Goal: Register for event/course: Register for event/course

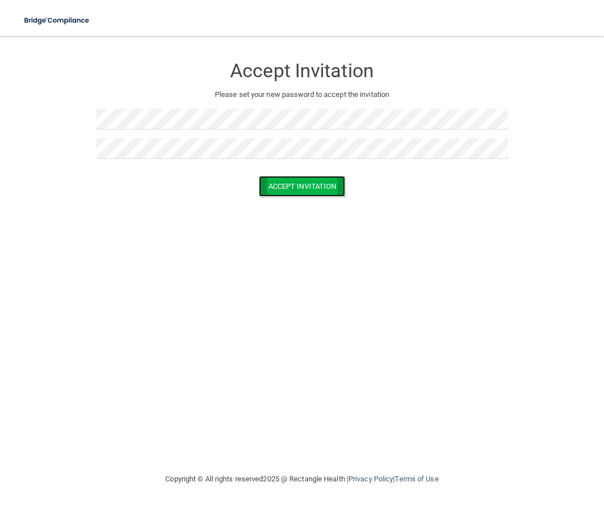
click at [309, 188] on button "Accept Invitation" at bounding box center [302, 186] width 87 height 21
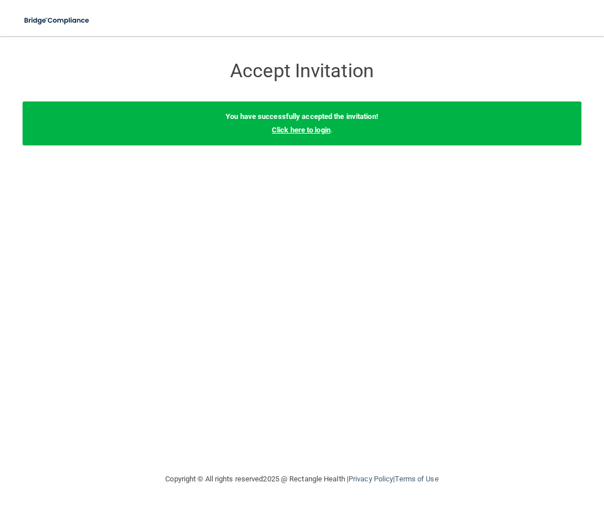
click at [315, 132] on link "Click here to login" at bounding box center [301, 130] width 59 height 8
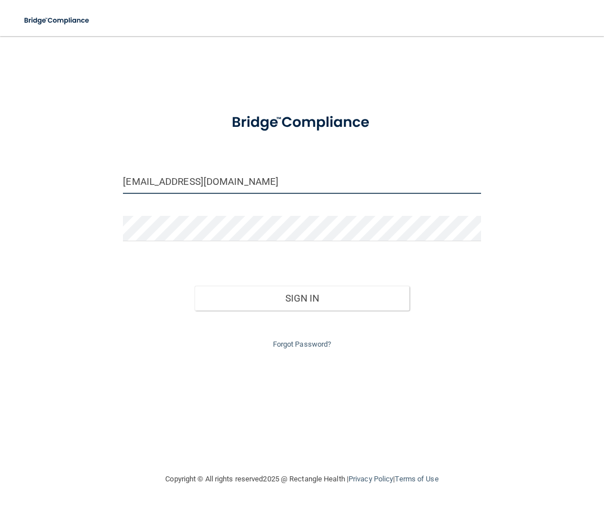
click at [256, 181] on input "bmrawls20@gmail.com" at bounding box center [302, 181] width 358 height 25
type input "[PERSON_NAME][EMAIL_ADDRESS][DOMAIN_NAME]"
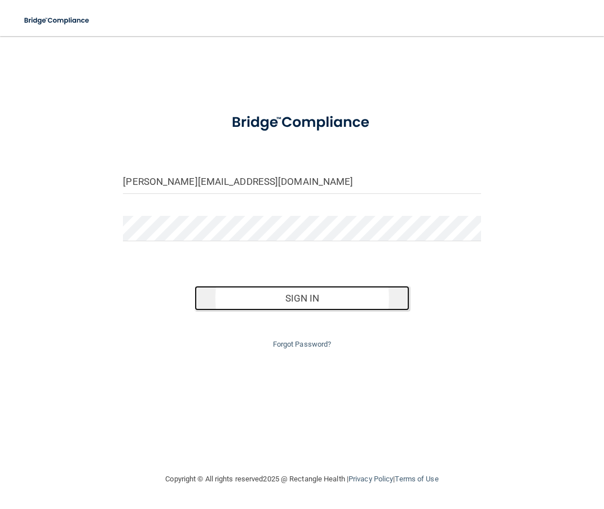
click at [270, 304] on button "Sign In" at bounding box center [302, 298] width 215 height 25
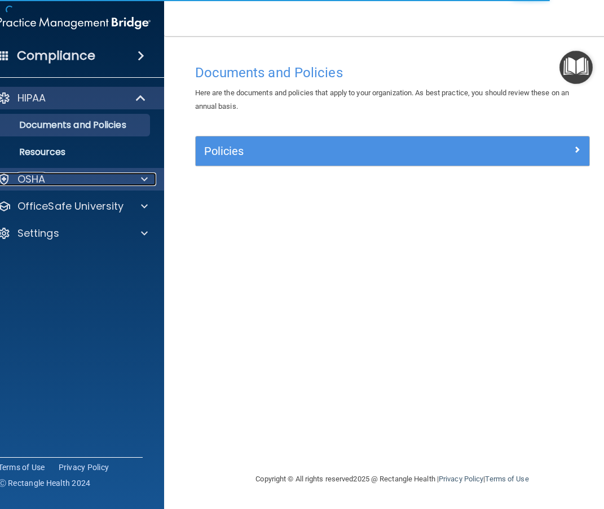
click at [41, 182] on p "OSHA" at bounding box center [31, 180] width 28 height 14
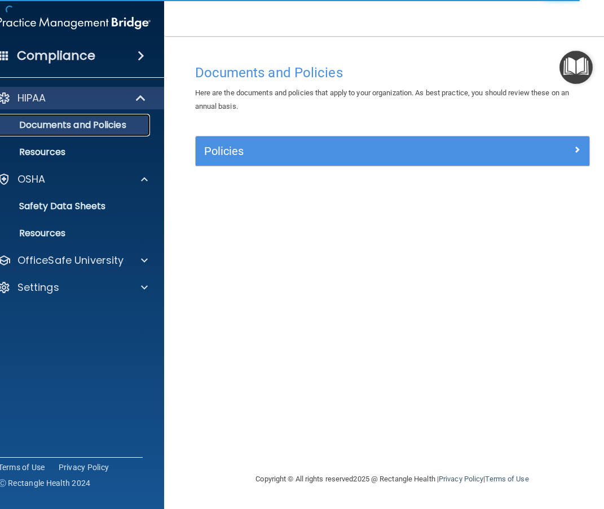
click at [41, 124] on p "Documents and Policies" at bounding box center [68, 125] width 154 height 11
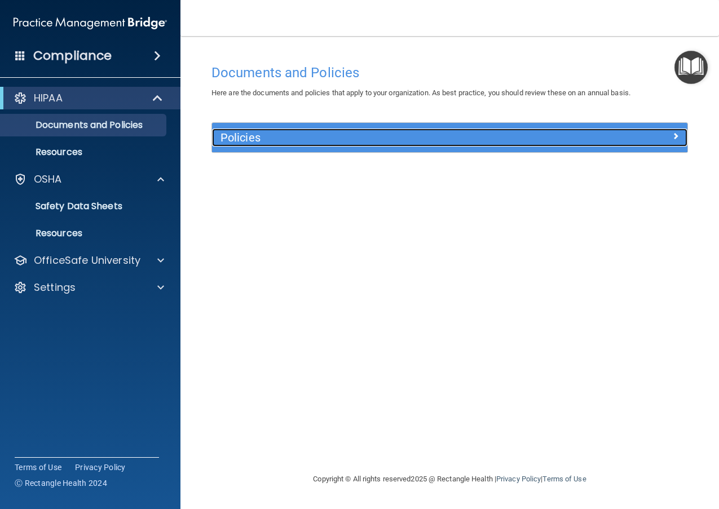
click at [294, 145] on div "Policies" at bounding box center [390, 138] width 357 height 18
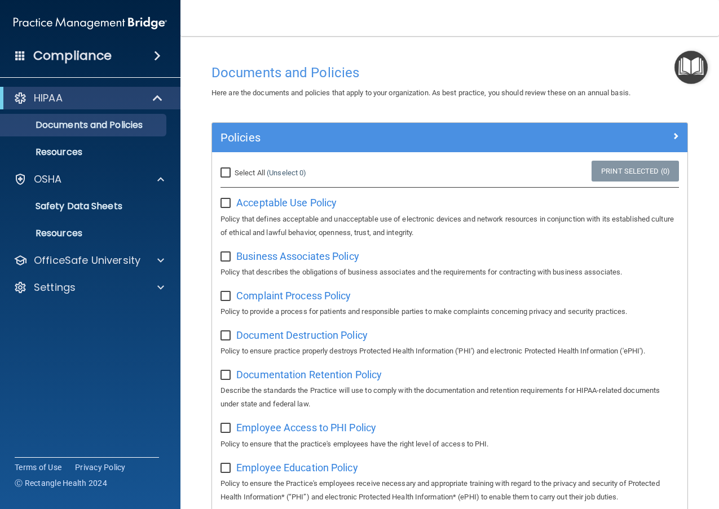
click at [227, 172] on input "Select All (Unselect 0) Unselect All" at bounding box center [227, 173] width 13 height 9
checkbox input "true"
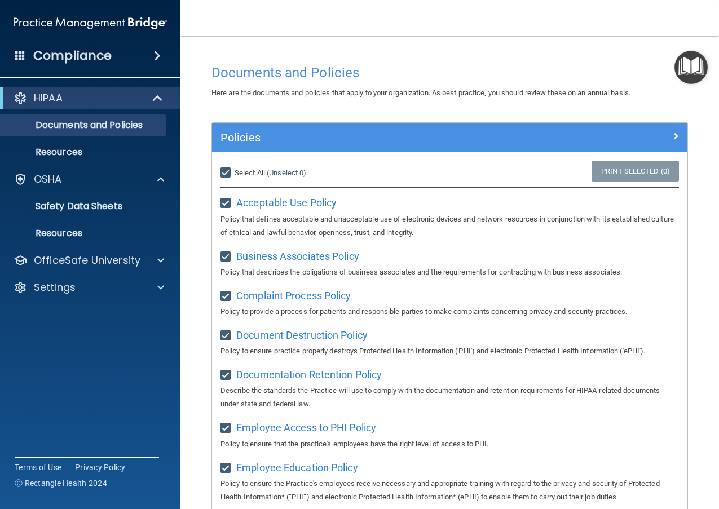
checkbox input "true"
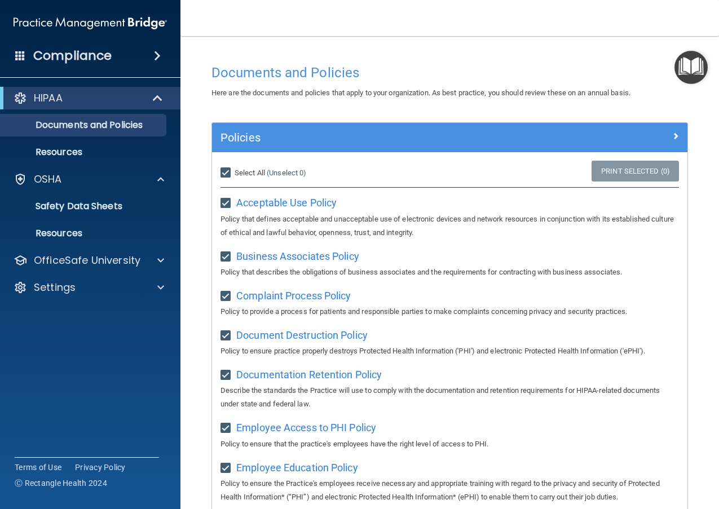
checkbox input "true"
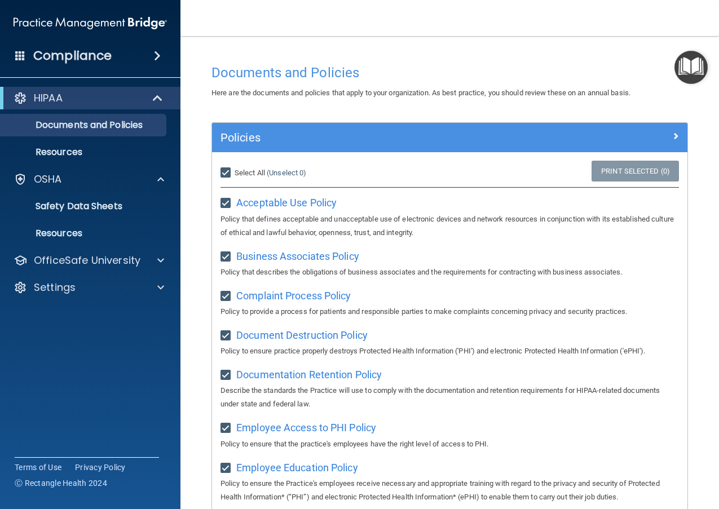
checkbox input "true"
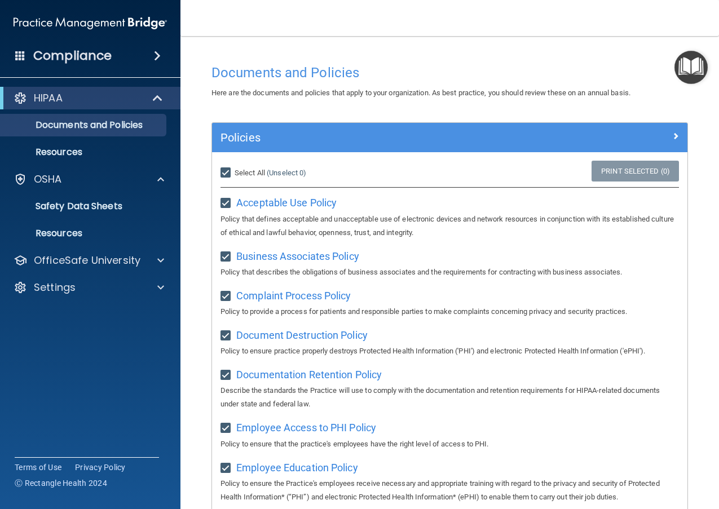
checkbox input "true"
click at [223, 171] on input "Select All (Unselect 21) Unselect All" at bounding box center [227, 173] width 13 height 9
checkbox input "false"
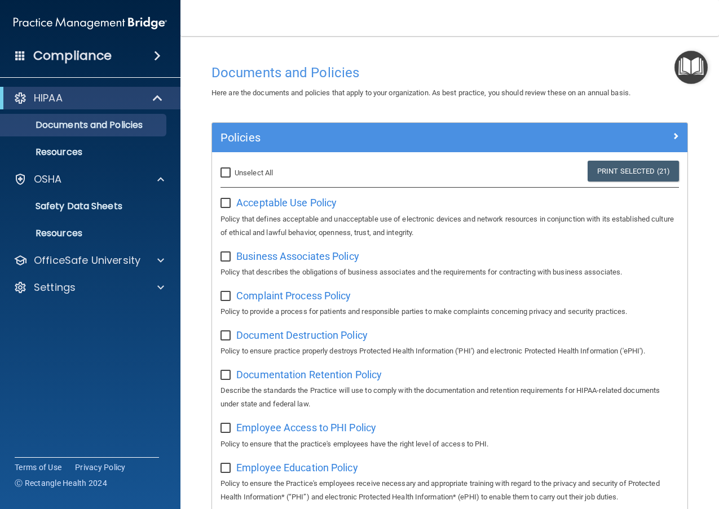
checkbox input "false"
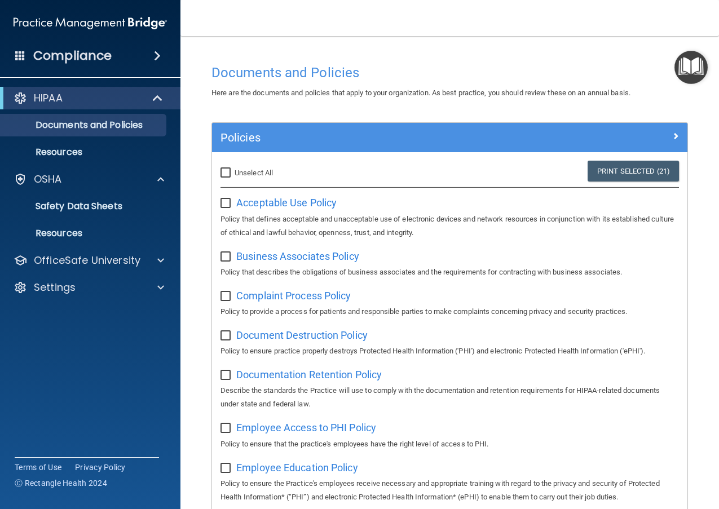
checkbox input "false"
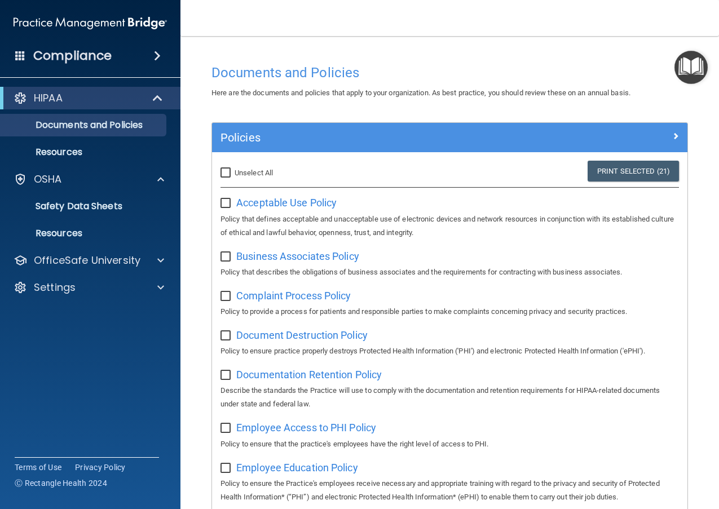
checkbox input "false"
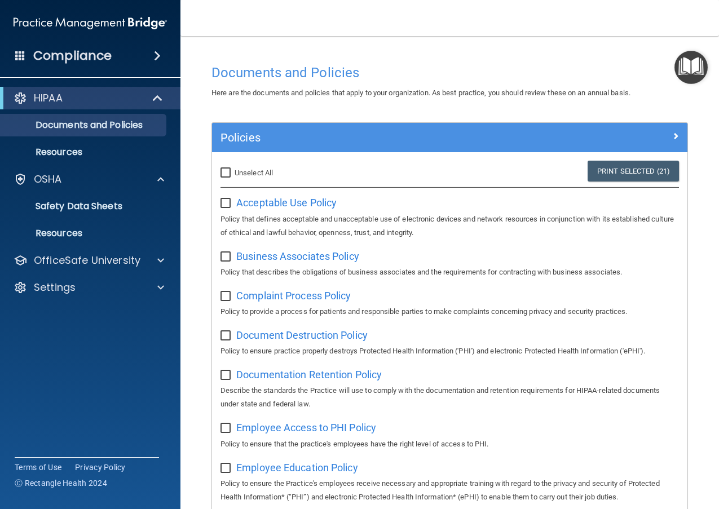
checkbox input "false"
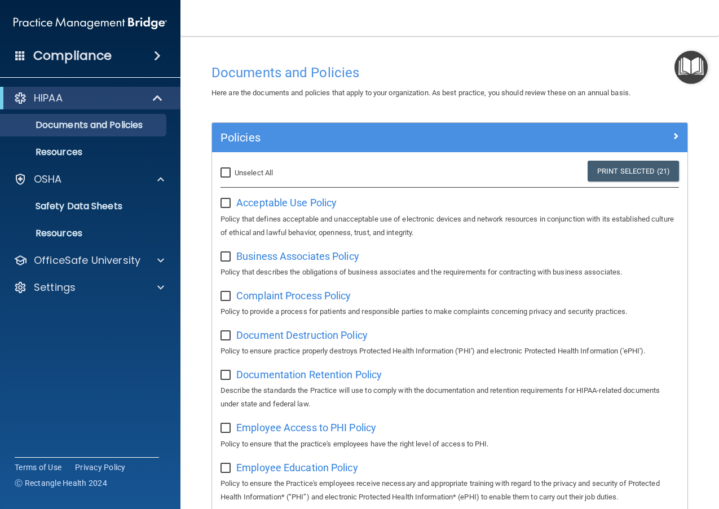
checkbox input "false"
click at [279, 210] on div "Acceptable Use Policy Policy that defines acceptable and unacceptable use of el…" at bounding box center [450, 217] width 459 height 46
click at [280, 203] on span "Acceptable Use Policy" at bounding box center [286, 203] width 100 height 12
click at [161, 60] on span at bounding box center [157, 56] width 7 height 14
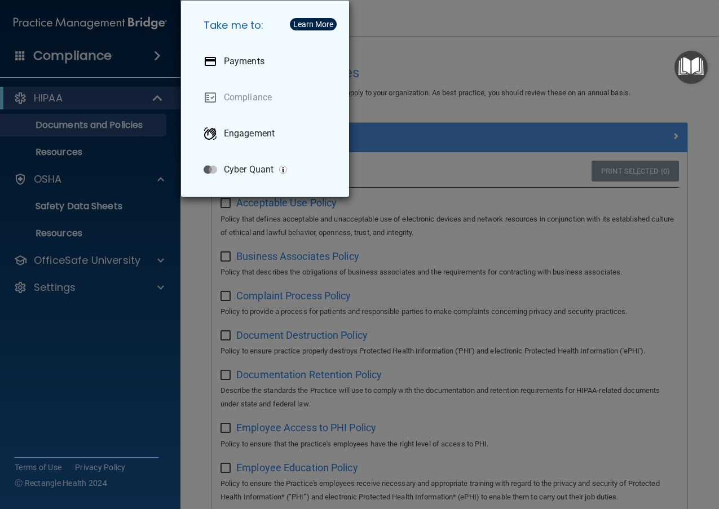
click at [108, 56] on div "Take me to: Payments Compliance Engagement Cyber Quant" at bounding box center [359, 254] width 719 height 509
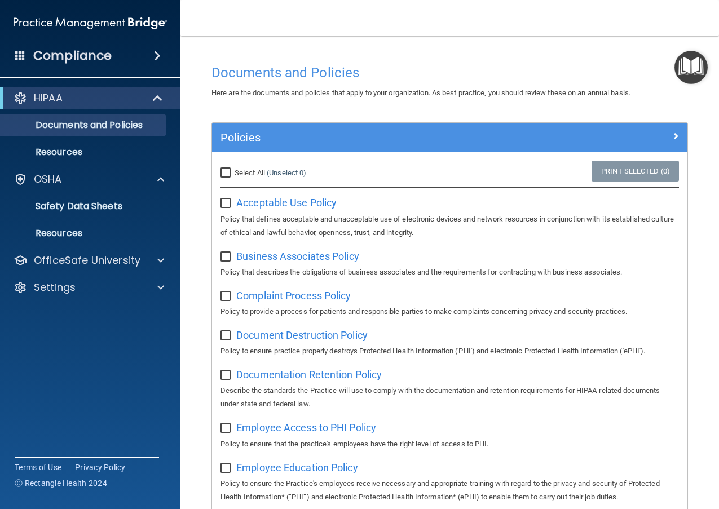
click at [41, 57] on h4 "Compliance" at bounding box center [72, 56] width 78 height 16
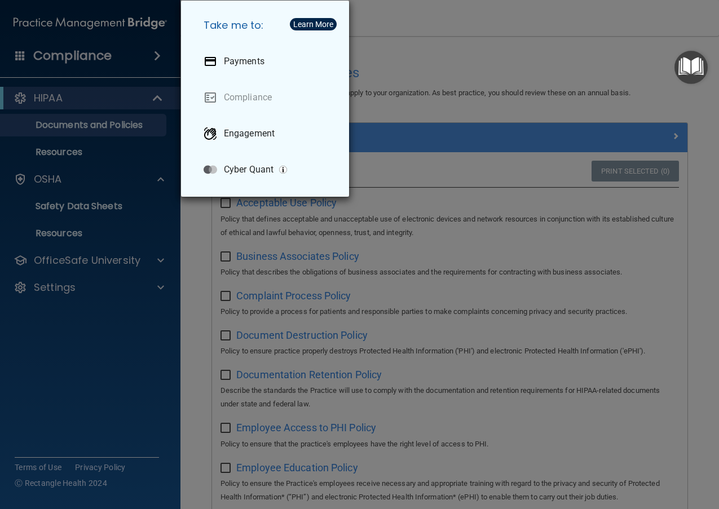
click at [52, 52] on div "Take me to: Payments Compliance Engagement Cyber Quant" at bounding box center [359, 254] width 719 height 509
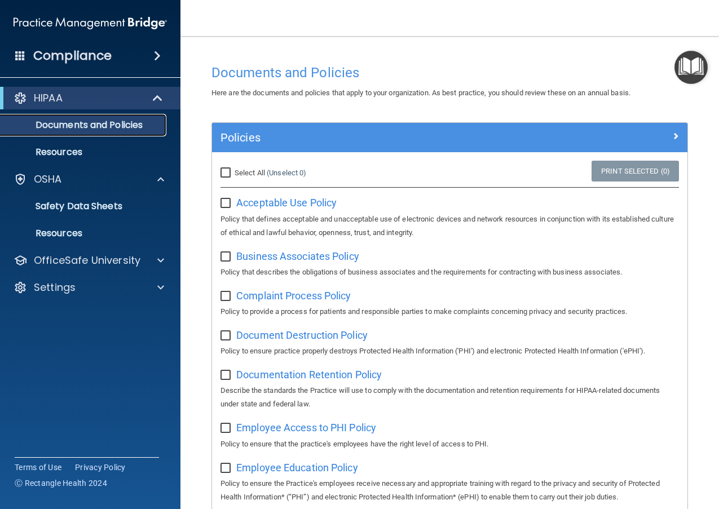
click at [71, 129] on p "Documents and Policies" at bounding box center [84, 125] width 154 height 11
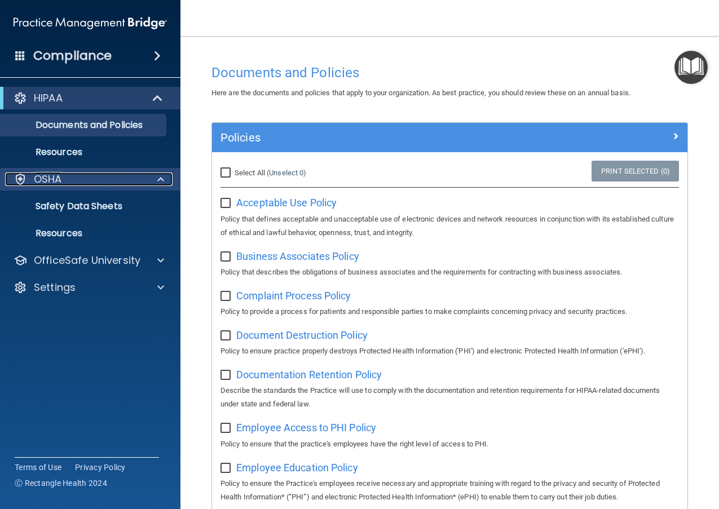
click at [60, 177] on p "OSHA" at bounding box center [48, 180] width 28 height 14
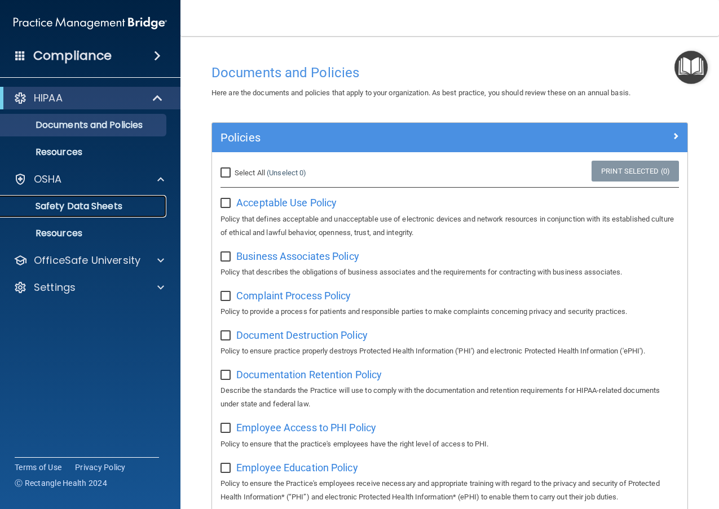
click at [57, 202] on p "Safety Data Sheets" at bounding box center [84, 206] width 154 height 11
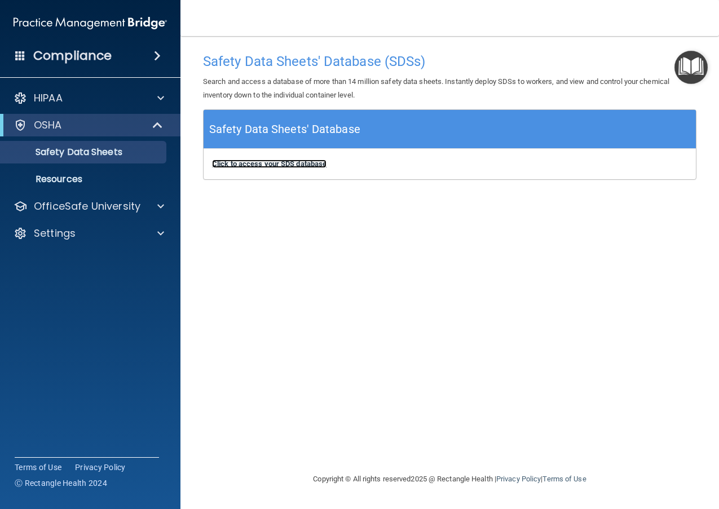
click at [293, 164] on b "Click to access your SDS database" at bounding box center [269, 164] width 115 height 8
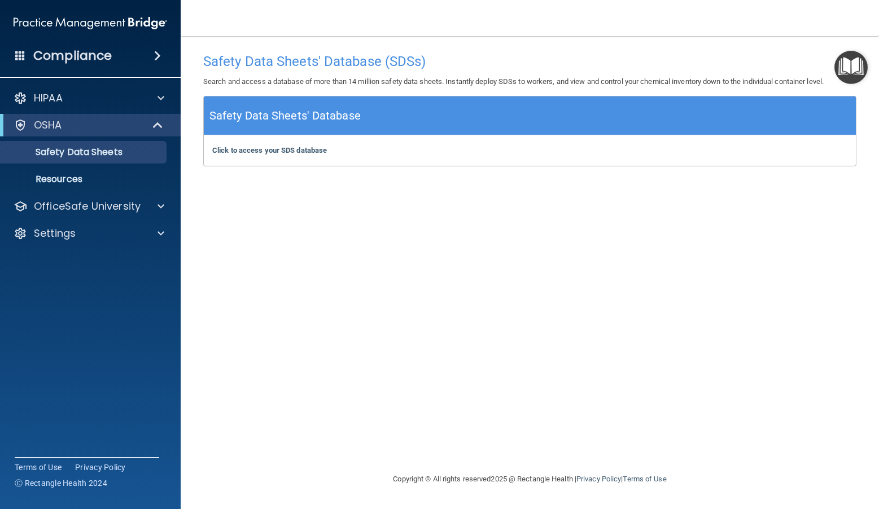
click at [71, 22] on img at bounding box center [90, 23] width 153 height 23
click at [47, 235] on p "Settings" at bounding box center [55, 234] width 42 height 14
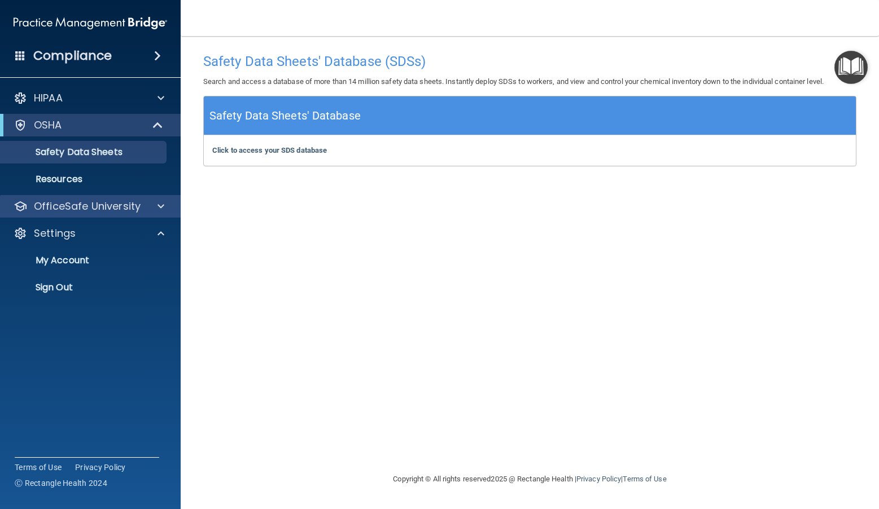
click at [60, 214] on div "OfficeSafe University" at bounding box center [90, 206] width 181 height 23
click at [159, 208] on span at bounding box center [160, 207] width 7 height 14
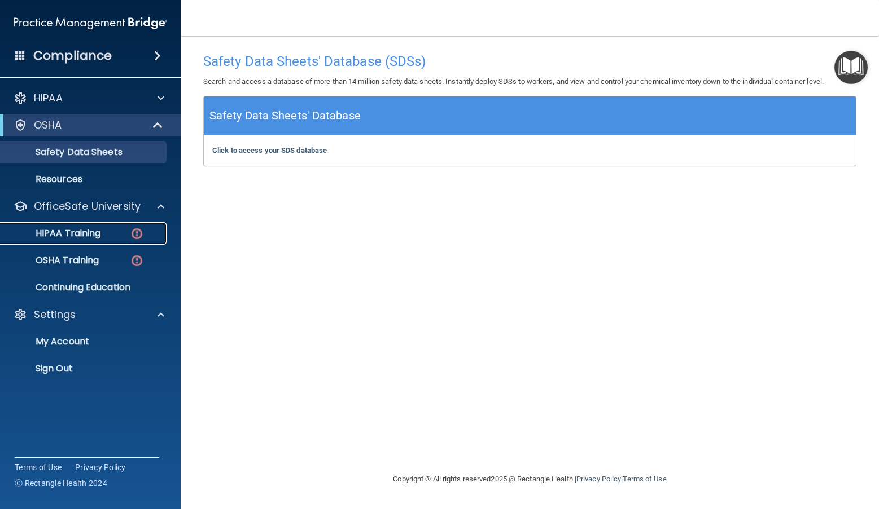
click at [77, 230] on p "HIPAA Training" at bounding box center [53, 233] width 93 height 11
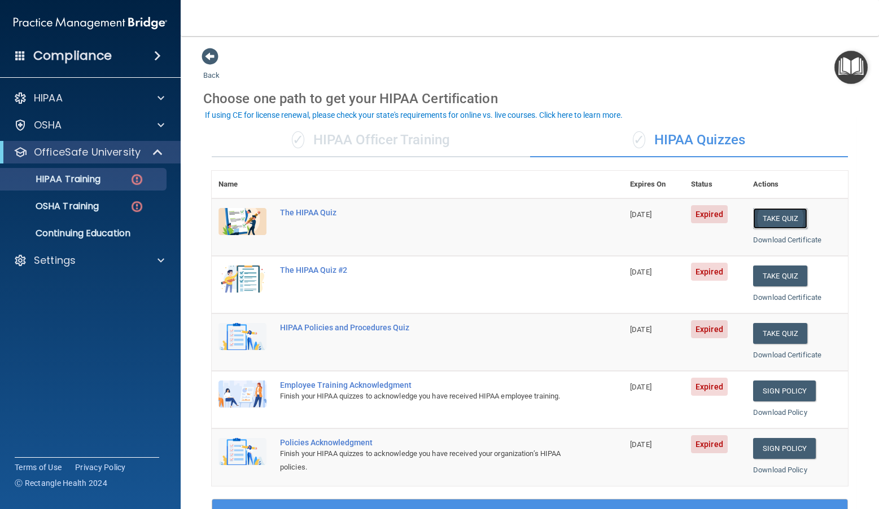
click at [604, 219] on button "Take Quiz" at bounding box center [780, 218] width 54 height 21
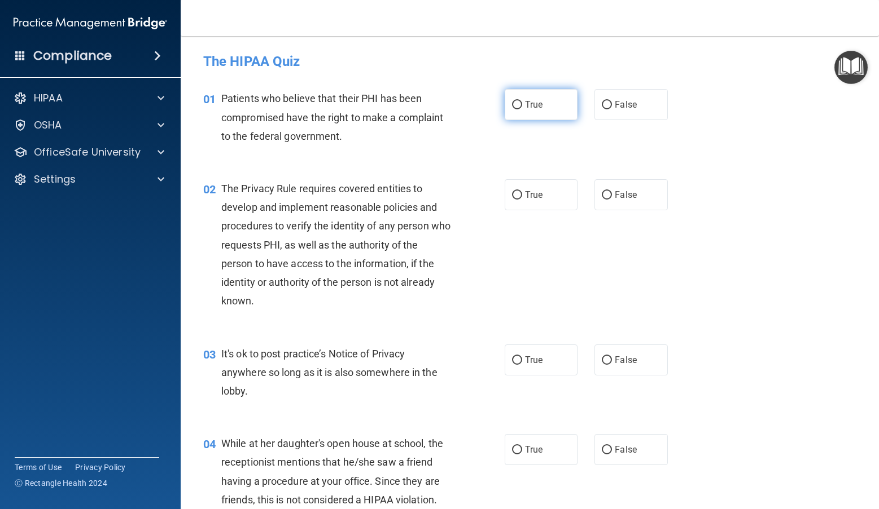
click at [524, 96] on label "True" at bounding box center [540, 104] width 73 height 31
click at [522, 101] on input "True" at bounding box center [517, 105] width 10 height 8
radio input "true"
click at [529, 188] on label "True" at bounding box center [540, 194] width 73 height 31
click at [522, 191] on input "True" at bounding box center [517, 195] width 10 height 8
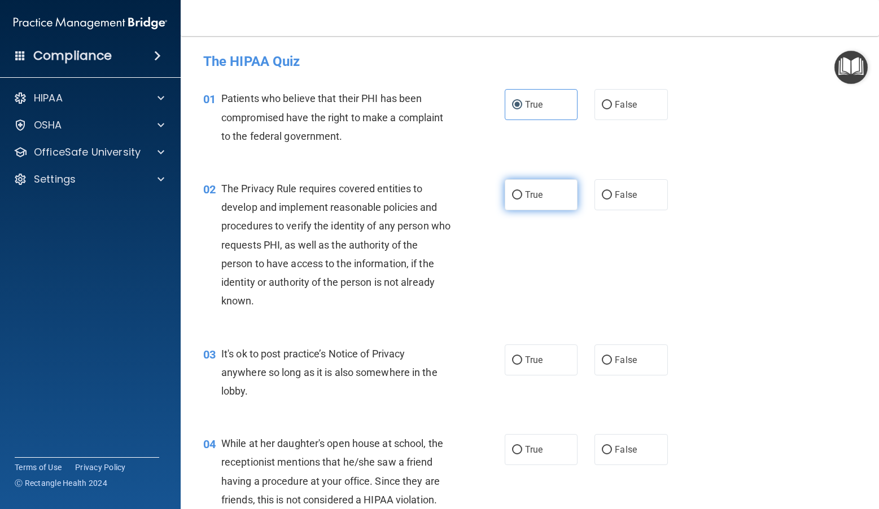
radio input "true"
click at [524, 354] on label "True" at bounding box center [540, 360] width 73 height 31
click at [522, 357] on input "True" at bounding box center [517, 361] width 10 height 8
radio input "true"
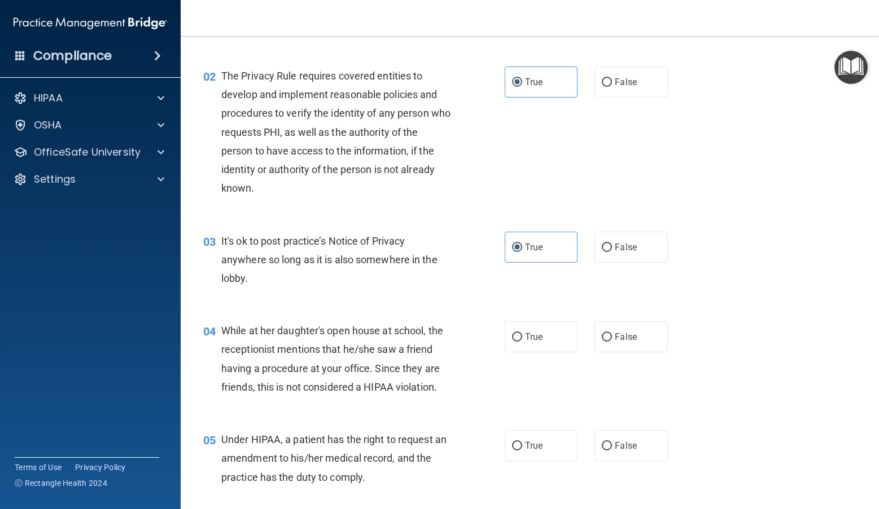
scroll to position [169, 0]
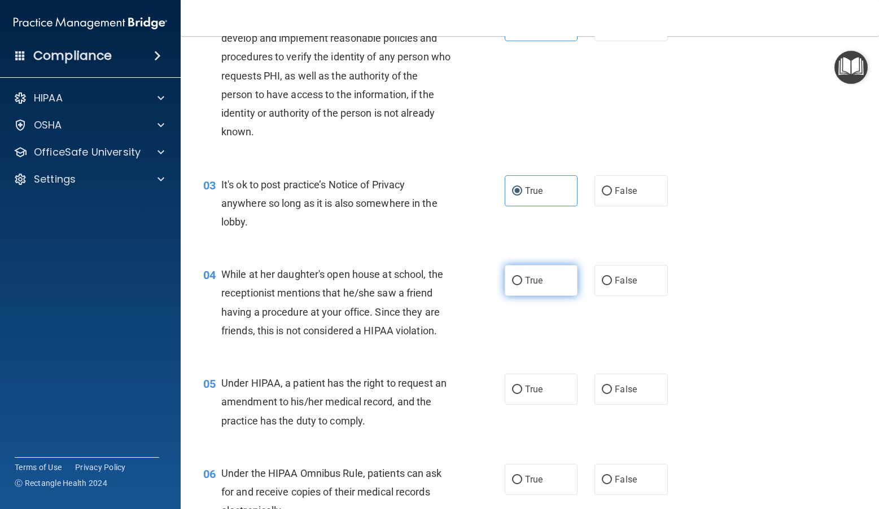
click at [546, 270] on label "True" at bounding box center [540, 280] width 73 height 31
click at [522, 277] on input "True" at bounding box center [517, 281] width 10 height 8
radio input "true"
click at [535, 392] on span "True" at bounding box center [533, 389] width 17 height 11
click at [522, 392] on input "True" at bounding box center [517, 390] width 10 height 8
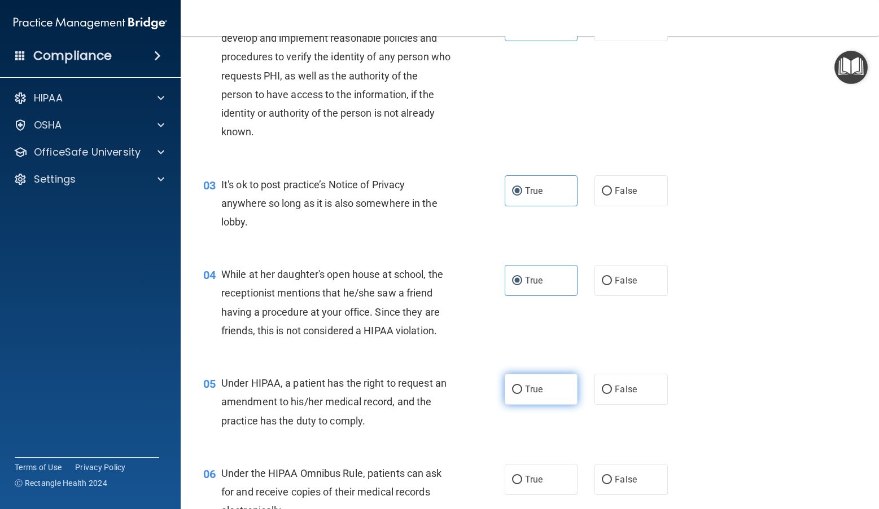
radio input "true"
click at [534, 468] on label "True" at bounding box center [540, 479] width 73 height 31
click at [522, 476] on input "True" at bounding box center [517, 480] width 10 height 8
radio input "true"
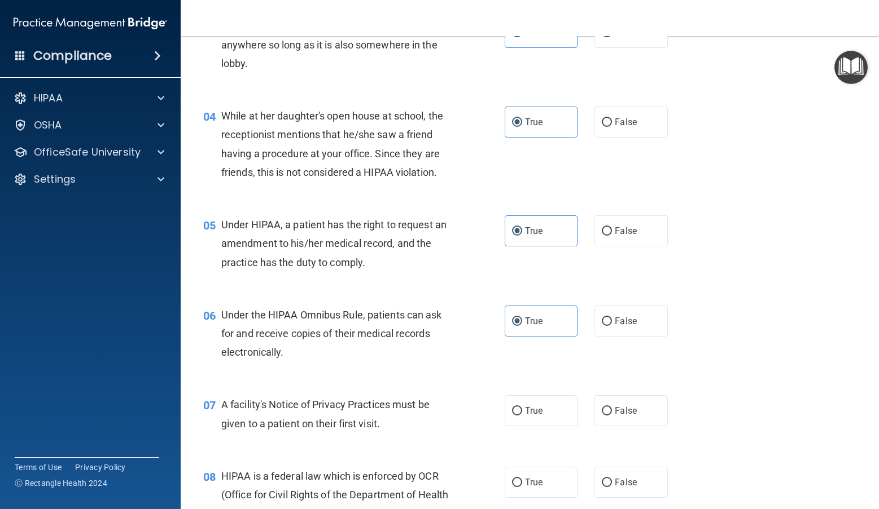
scroll to position [564, 0]
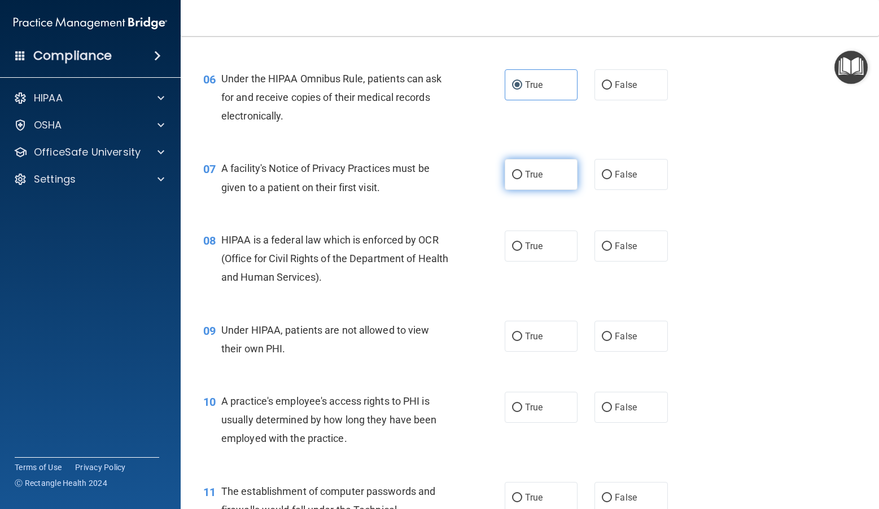
click at [532, 174] on span "True" at bounding box center [533, 174] width 17 height 11
click at [522, 174] on input "True" at bounding box center [517, 175] width 10 height 8
radio input "true"
drag, startPoint x: 532, startPoint y: 241, endPoint x: 532, endPoint y: 265, distance: 23.7
click at [532, 244] on span "True" at bounding box center [533, 246] width 17 height 11
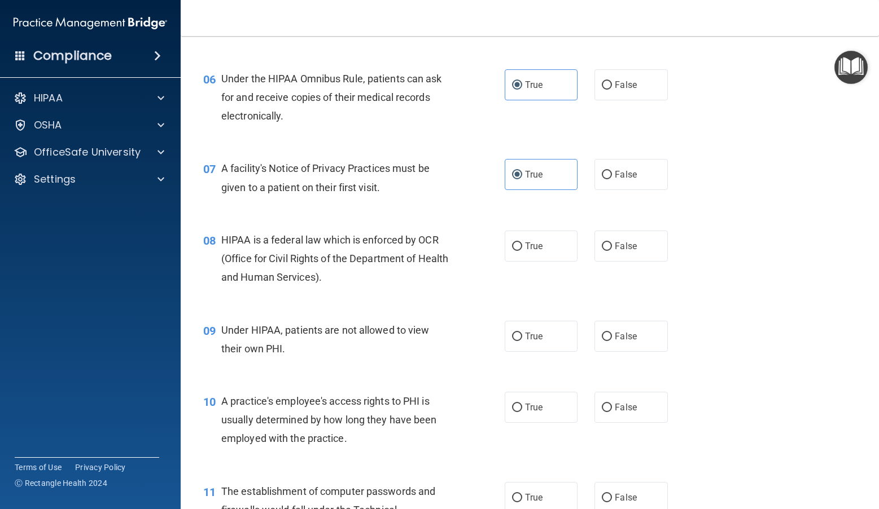
click at [522, 244] on input "True" at bounding box center [517, 247] width 10 height 8
radio input "true"
click at [532, 350] on label "True" at bounding box center [540, 336] width 73 height 31
click at [522, 341] on input "True" at bounding box center [517, 337] width 10 height 8
radio input "true"
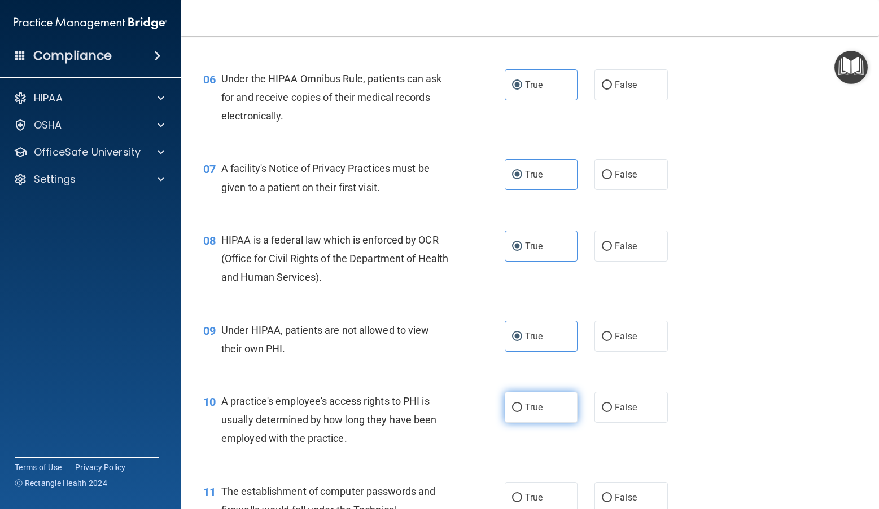
click at [524, 420] on label "True" at bounding box center [540, 407] width 73 height 31
click at [522, 412] on input "True" at bounding box center [517, 408] width 10 height 8
radio input "true"
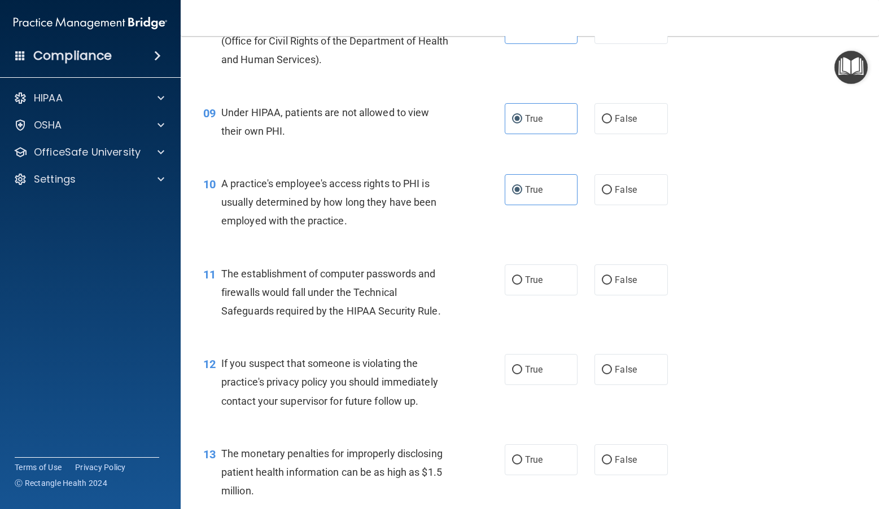
scroll to position [790, 0]
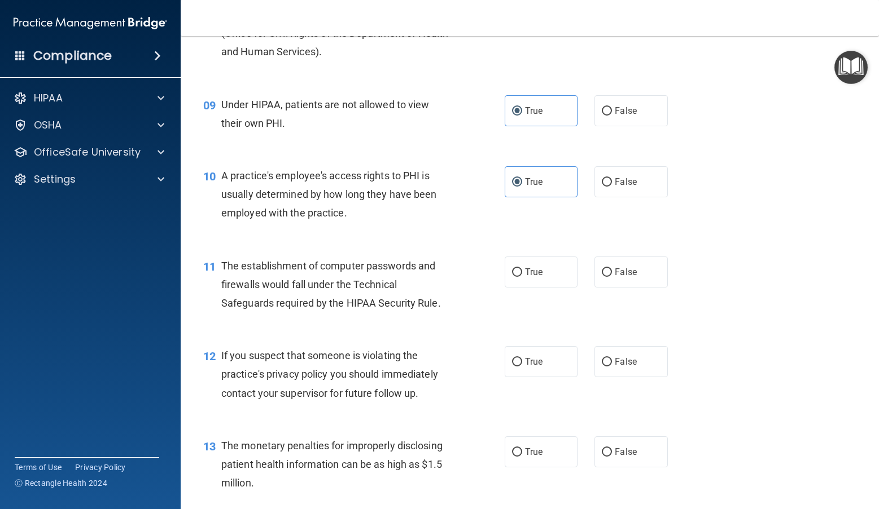
click at [544, 253] on div "11 The establishment of computer passwords and firewalls would fall under the T…" at bounding box center [530, 288] width 670 height 90
click at [542, 274] on label "True" at bounding box center [540, 272] width 73 height 31
click at [522, 274] on input "True" at bounding box center [517, 273] width 10 height 8
radio input "true"
click at [543, 370] on label "True" at bounding box center [540, 361] width 73 height 31
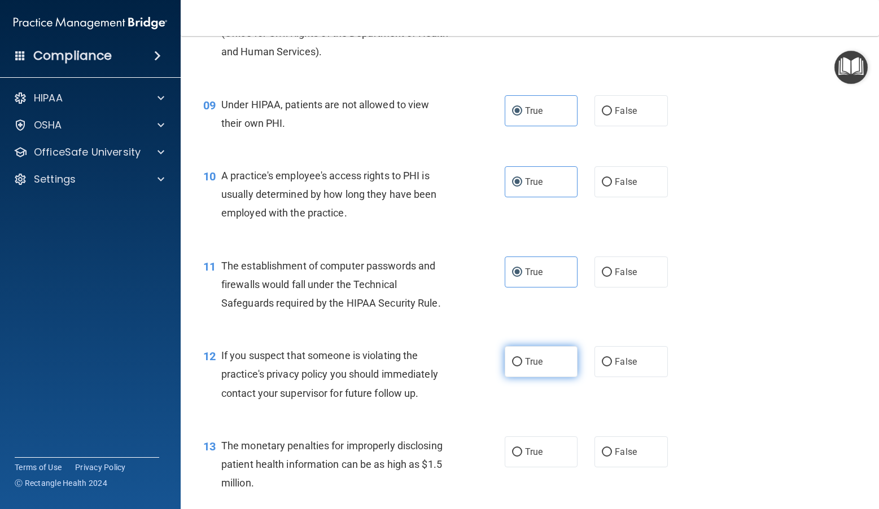
click at [522, 367] on input "True" at bounding box center [517, 362] width 10 height 8
radio input "true"
click at [528, 446] on label "True" at bounding box center [540, 452] width 73 height 31
click at [522, 449] on input "True" at bounding box center [517, 453] width 10 height 8
radio input "true"
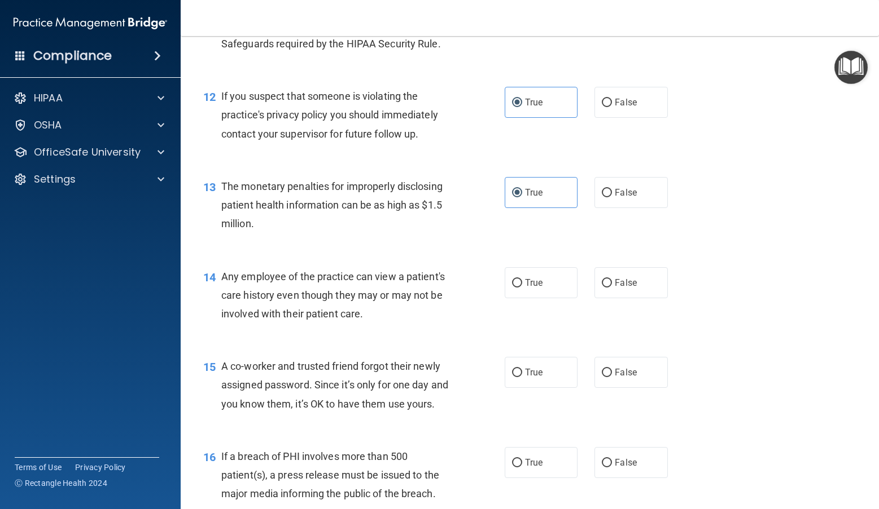
scroll to position [1185, 0]
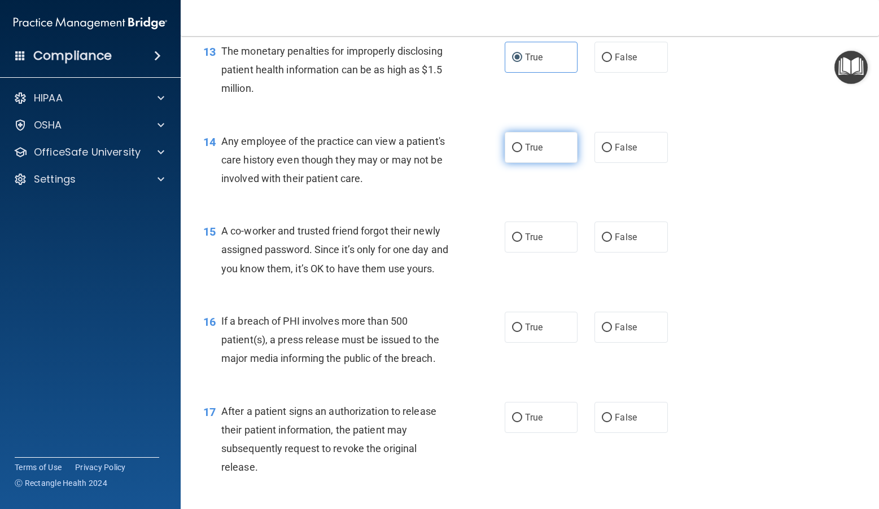
click at [534, 136] on label "True" at bounding box center [540, 147] width 73 height 31
click at [522, 144] on input "True" at bounding box center [517, 148] width 10 height 8
radio input "true"
drag, startPoint x: 527, startPoint y: 230, endPoint x: 527, endPoint y: 280, distance: 49.7
click at [527, 231] on label "True" at bounding box center [540, 237] width 73 height 31
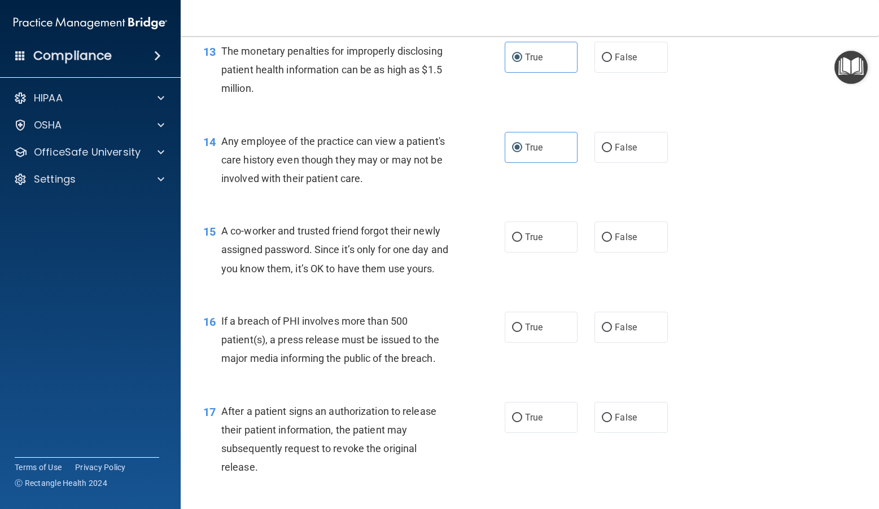
click at [522, 234] on input "True" at bounding box center [517, 238] width 10 height 8
radio input "true"
click at [528, 366] on div "16 If a breach of PHI involves more than 500 patient(s), a press release must b…" at bounding box center [530, 343] width 670 height 90
drag, startPoint x: 529, startPoint y: 348, endPoint x: 529, endPoint y: 359, distance: 11.3
click at [529, 333] on span "True" at bounding box center [533, 327] width 17 height 11
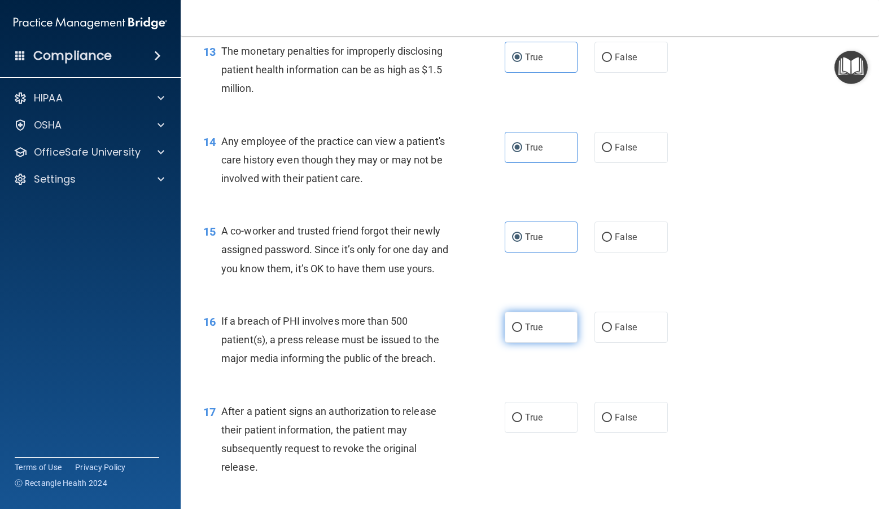
click at [522, 332] on input "True" at bounding box center [517, 328] width 10 height 8
radio input "true"
click at [529, 423] on span "True" at bounding box center [533, 417] width 17 height 11
click at [522, 423] on input "True" at bounding box center [517, 418] width 10 height 8
radio input "true"
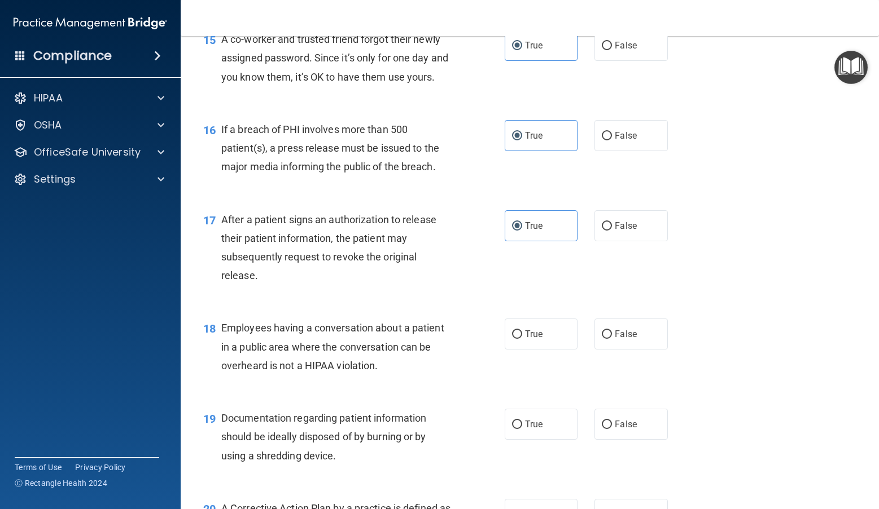
scroll to position [1411, 0]
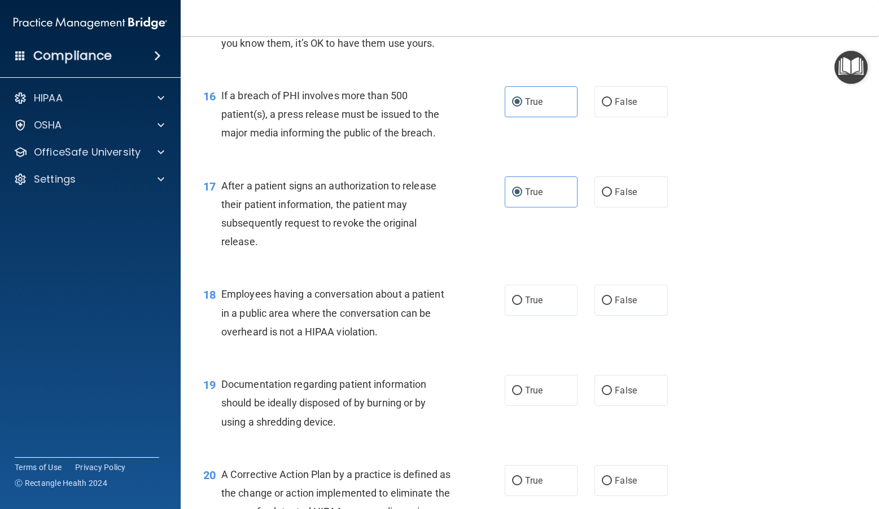
drag, startPoint x: 541, startPoint y: 322, endPoint x: 541, endPoint y: 355, distance: 32.7
click at [541, 316] on label "True" at bounding box center [540, 300] width 73 height 31
click at [522, 305] on input "True" at bounding box center [517, 301] width 10 height 8
radio input "true"
click at [535, 406] on label "True" at bounding box center [540, 390] width 73 height 31
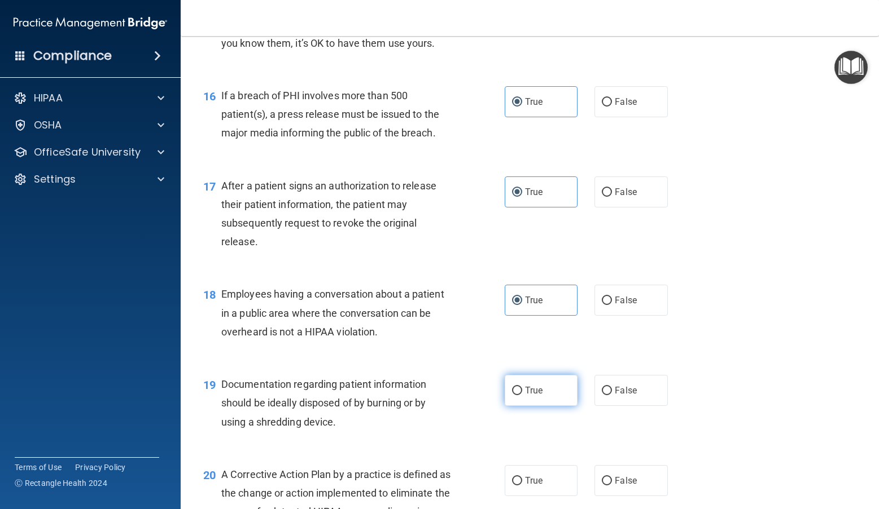
click at [522, 396] on input "True" at bounding box center [517, 391] width 10 height 8
radio input "true"
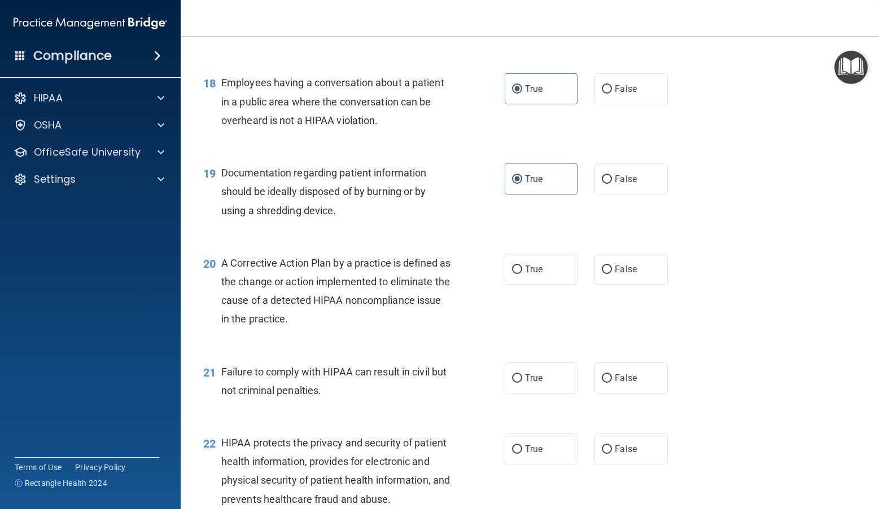
scroll to position [1636, 0]
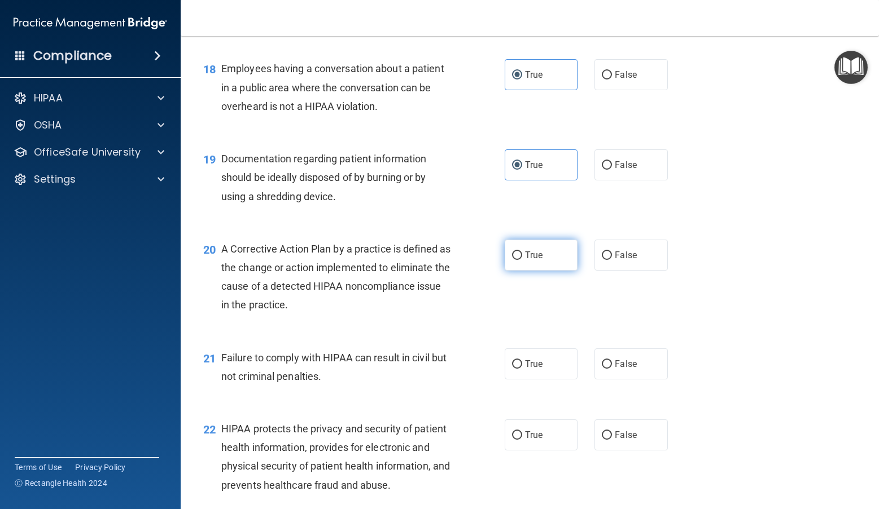
click at [546, 270] on label "True" at bounding box center [540, 255] width 73 height 31
click at [522, 260] on input "True" at bounding box center [517, 256] width 10 height 8
radio input "true"
click at [538, 370] on label "True" at bounding box center [540, 364] width 73 height 31
click at [522, 369] on input "True" at bounding box center [517, 365] width 10 height 8
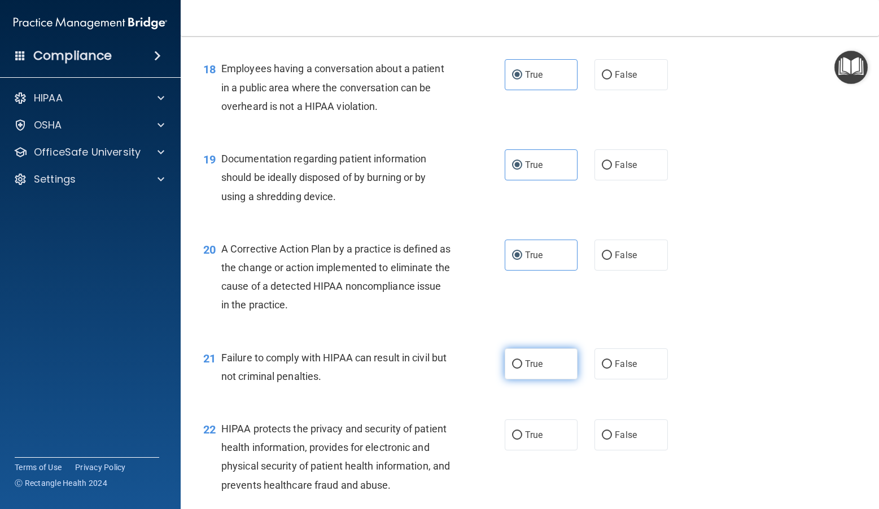
radio input "true"
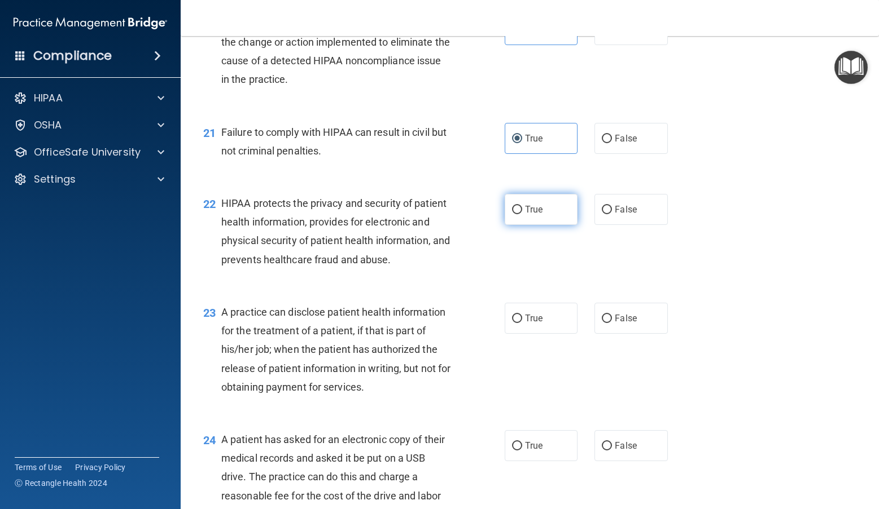
click at [532, 215] on span "True" at bounding box center [533, 209] width 17 height 11
click at [522, 214] on input "True" at bounding box center [517, 210] width 10 height 8
radio input "true"
click at [534, 324] on span "True" at bounding box center [533, 318] width 17 height 11
click at [522, 323] on input "True" at bounding box center [517, 319] width 10 height 8
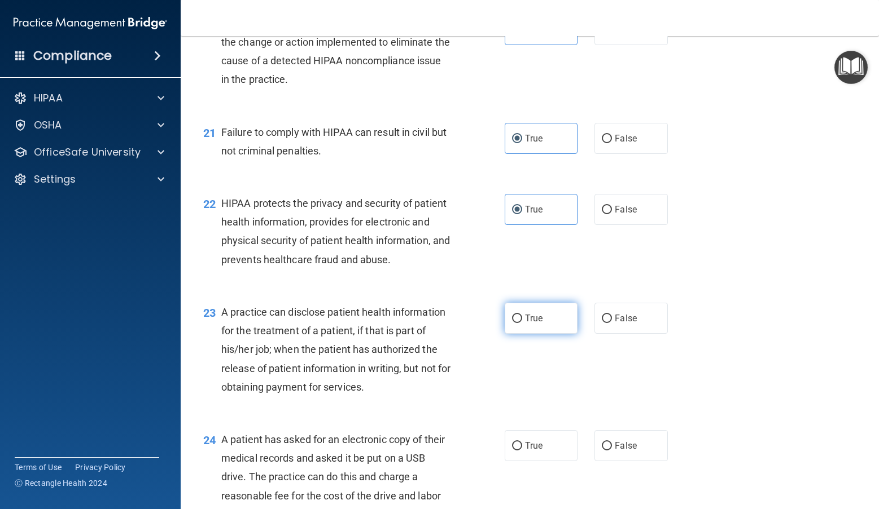
radio input "true"
click at [534, 451] on span "True" at bounding box center [533, 446] width 17 height 11
click at [522, 451] on input "True" at bounding box center [517, 446] width 10 height 8
radio input "true"
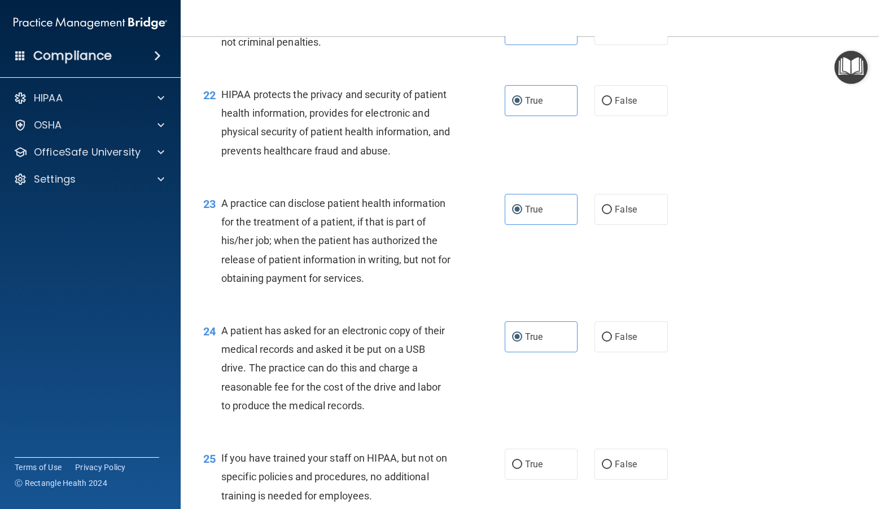
scroll to position [2088, 0]
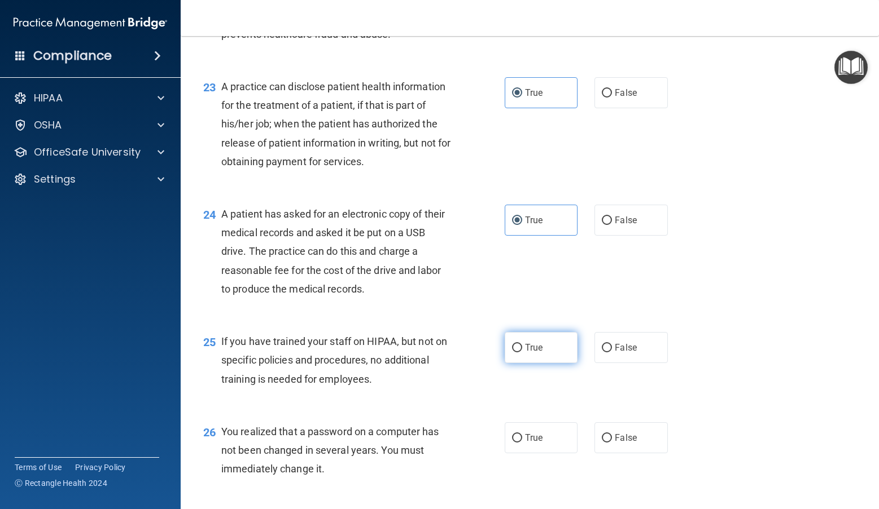
click at [538, 353] on span "True" at bounding box center [533, 347] width 17 height 11
click at [522, 353] on input "True" at bounding box center [517, 348] width 10 height 8
radio input "true"
click at [534, 443] on span "True" at bounding box center [533, 438] width 17 height 11
click at [522, 443] on input "True" at bounding box center [517, 438] width 10 height 8
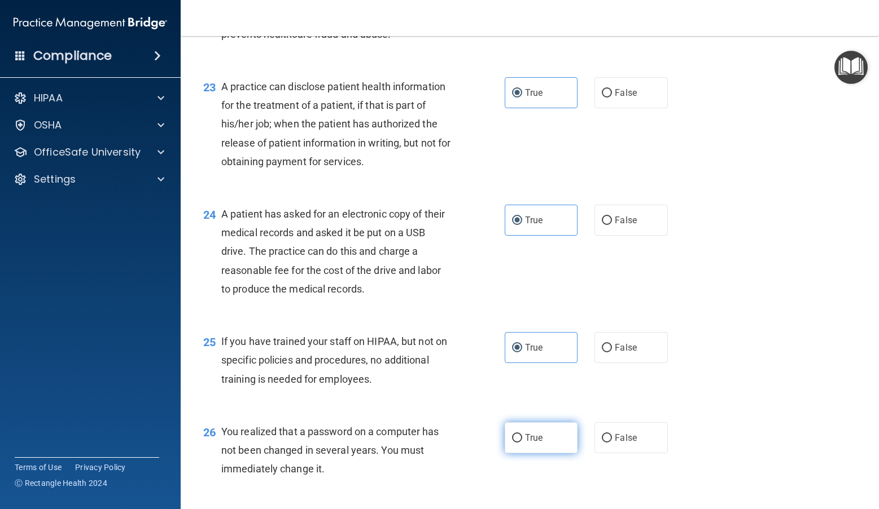
radio input "true"
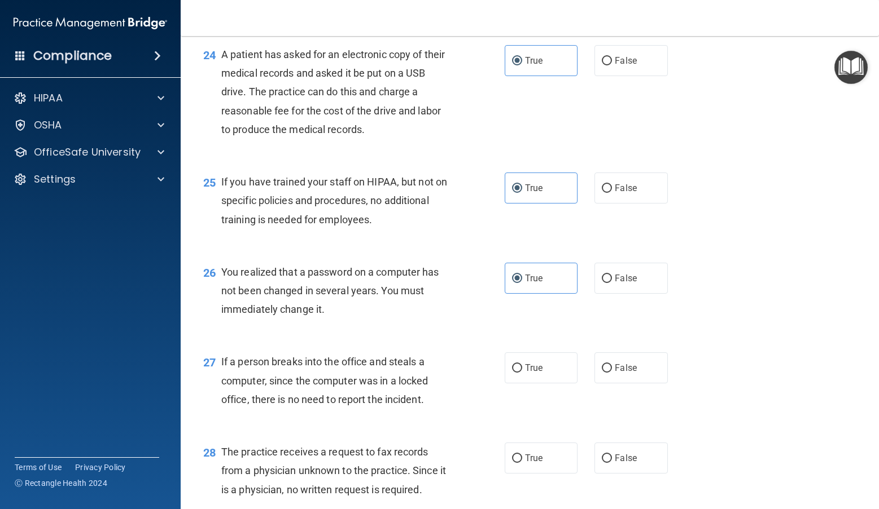
scroll to position [2483, 0]
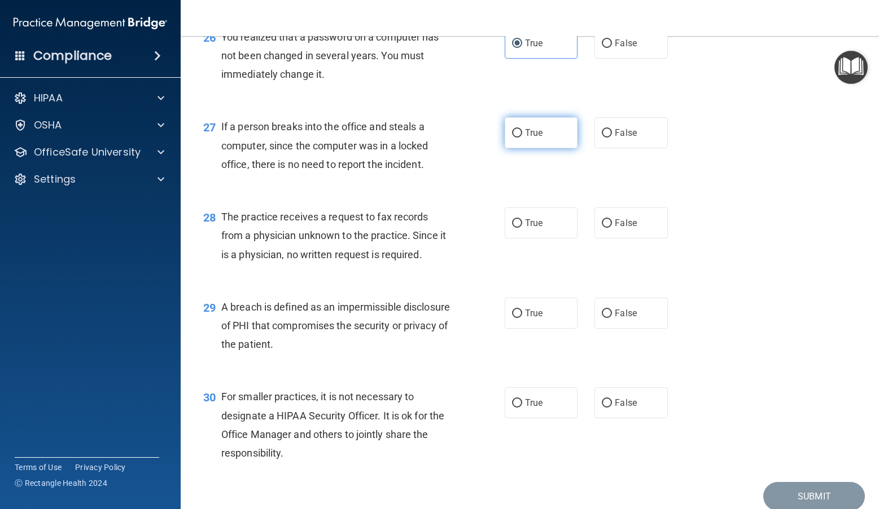
click at [526, 148] on label "True" at bounding box center [540, 132] width 73 height 31
click at [522, 138] on input "True" at bounding box center [517, 133] width 10 height 8
radio input "true"
click at [529, 229] on span "True" at bounding box center [533, 223] width 17 height 11
click at [522, 228] on input "True" at bounding box center [517, 223] width 10 height 8
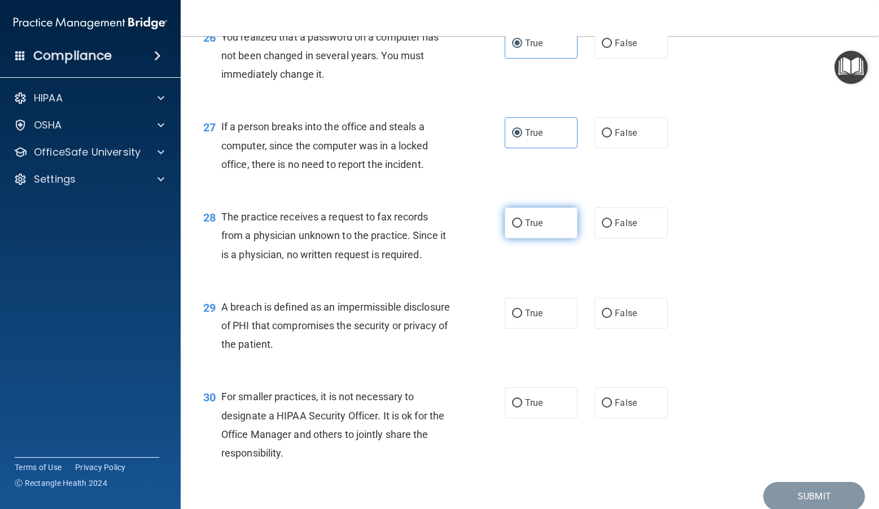
radio input "true"
click at [529, 329] on label "True" at bounding box center [540, 313] width 73 height 31
click at [522, 318] on input "True" at bounding box center [517, 314] width 10 height 8
radio input "true"
click at [524, 419] on label "True" at bounding box center [540, 403] width 73 height 31
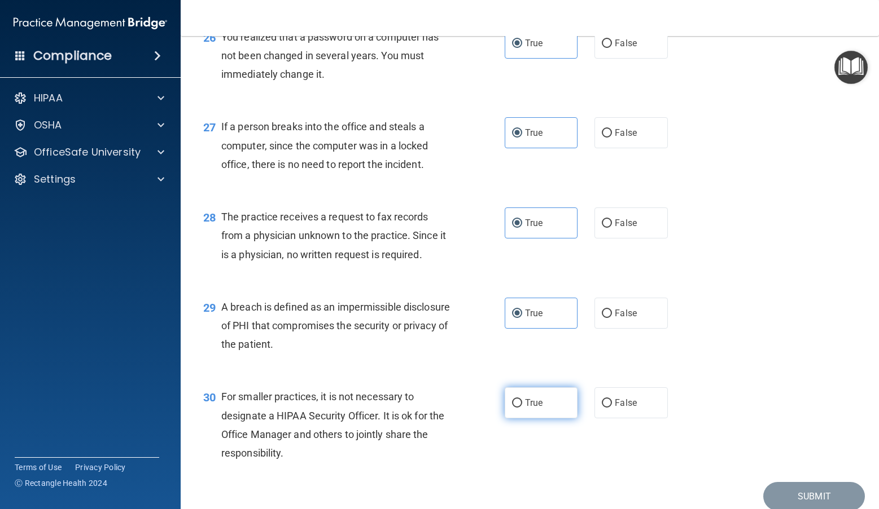
click at [522, 408] on input "True" at bounding box center [517, 403] width 10 height 8
radio input "true"
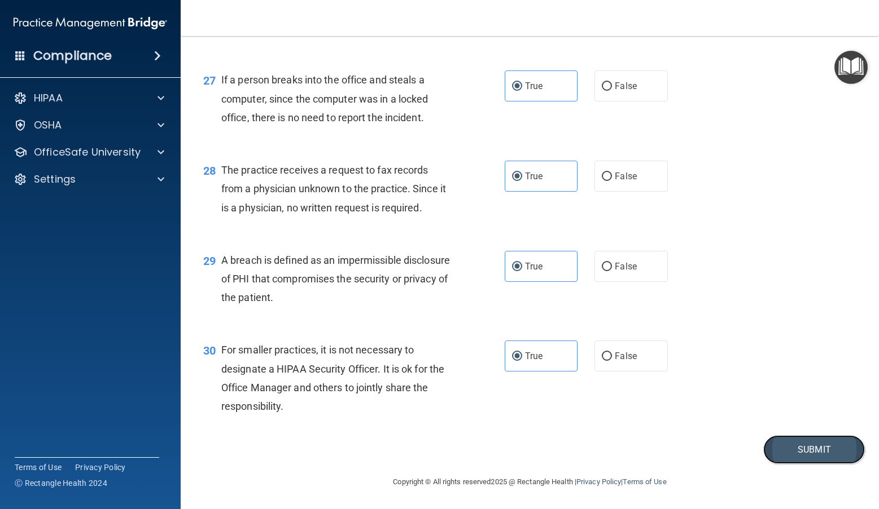
click at [604, 455] on button "Submit" at bounding box center [814, 450] width 102 height 29
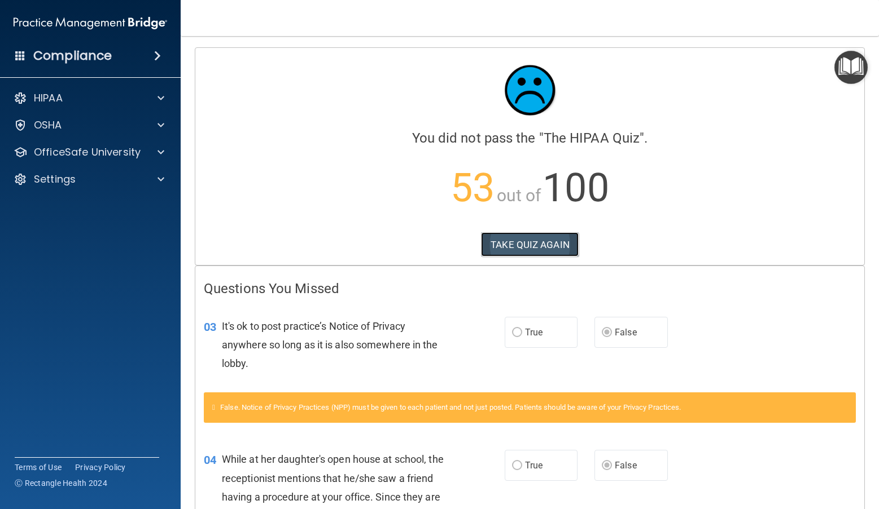
click at [521, 238] on button "TAKE QUIZ AGAIN" at bounding box center [530, 244] width 98 height 25
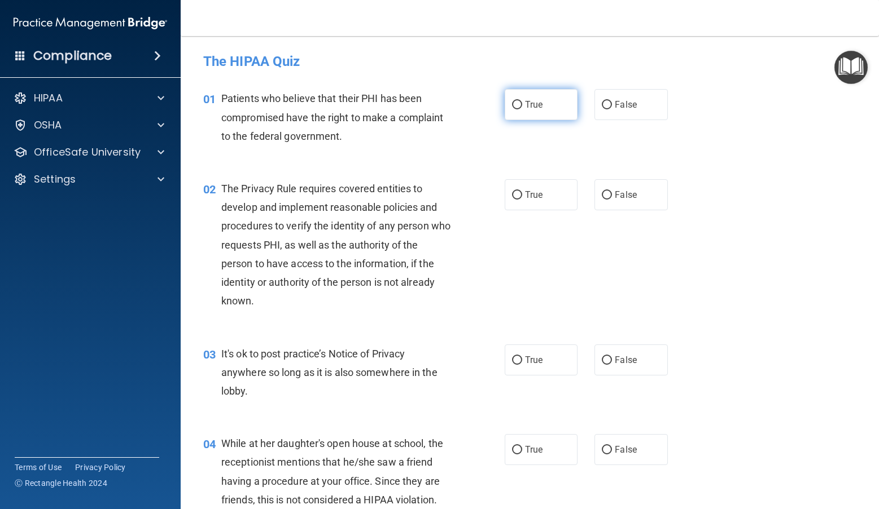
drag, startPoint x: 529, startPoint y: 106, endPoint x: 529, endPoint y: 120, distance: 13.6
click at [529, 106] on span "True" at bounding box center [533, 104] width 17 height 11
click at [522, 106] on input "True" at bounding box center [517, 105] width 10 height 8
radio input "true"
drag, startPoint x: 529, startPoint y: 196, endPoint x: 543, endPoint y: 250, distance: 56.0
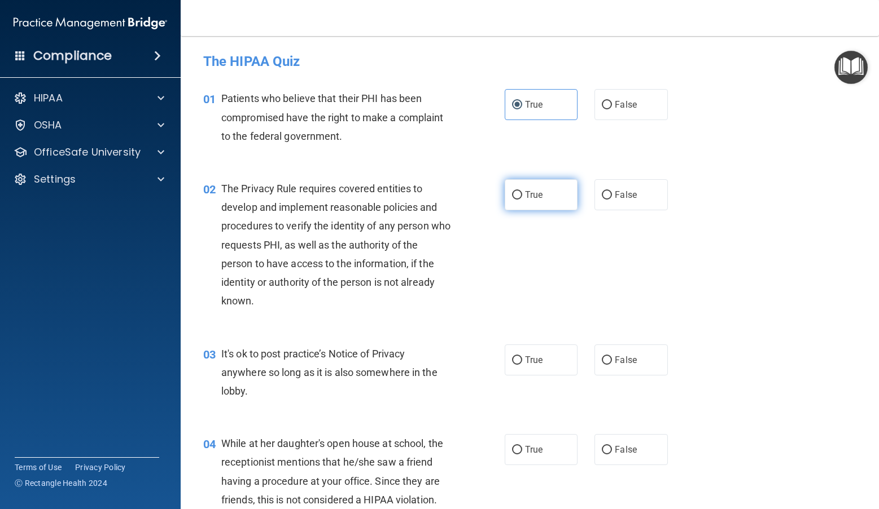
click at [529, 196] on span "True" at bounding box center [533, 195] width 17 height 11
click at [522, 196] on input "True" at bounding box center [517, 195] width 10 height 8
radio input "true"
click at [604, 363] on span "False" at bounding box center [625, 360] width 22 height 11
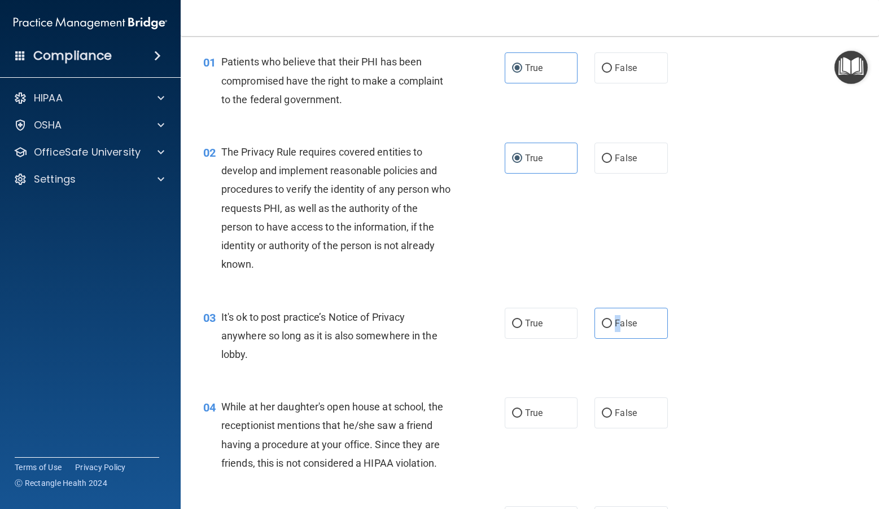
scroll to position [56, 0]
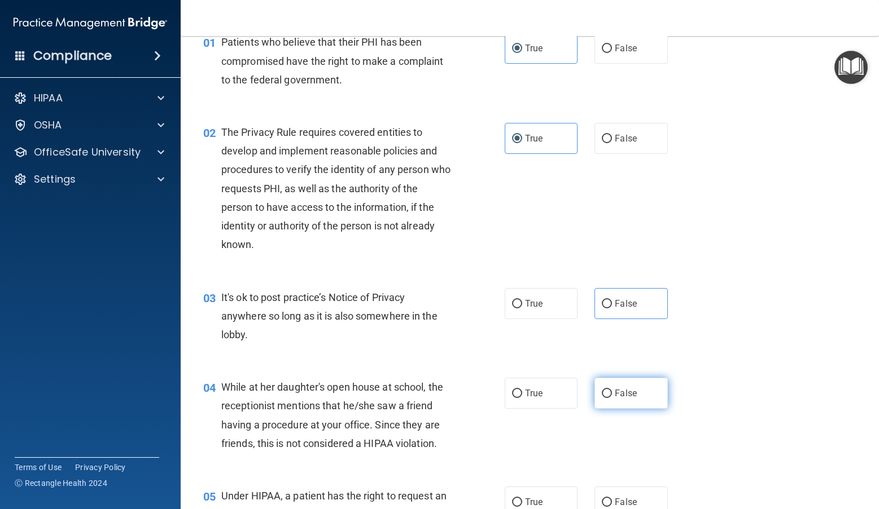
drag, startPoint x: 626, startPoint y: 383, endPoint x: 624, endPoint y: 393, distance: 10.4
click at [604, 393] on label "False" at bounding box center [630, 393] width 73 height 31
click at [604, 393] on input "False" at bounding box center [606, 394] width 10 height 8
radio input "true"
click at [601, 300] on input "False" at bounding box center [606, 304] width 10 height 8
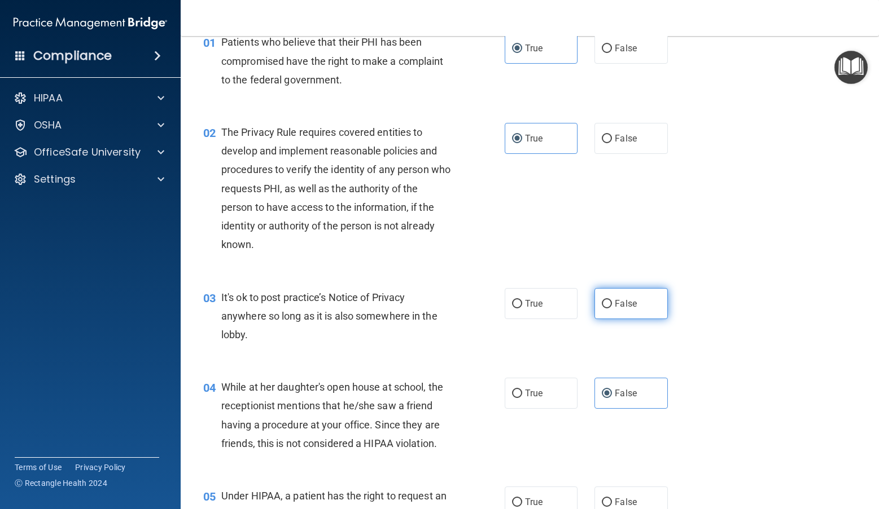
radio input "true"
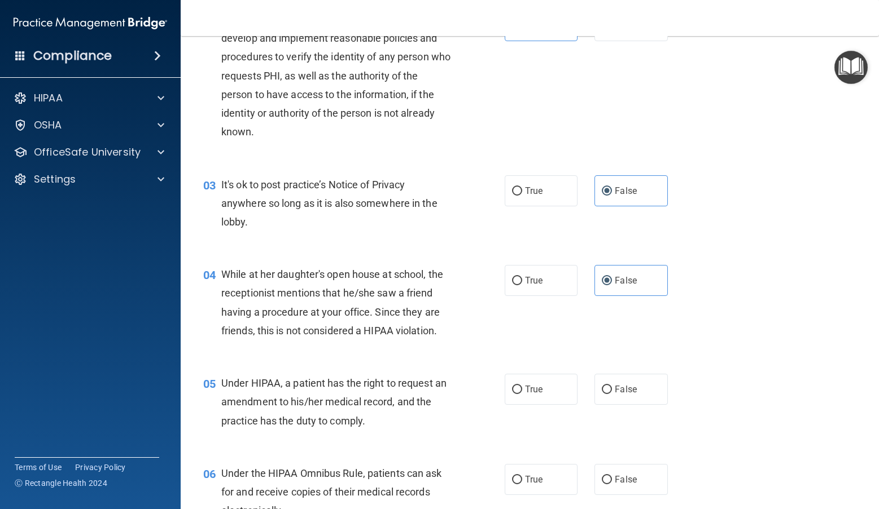
scroll to position [226, 0]
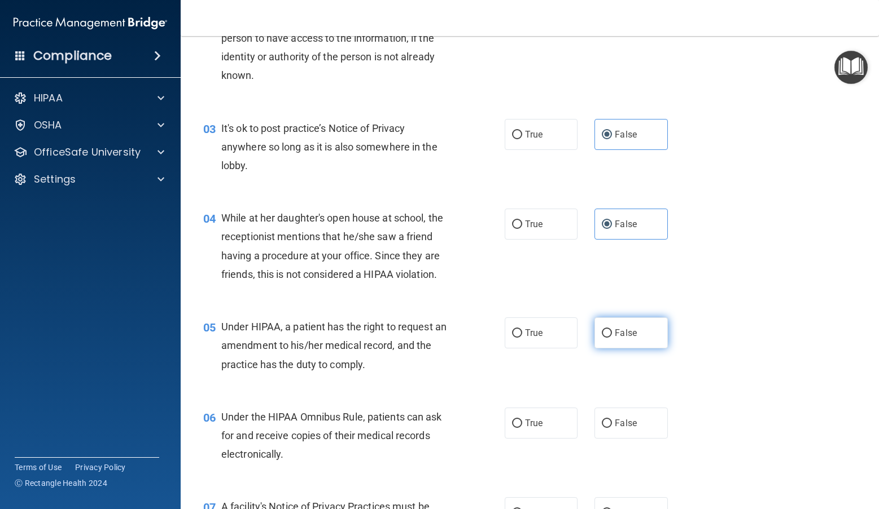
click at [604, 342] on label "False" at bounding box center [630, 333] width 73 height 31
click at [604, 338] on input "False" at bounding box center [606, 334] width 10 height 8
radio input "true"
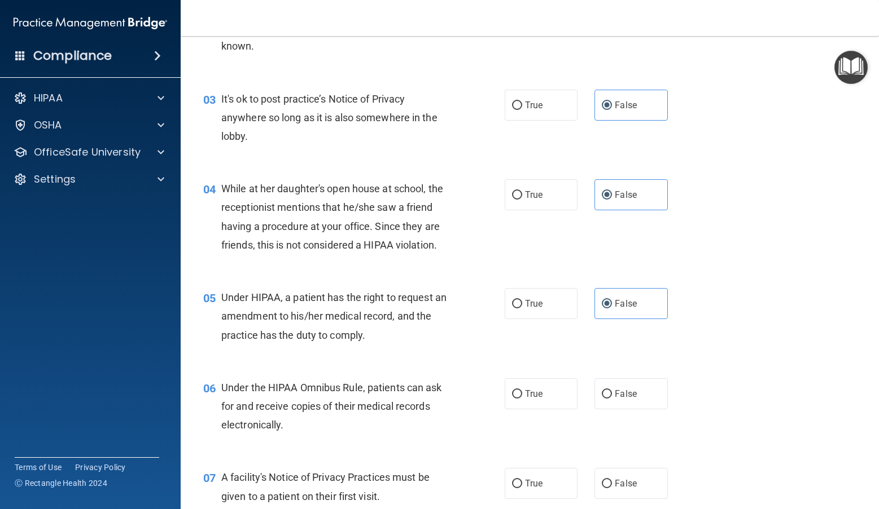
scroll to position [282, 0]
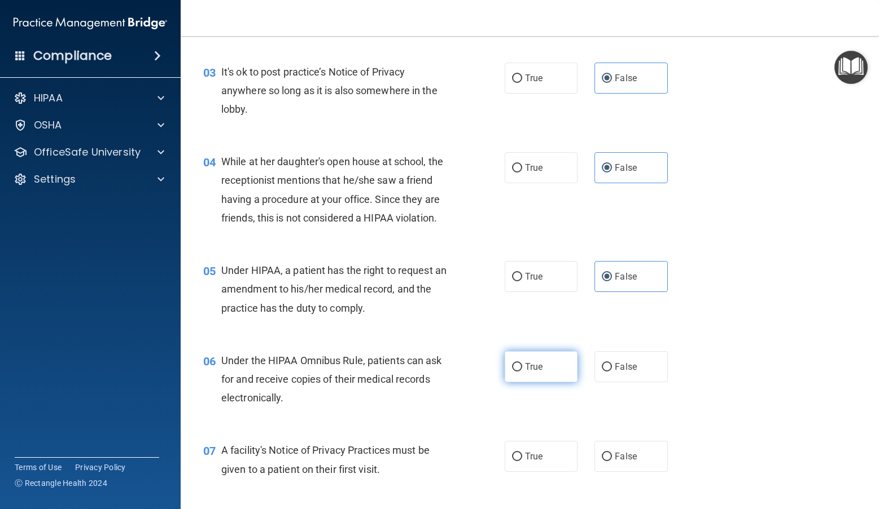
click at [514, 377] on label "True" at bounding box center [540, 367] width 73 height 31
click at [514, 372] on input "True" at bounding box center [517, 367] width 10 height 8
radio input "true"
click at [517, 453] on input "True" at bounding box center [517, 457] width 10 height 8
radio input "true"
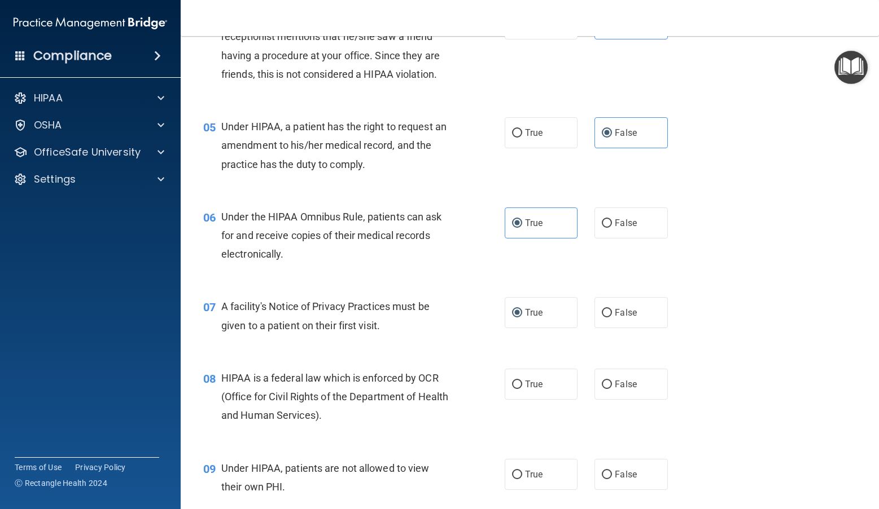
scroll to position [451, 0]
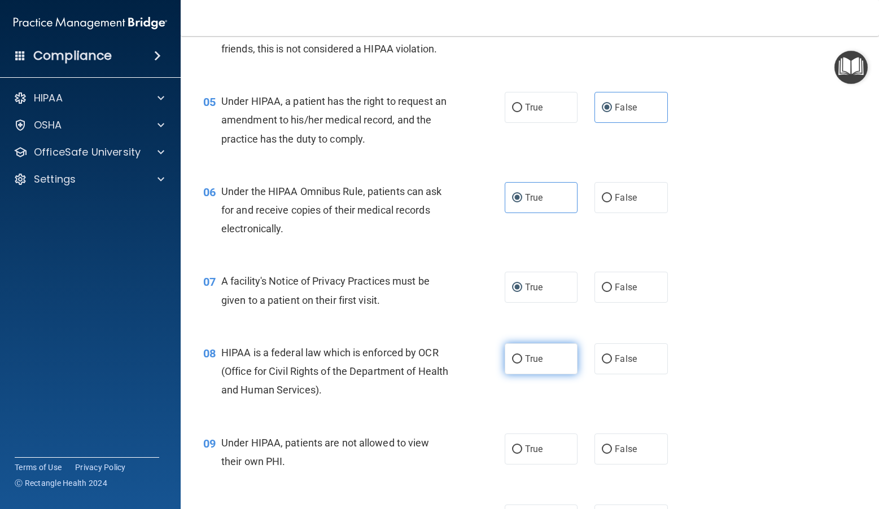
click at [521, 365] on label "True" at bounding box center [540, 359] width 73 height 31
click at [521, 364] on input "True" at bounding box center [517, 359] width 10 height 8
radio input "true"
click at [604, 454] on span "False" at bounding box center [625, 449] width 22 height 11
click at [604, 454] on input "False" at bounding box center [606, 450] width 10 height 8
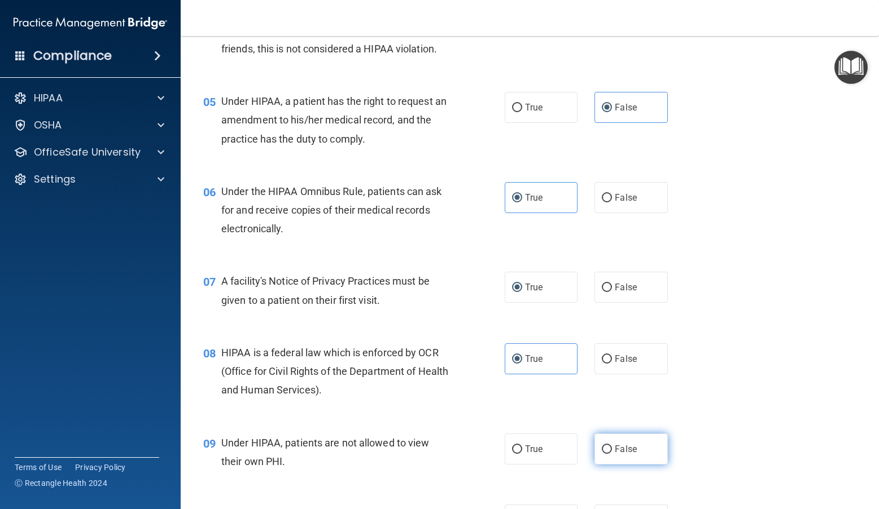
radio input "true"
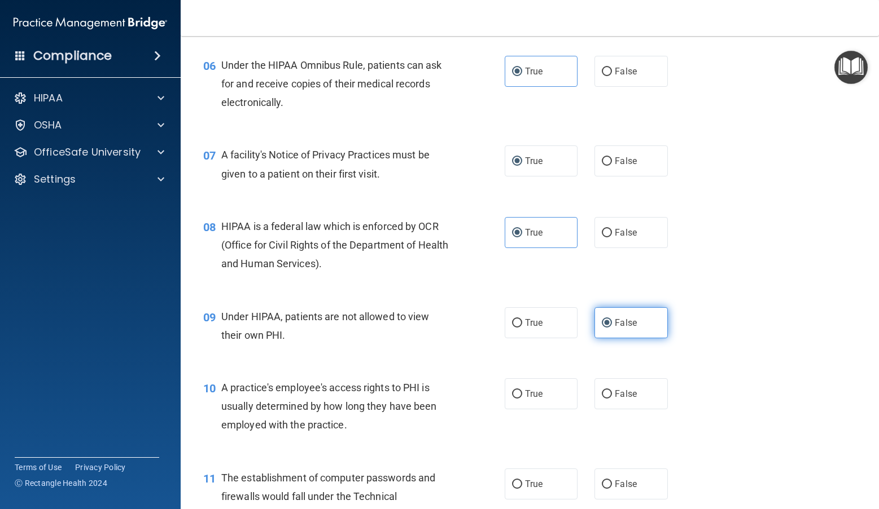
scroll to position [621, 0]
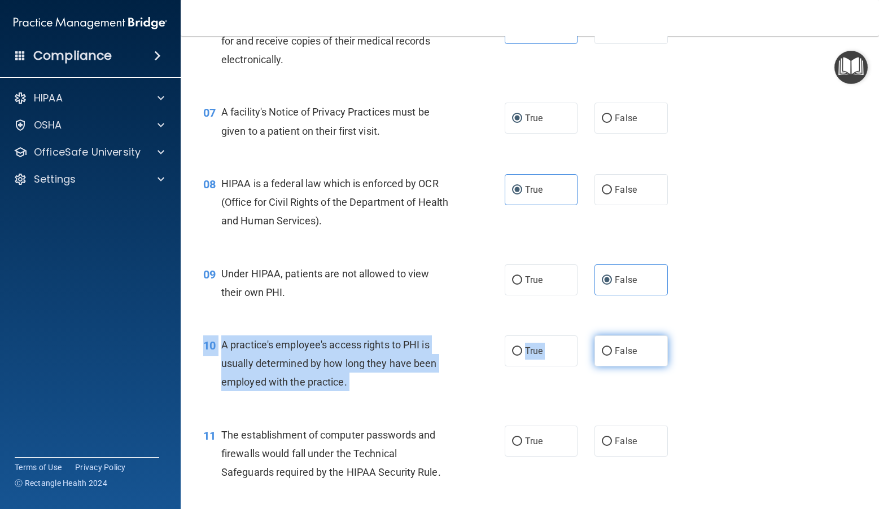
drag, startPoint x: 608, startPoint y: 370, endPoint x: 608, endPoint y: 361, distance: 9.0
click at [604, 361] on div "10 A practice's employee's access rights to PHI is usually determined by how lo…" at bounding box center [530, 367] width 670 height 90
click at [604, 356] on label "False" at bounding box center [630, 351] width 73 height 31
click at [604, 356] on input "False" at bounding box center [606, 352] width 10 height 8
radio input "true"
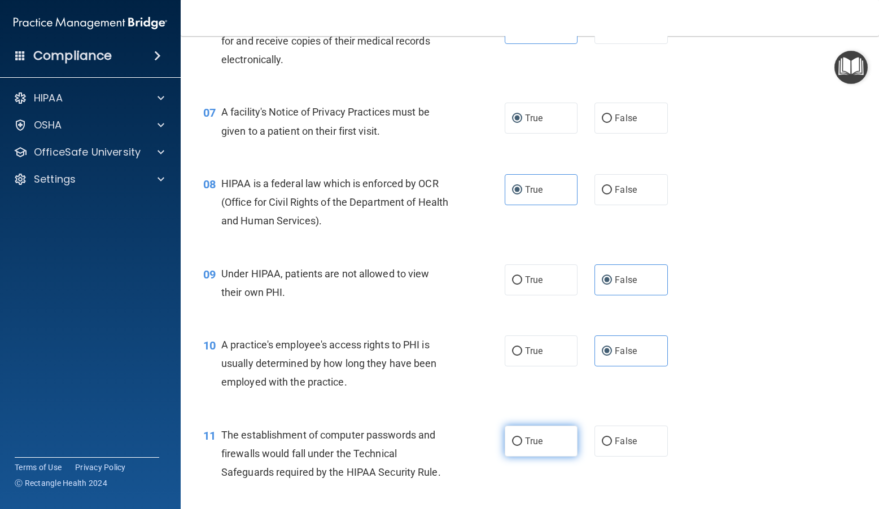
click at [525, 445] on span "True" at bounding box center [533, 441] width 17 height 11
click at [522, 445] on input "True" at bounding box center [517, 442] width 10 height 8
radio input "true"
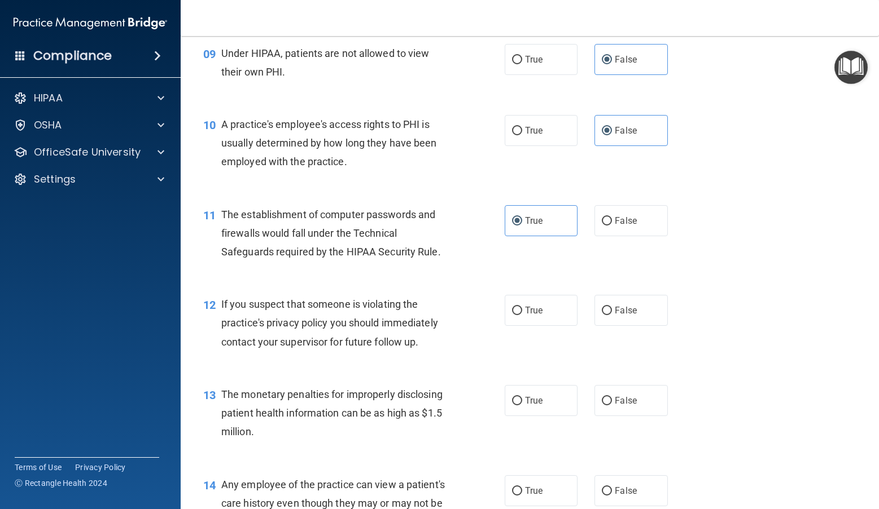
scroll to position [846, 0]
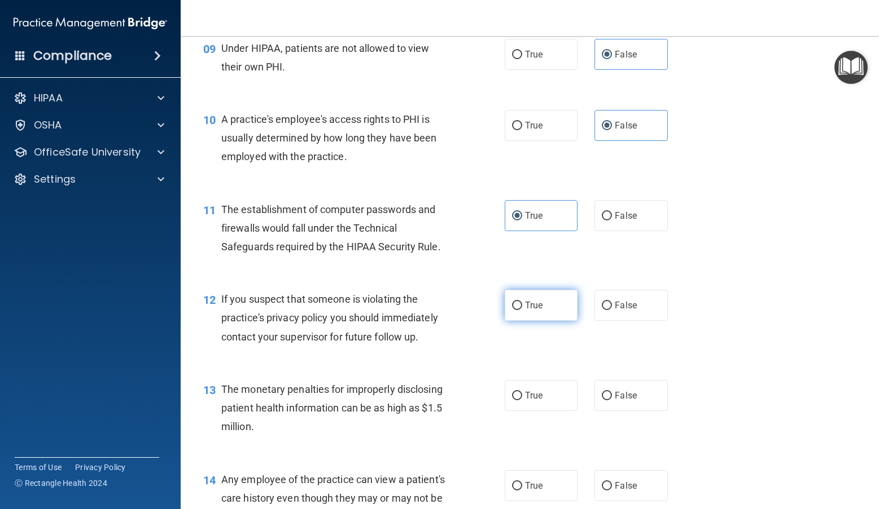
click at [517, 305] on input "True" at bounding box center [517, 306] width 10 height 8
radio input "true"
click at [526, 394] on span "True" at bounding box center [533, 395] width 17 height 11
click at [522, 394] on input "True" at bounding box center [517, 396] width 10 height 8
radio input "true"
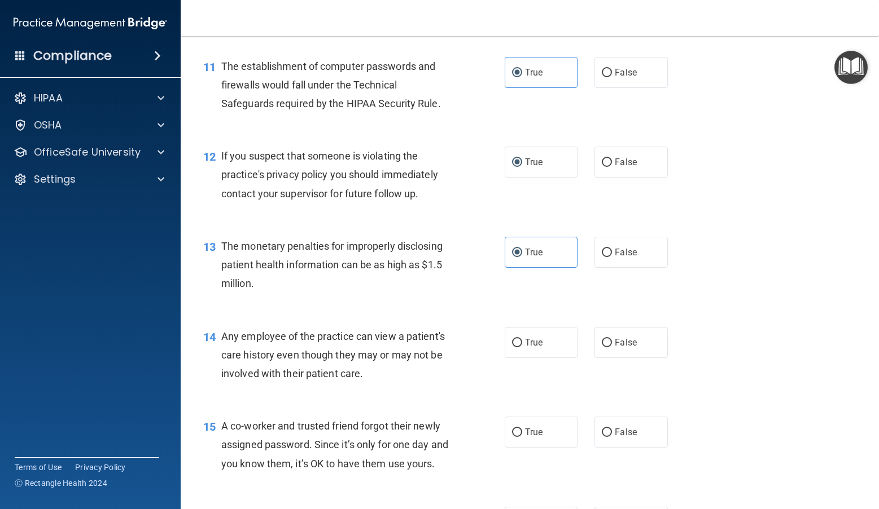
scroll to position [1016, 0]
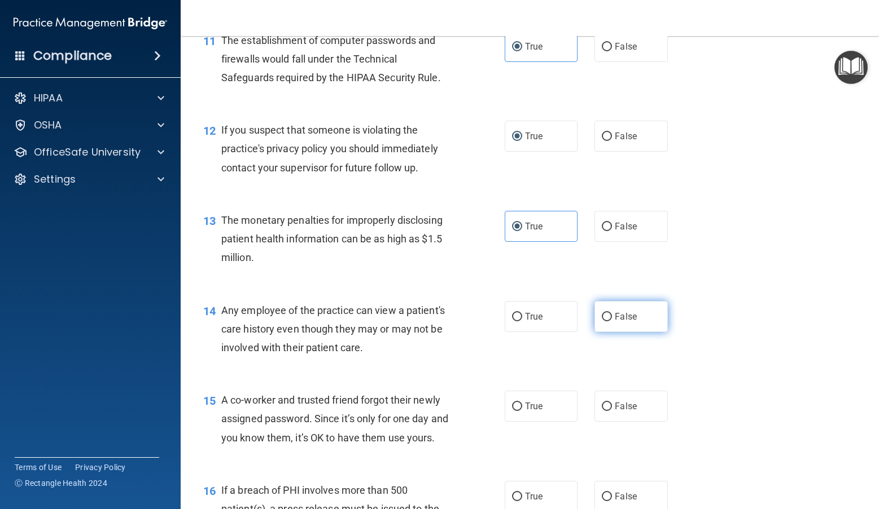
click at [604, 320] on span "False" at bounding box center [625, 316] width 22 height 11
click at [604, 320] on input "False" at bounding box center [606, 317] width 10 height 8
radio input "true"
click at [604, 408] on span "False" at bounding box center [625, 406] width 22 height 11
click at [604, 408] on input "False" at bounding box center [606, 407] width 10 height 8
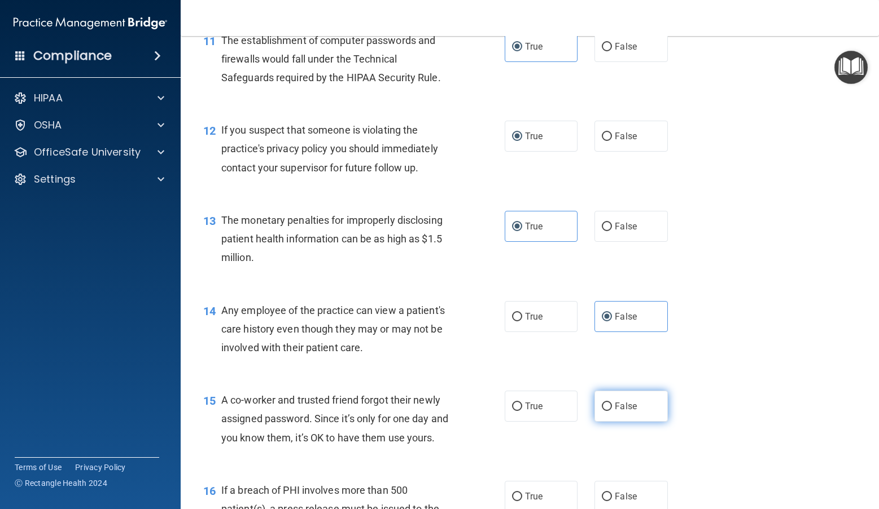
radio input "true"
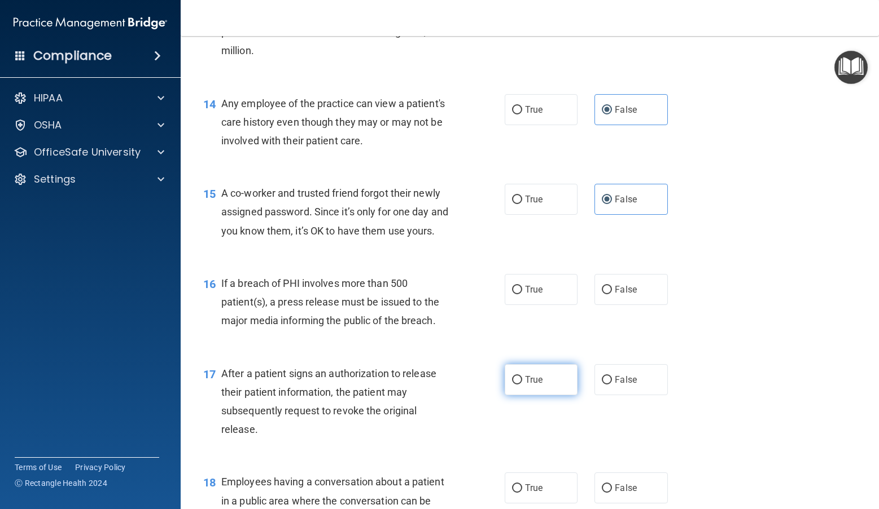
scroll to position [1298, 0]
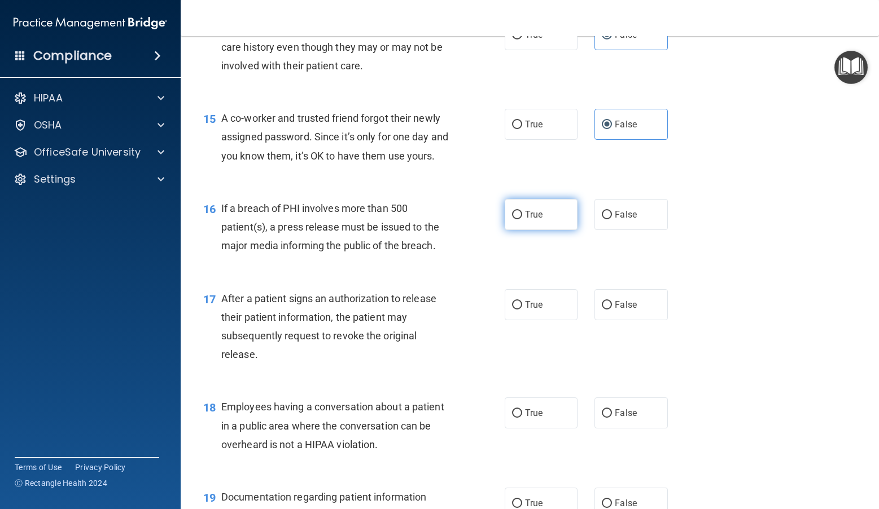
click at [528, 220] on span "True" at bounding box center [533, 214] width 17 height 11
click at [522, 219] on input "True" at bounding box center [517, 215] width 10 height 8
radio input "true"
click at [529, 310] on span "True" at bounding box center [533, 305] width 17 height 11
click at [522, 310] on input "True" at bounding box center [517, 305] width 10 height 8
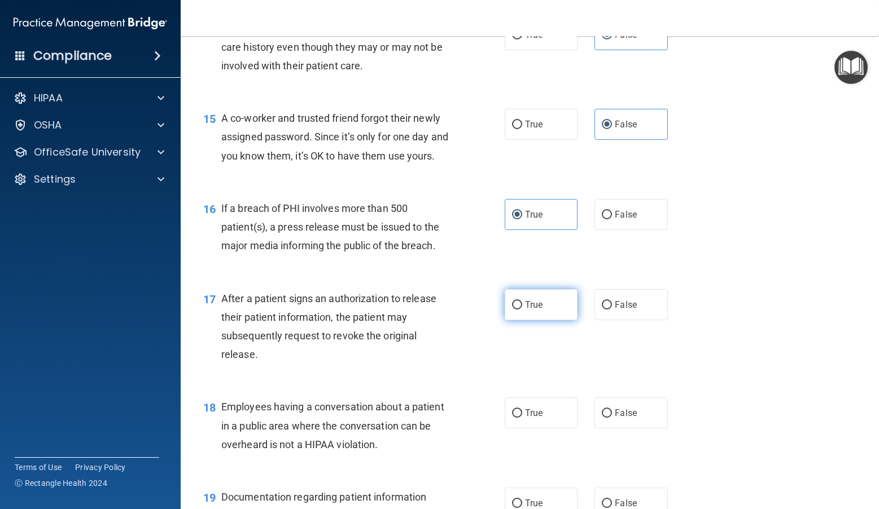
radio input "true"
click at [604, 418] on input "False" at bounding box center [606, 414] width 10 height 8
radio input "true"
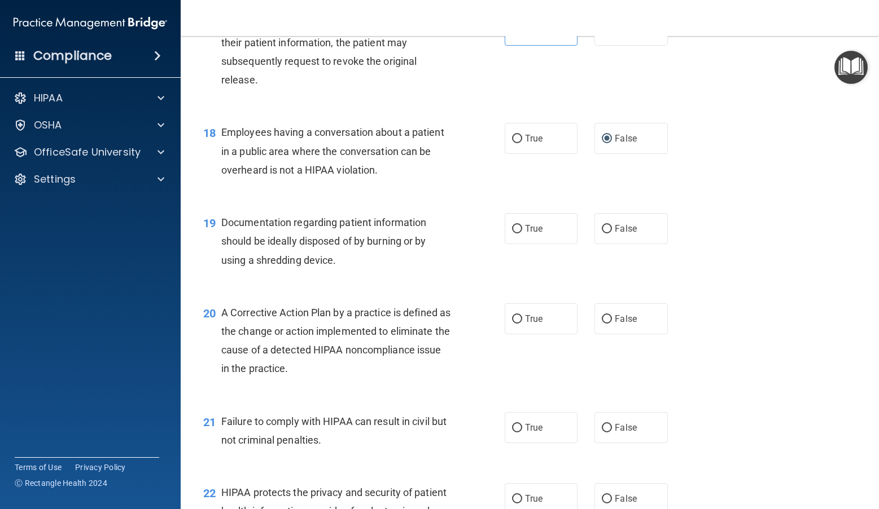
scroll to position [1580, 0]
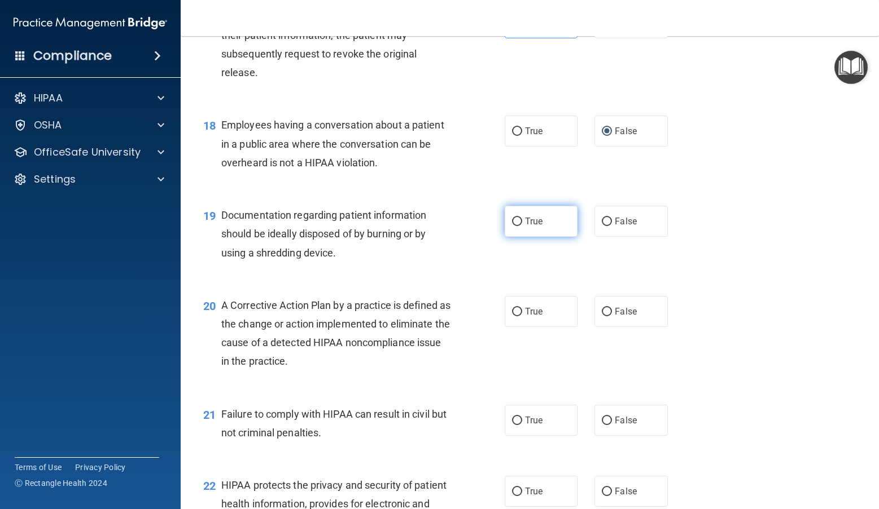
click at [533, 227] on span "True" at bounding box center [533, 221] width 17 height 11
click at [522, 226] on input "True" at bounding box center [517, 222] width 10 height 8
radio input "true"
click at [533, 324] on label "True" at bounding box center [540, 311] width 73 height 31
click at [522, 317] on input "True" at bounding box center [517, 312] width 10 height 8
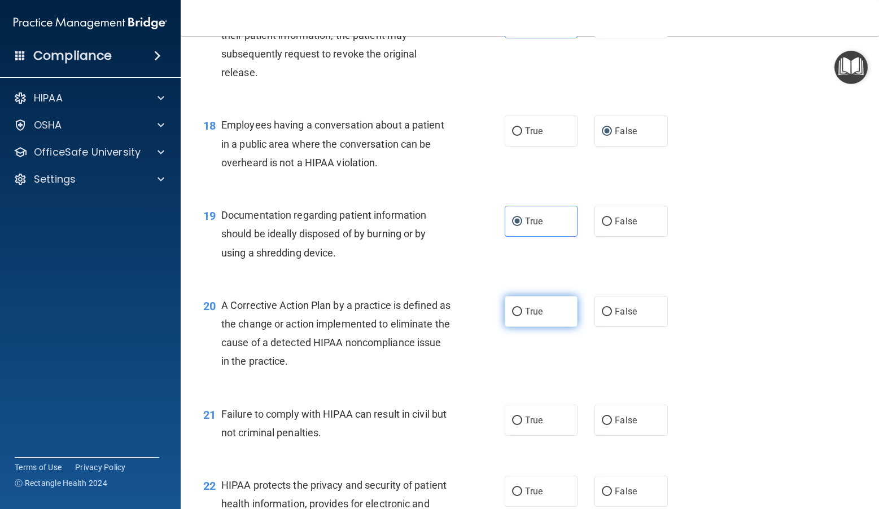
radio input "true"
drag, startPoint x: 607, startPoint y: 429, endPoint x: 615, endPoint y: 429, distance: 7.9
click at [604, 429] on label "False" at bounding box center [630, 420] width 73 height 31
click at [604, 425] on input "False" at bounding box center [606, 421] width 10 height 8
radio input "true"
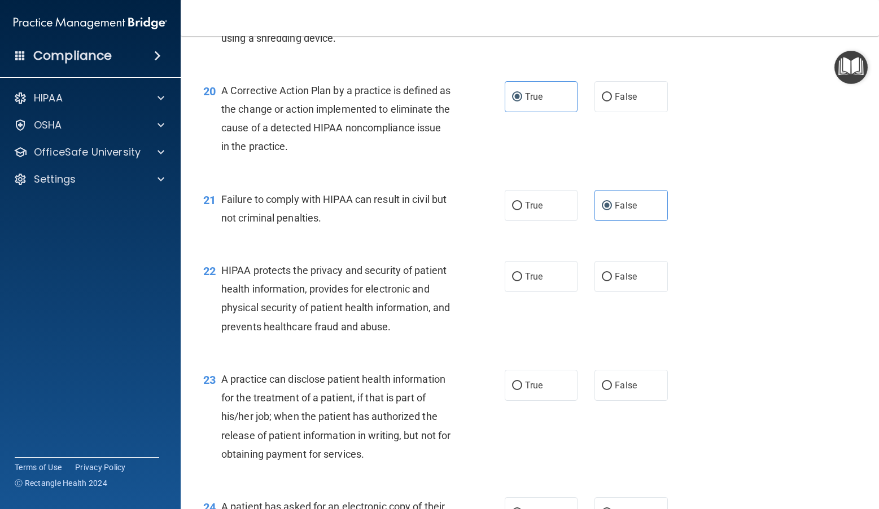
scroll to position [1862, 0]
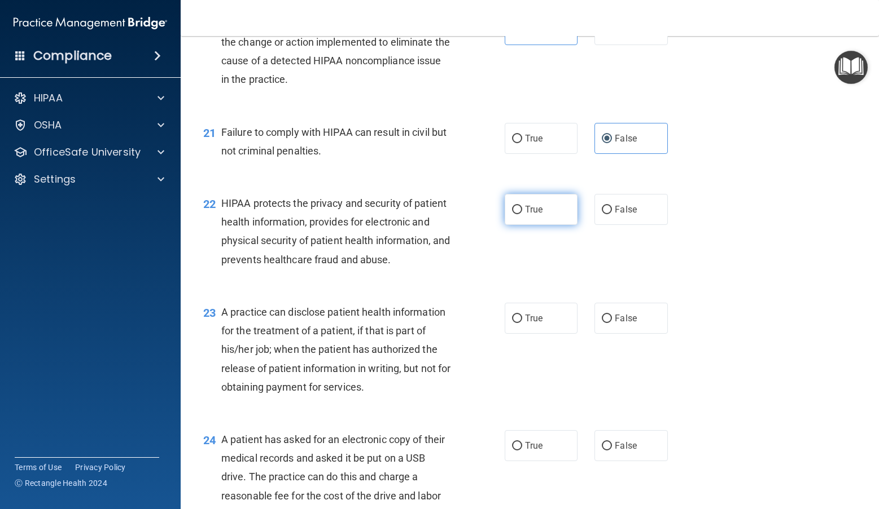
click at [536, 225] on label "True" at bounding box center [540, 209] width 73 height 31
click at [522, 214] on input "True" at bounding box center [517, 210] width 10 height 8
radio input "true"
click at [604, 324] on span "False" at bounding box center [625, 318] width 22 height 11
click at [604, 323] on input "False" at bounding box center [606, 319] width 10 height 8
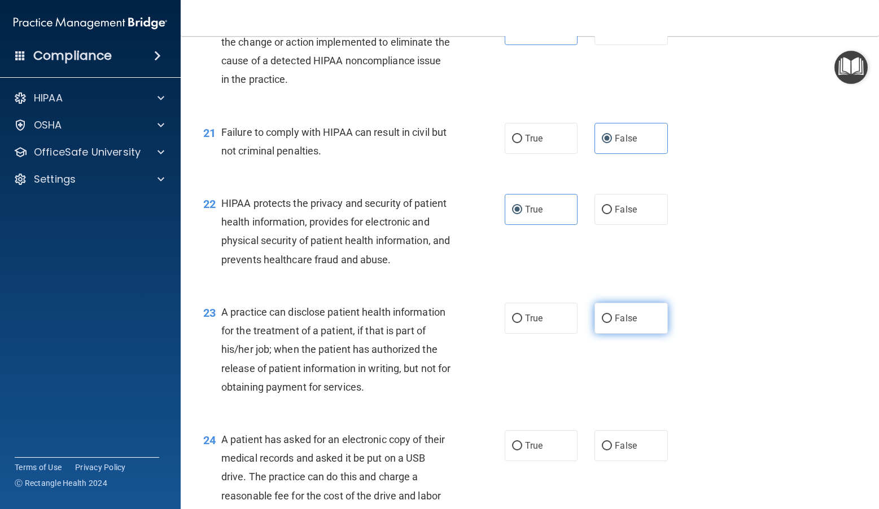
radio input "true"
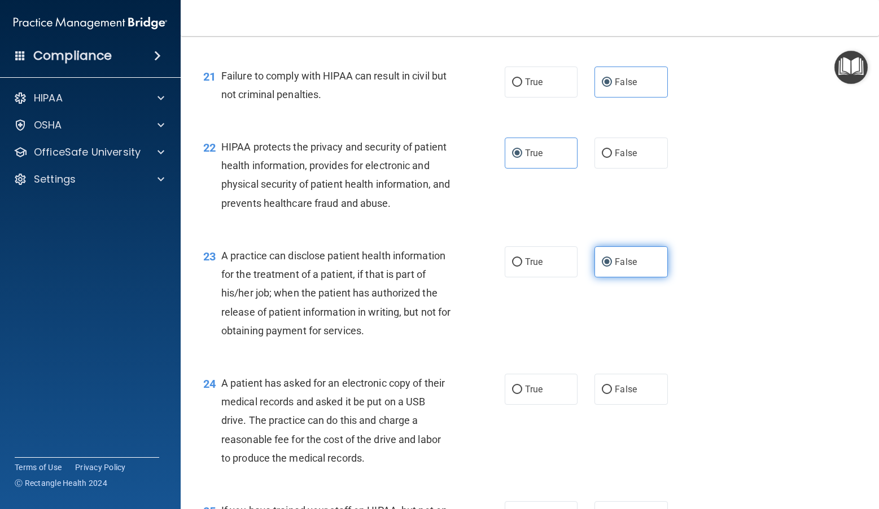
scroll to position [1975, 0]
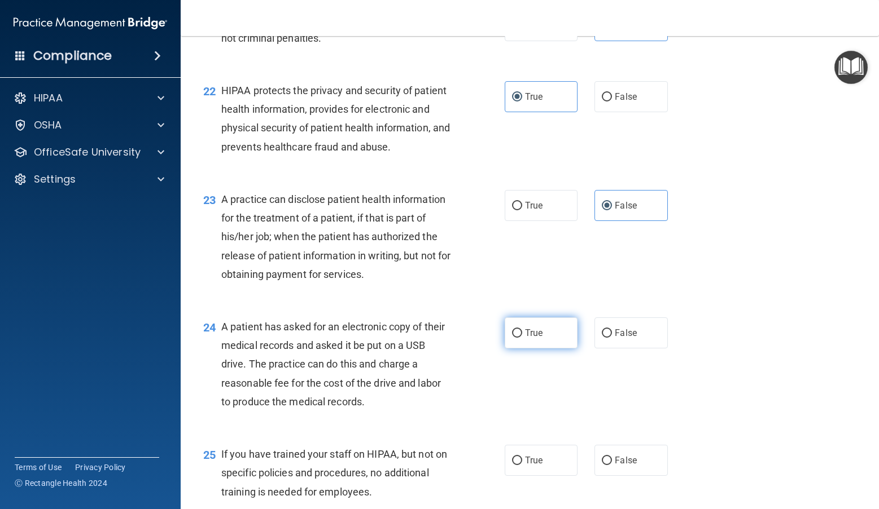
click at [526, 339] on span "True" at bounding box center [533, 333] width 17 height 11
click at [522, 338] on input "True" at bounding box center [517, 334] width 10 height 8
radio input "true"
drag, startPoint x: 617, startPoint y: 478, endPoint x: 667, endPoint y: 445, distance: 59.8
click at [604, 466] on span "False" at bounding box center [625, 460] width 22 height 11
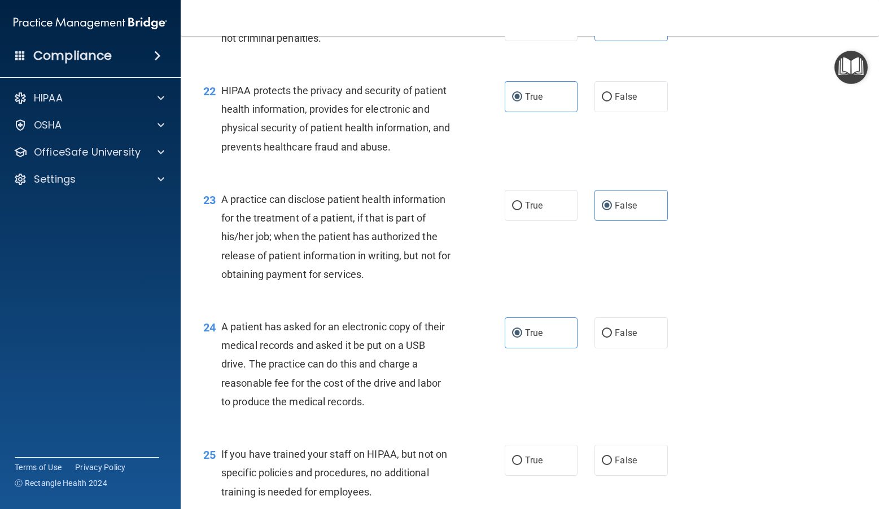
click at [604, 465] on input "False" at bounding box center [606, 461] width 10 height 8
radio input "true"
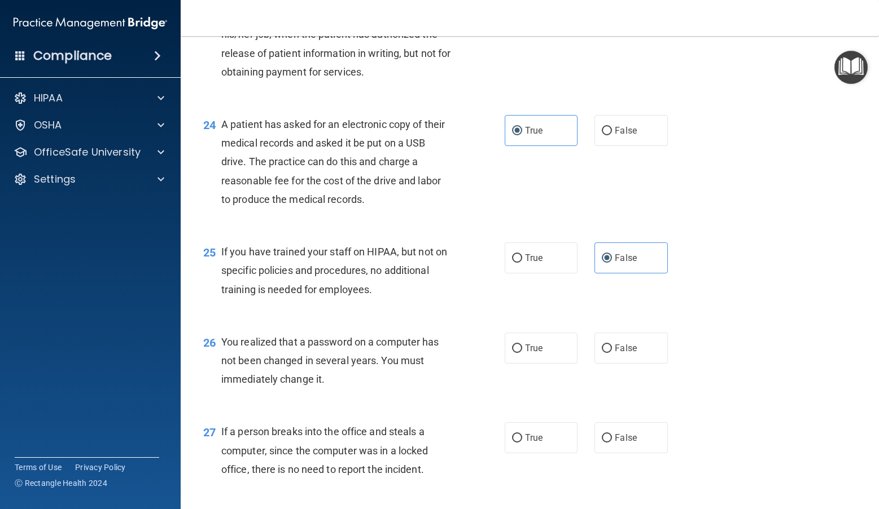
scroll to position [2200, 0]
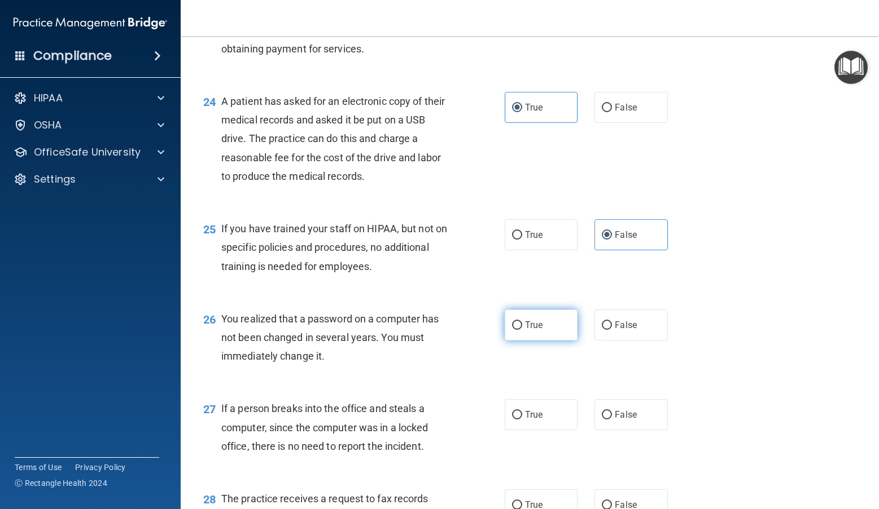
click at [540, 336] on label "True" at bounding box center [540, 325] width 73 height 31
click at [522, 330] on input "True" at bounding box center [517, 326] width 10 height 8
radio input "true"
click at [604, 420] on span "False" at bounding box center [625, 415] width 22 height 11
click at [604, 420] on input "False" at bounding box center [606, 415] width 10 height 8
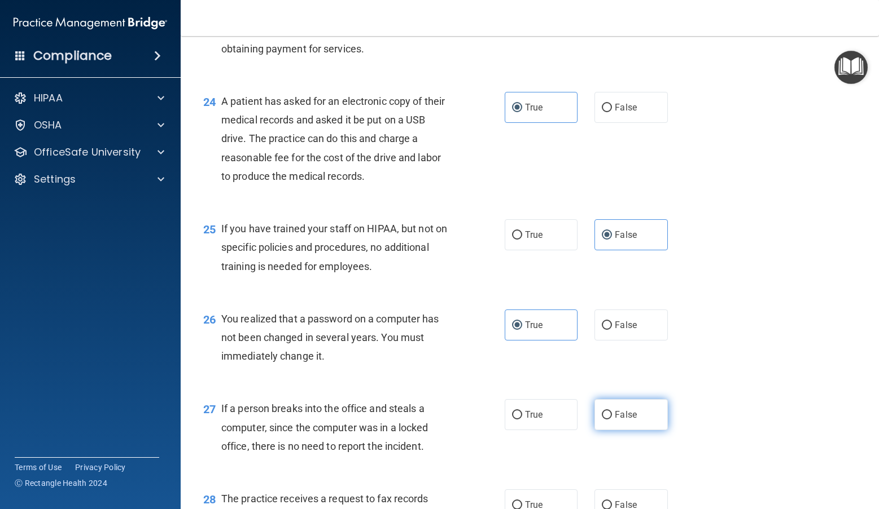
radio input "true"
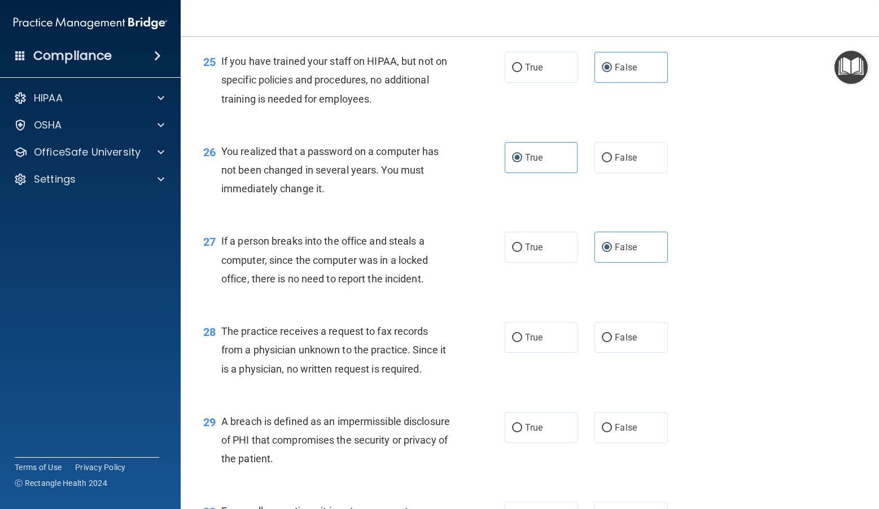
scroll to position [2370, 0]
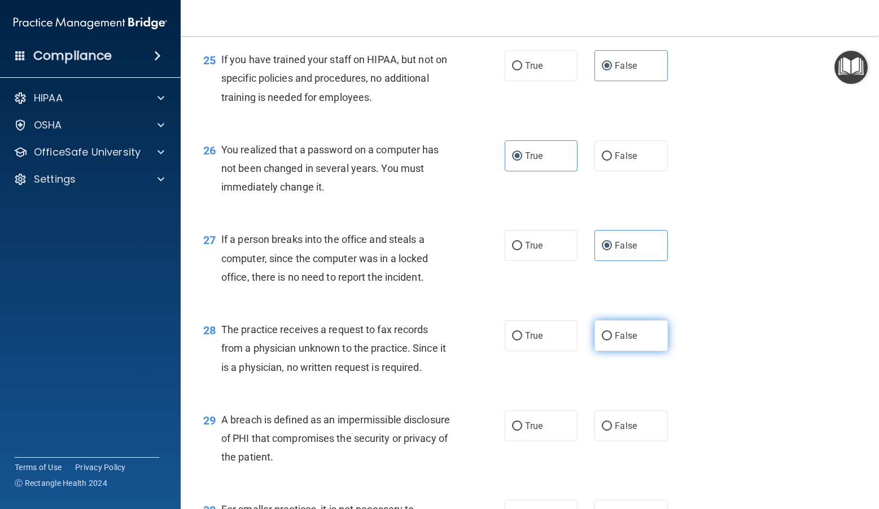
click at [604, 352] on label "False" at bounding box center [630, 335] width 73 height 31
click at [604, 341] on input "False" at bounding box center [606, 336] width 10 height 8
radio input "true"
click at [550, 440] on label "True" at bounding box center [540, 426] width 73 height 31
click at [522, 431] on input "True" at bounding box center [517, 427] width 10 height 8
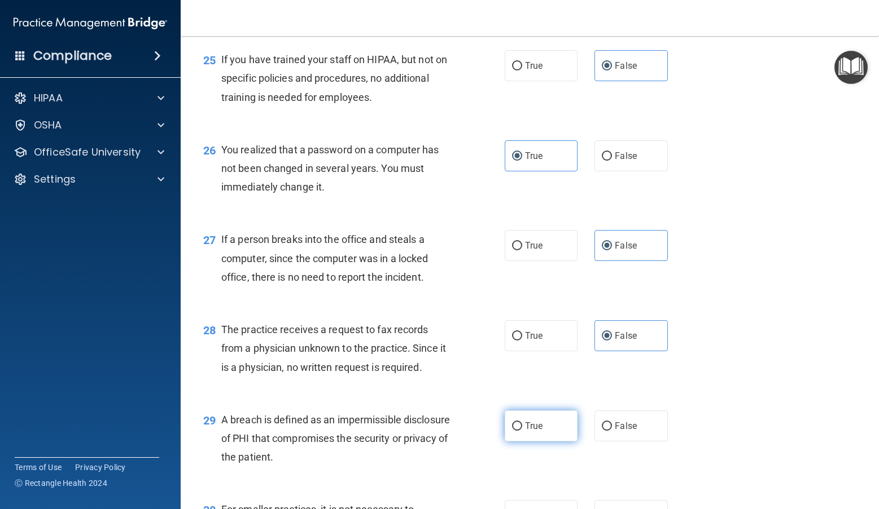
radio input "true"
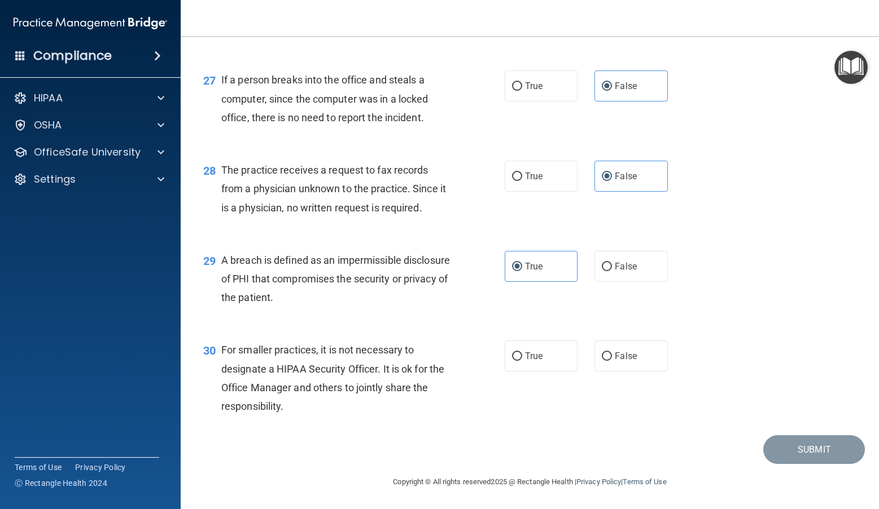
scroll to position [2548, 0]
click at [604, 342] on label "False" at bounding box center [630, 356] width 73 height 31
click at [604, 353] on input "False" at bounding box center [606, 357] width 10 height 8
radio input "true"
click at [604, 443] on button "Submit" at bounding box center [814, 450] width 102 height 29
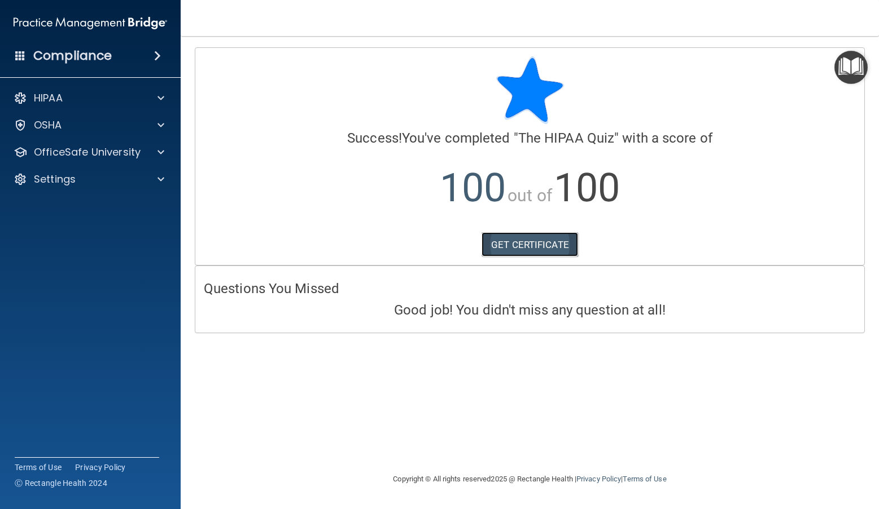
click at [512, 248] on link "GET CERTIFICATE" at bounding box center [529, 244] width 96 height 25
click at [82, 96] on div "HIPAA" at bounding box center [75, 98] width 140 height 14
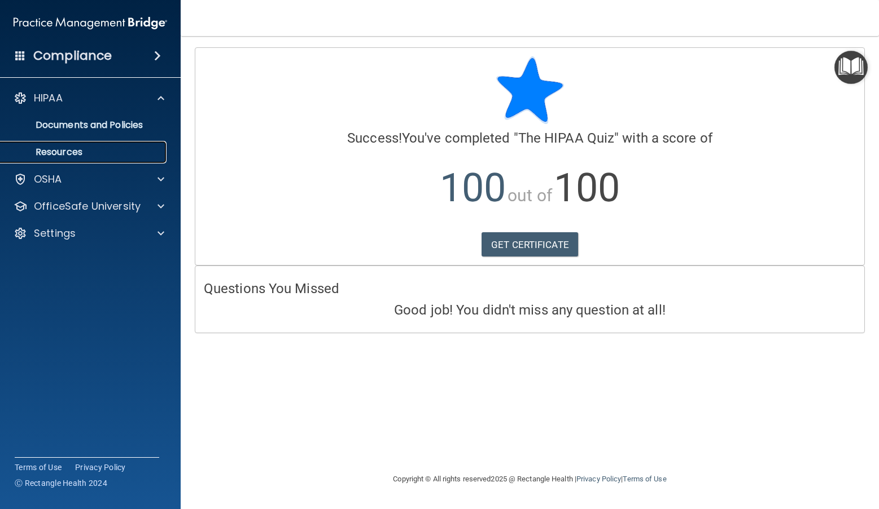
click at [78, 147] on p "Resources" at bounding box center [84, 152] width 154 height 11
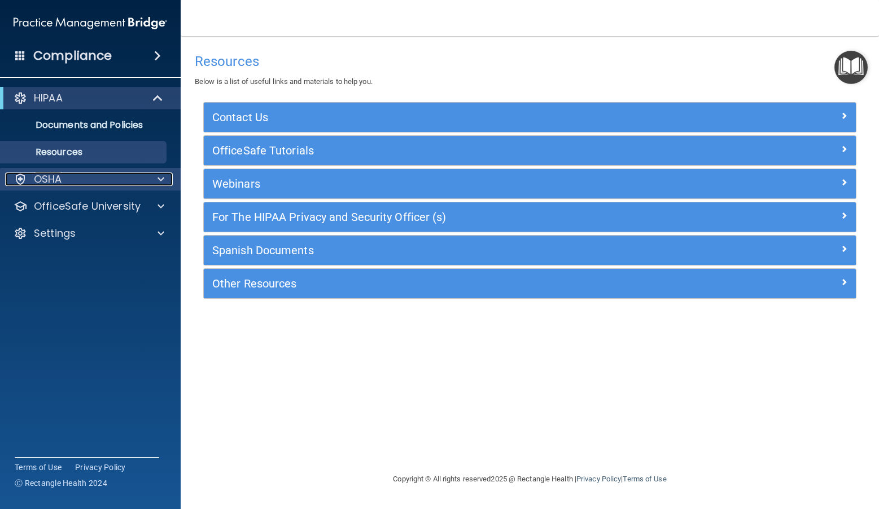
click at [60, 178] on p "OSHA" at bounding box center [48, 180] width 28 height 14
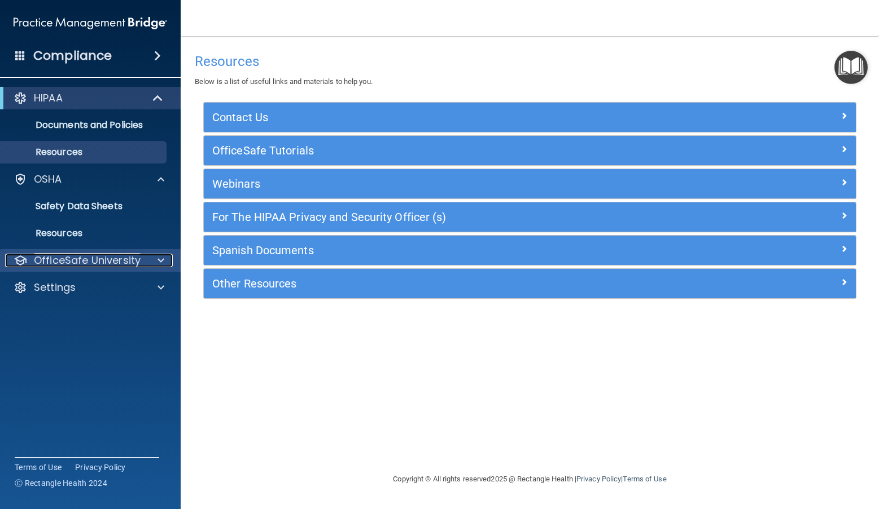
click at [68, 264] on p "OfficeSafe University" at bounding box center [87, 261] width 107 height 14
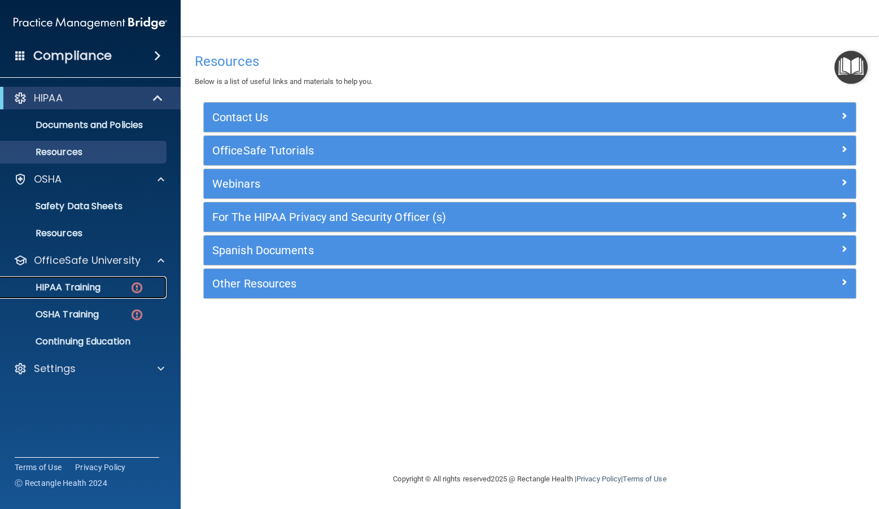
click at [68, 285] on p "HIPAA Training" at bounding box center [53, 287] width 93 height 11
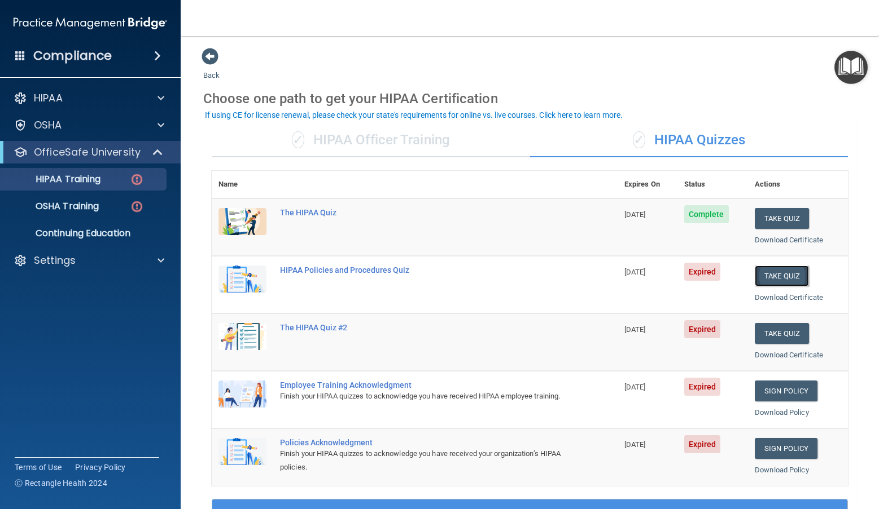
click at [604, 274] on button "Take Quiz" at bounding box center [781, 276] width 54 height 21
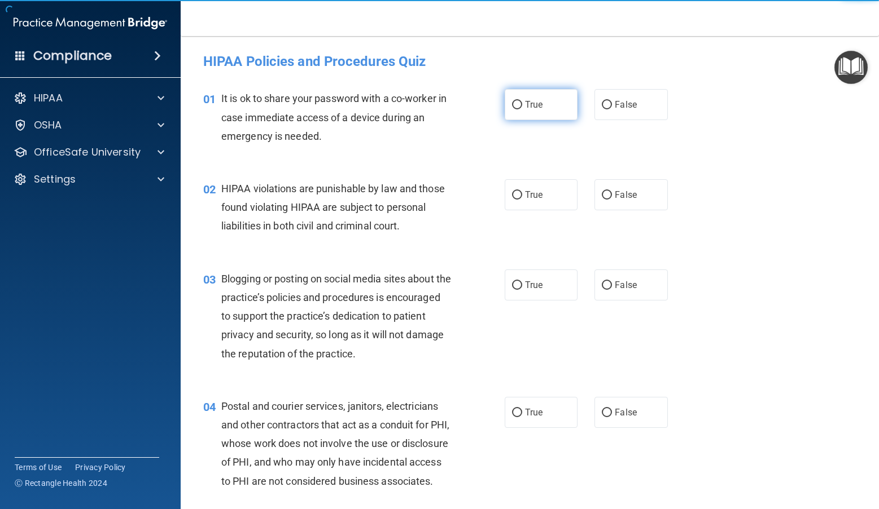
click at [550, 106] on label "True" at bounding box center [540, 104] width 73 height 31
click at [522, 106] on input "True" at bounding box center [517, 105] width 10 height 8
radio input "true"
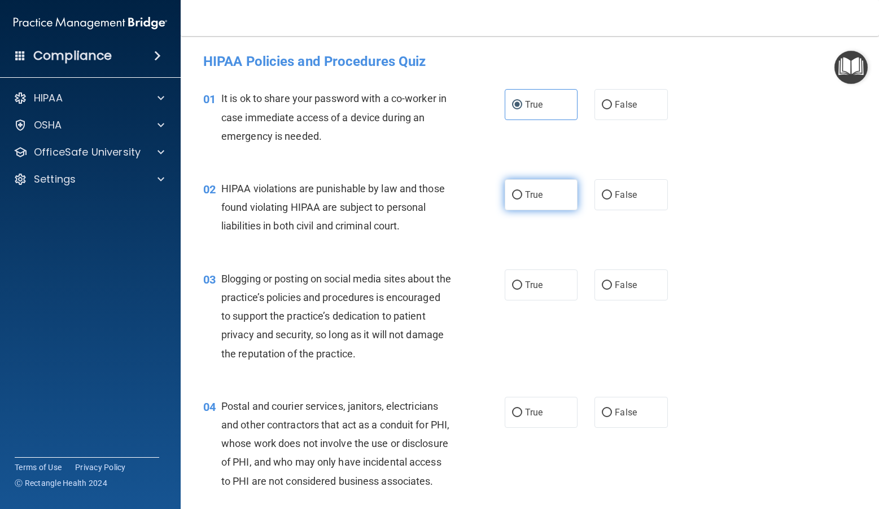
click at [532, 204] on label "True" at bounding box center [540, 194] width 73 height 31
click at [522, 200] on input "True" at bounding box center [517, 195] width 10 height 8
radio input "true"
click at [506, 279] on label "True" at bounding box center [540, 285] width 73 height 31
click at [512, 282] on input "True" at bounding box center [517, 286] width 10 height 8
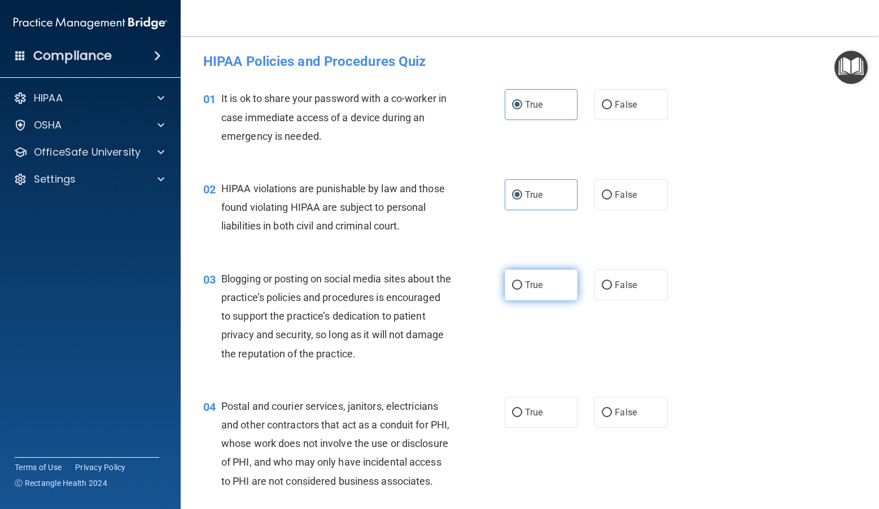
radio input "true"
click at [522, 404] on label "True" at bounding box center [540, 412] width 73 height 31
click at [522, 409] on input "True" at bounding box center [517, 413] width 10 height 8
radio input "true"
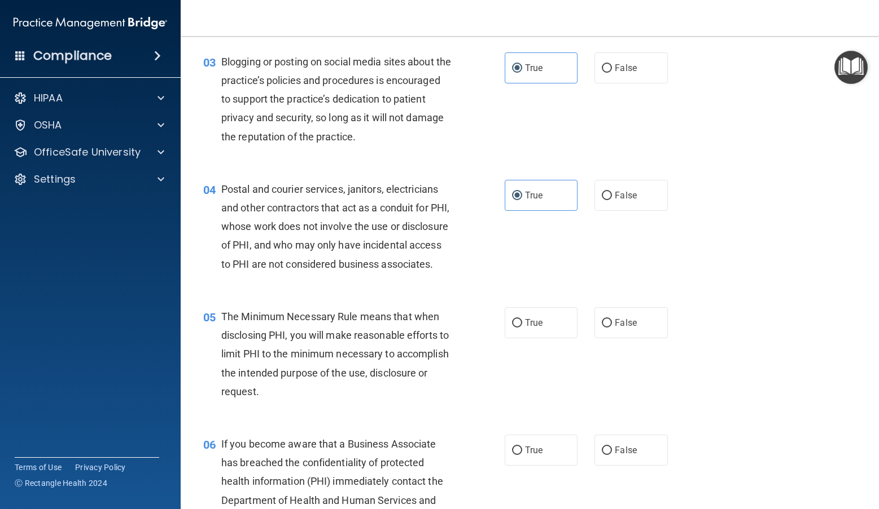
scroll to position [226, 0]
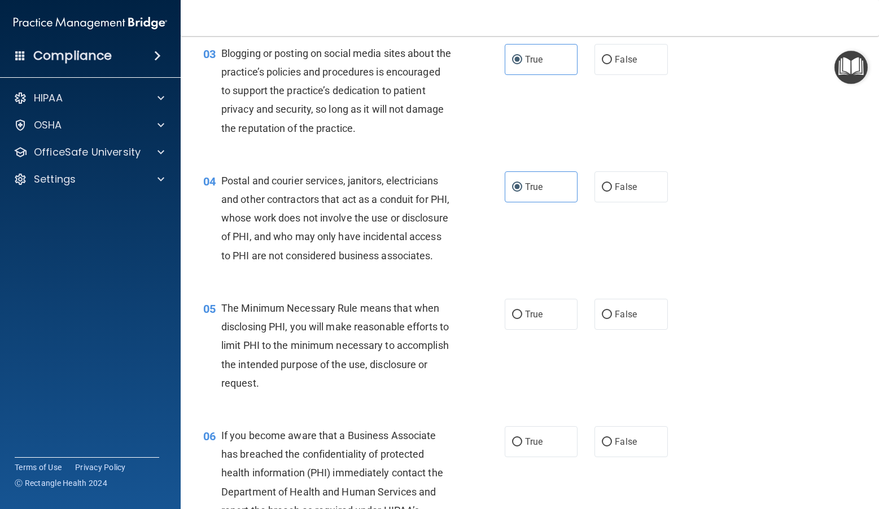
drag, startPoint x: 525, startPoint y: 335, endPoint x: 522, endPoint y: 351, distance: 16.0
click at [525, 320] on span "True" at bounding box center [533, 314] width 17 height 11
click at [522, 319] on input "True" at bounding box center [517, 315] width 10 height 8
radio input "true"
click at [516, 453] on label "True" at bounding box center [540, 442] width 73 height 31
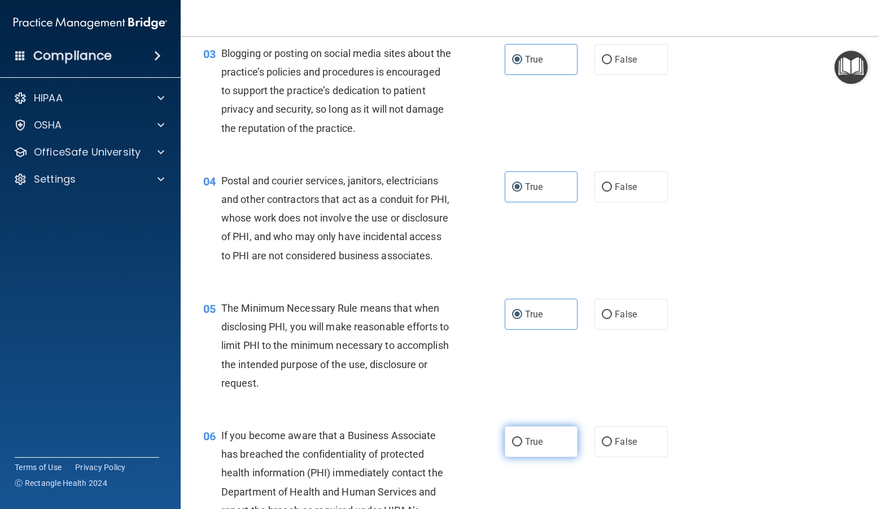
click at [516, 447] on input "True" at bounding box center [517, 442] width 10 height 8
radio input "true"
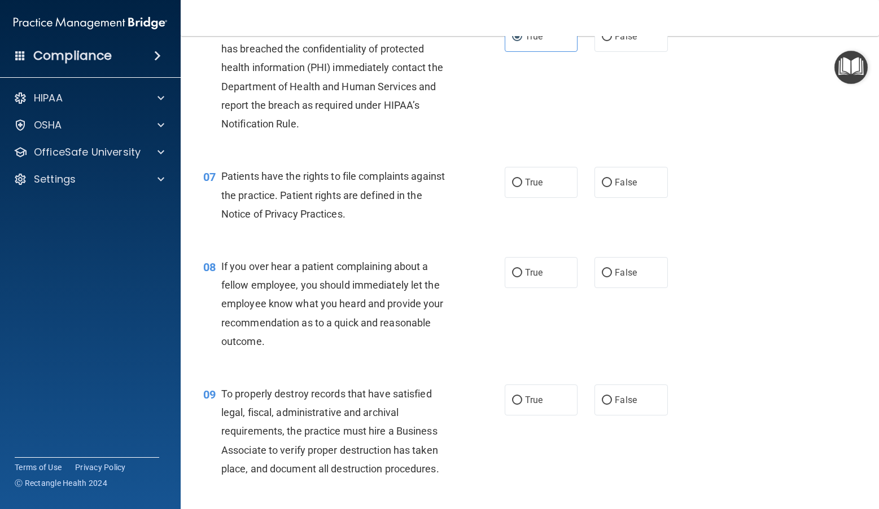
scroll to position [677, 0]
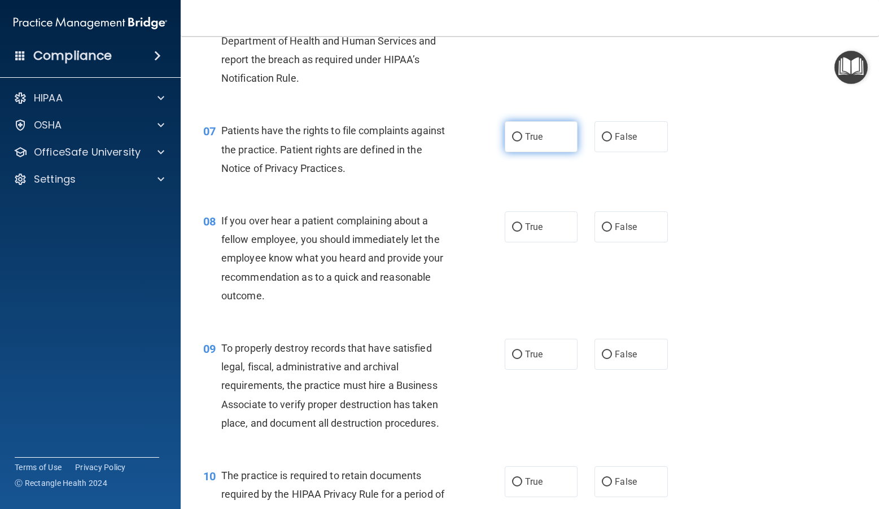
click at [543, 148] on label "True" at bounding box center [540, 136] width 73 height 31
click at [522, 142] on input "True" at bounding box center [517, 137] width 10 height 8
radio input "true"
click at [535, 228] on div "08 If you over hear a patient complaining about a fellow employee, you should i…" at bounding box center [530, 261] width 670 height 128
drag, startPoint x: 534, startPoint y: 248, endPoint x: 530, endPoint y: 354, distance: 106.1
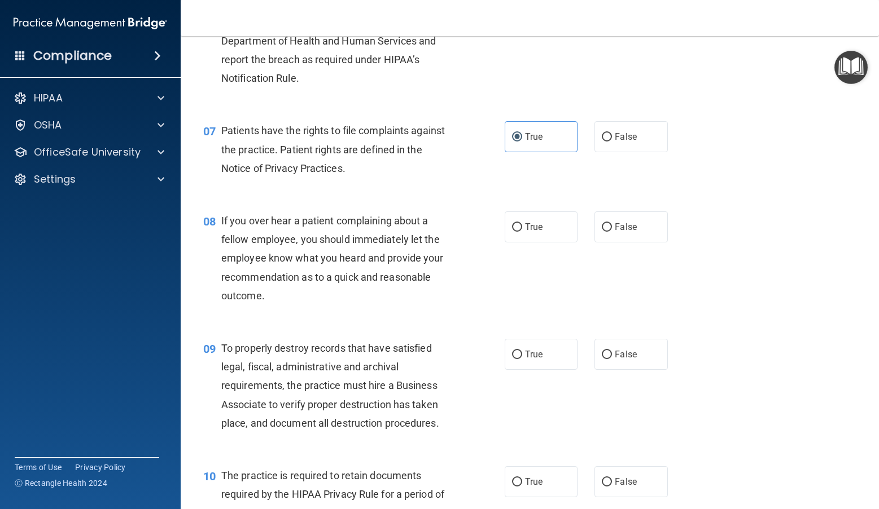
click at [534, 232] on span "True" at bounding box center [533, 227] width 17 height 11
click at [522, 232] on input "True" at bounding box center [517, 227] width 10 height 8
radio input "true"
click at [532, 370] on label "True" at bounding box center [540, 354] width 73 height 31
click at [522, 359] on input "True" at bounding box center [517, 355] width 10 height 8
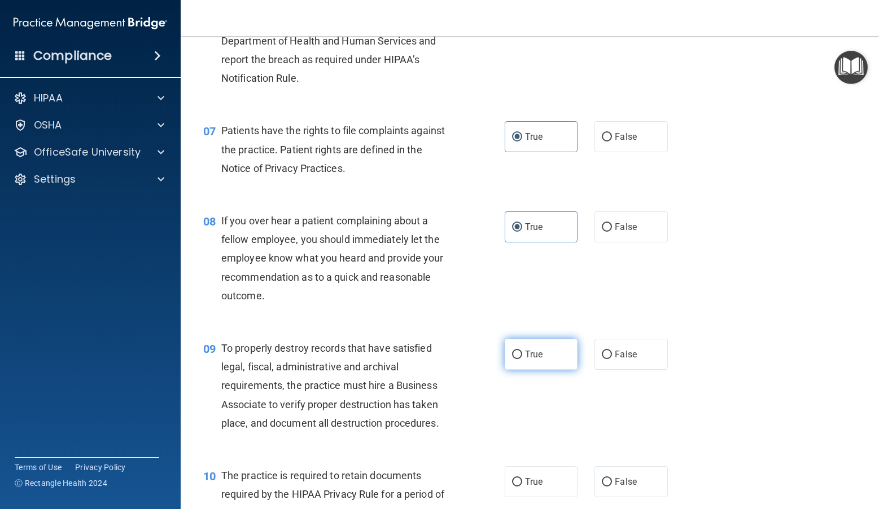
radio input "true"
click at [538, 493] on label "True" at bounding box center [540, 482] width 73 height 31
click at [522, 487] on input "True" at bounding box center [517, 482] width 10 height 8
radio input "true"
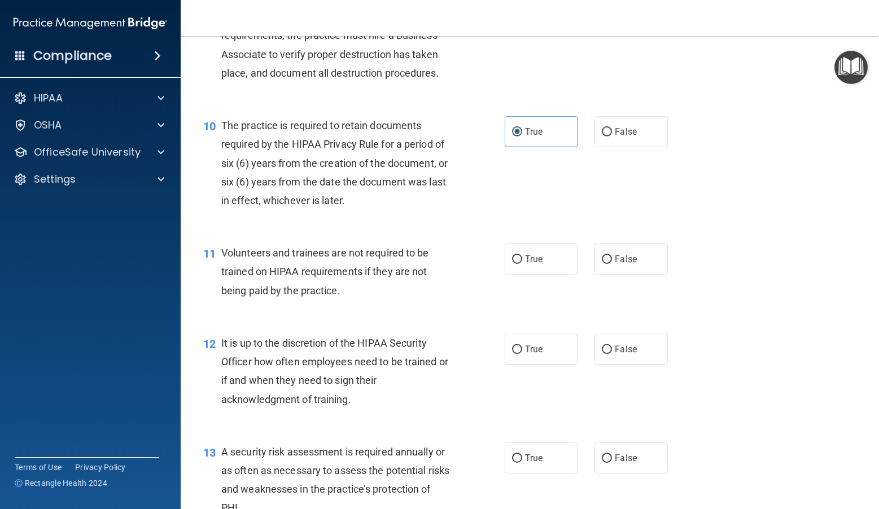
scroll to position [1072, 0]
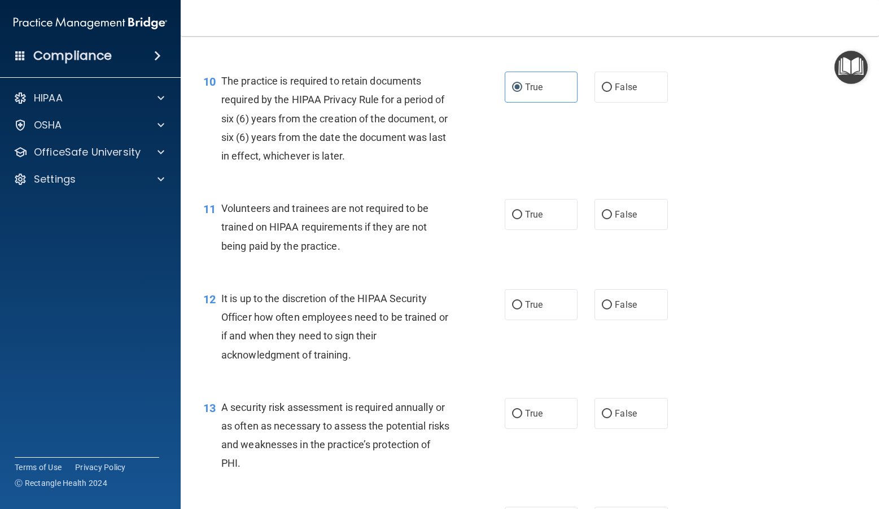
drag, startPoint x: 561, startPoint y: 227, endPoint x: 550, endPoint y: 278, distance: 51.5
click at [561, 227] on label "True" at bounding box center [540, 214] width 73 height 31
click at [522, 219] on input "True" at bounding box center [517, 215] width 10 height 8
radio input "true"
click at [537, 320] on label "True" at bounding box center [540, 304] width 73 height 31
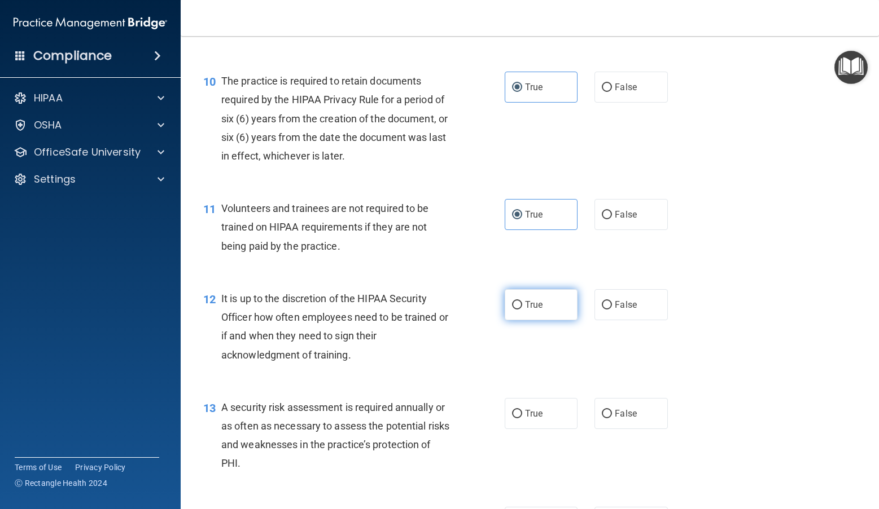
click at [522, 310] on input "True" at bounding box center [517, 305] width 10 height 8
radio input "true"
click at [534, 414] on div "13 A security risk assessment is required annually or as often as necessary to …" at bounding box center [530, 438] width 670 height 109
click at [534, 426] on label "True" at bounding box center [540, 413] width 73 height 31
click at [522, 419] on input "True" at bounding box center [517, 414] width 10 height 8
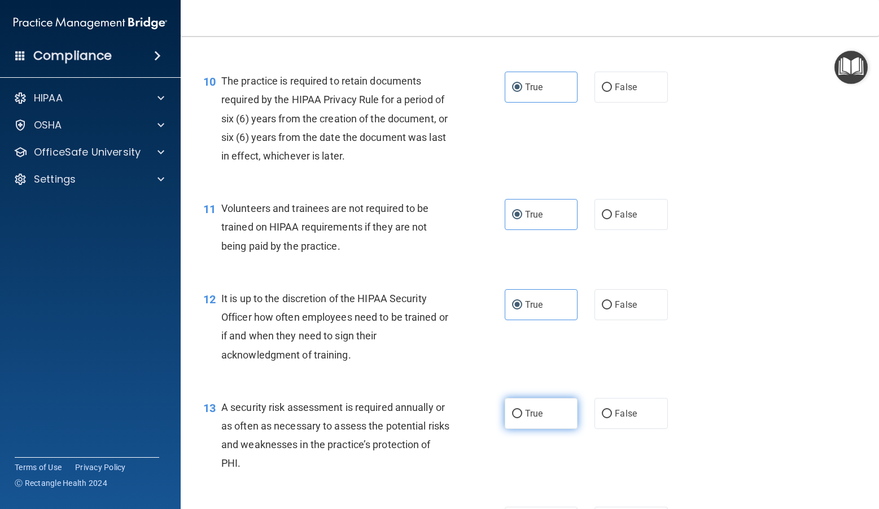
radio input "true"
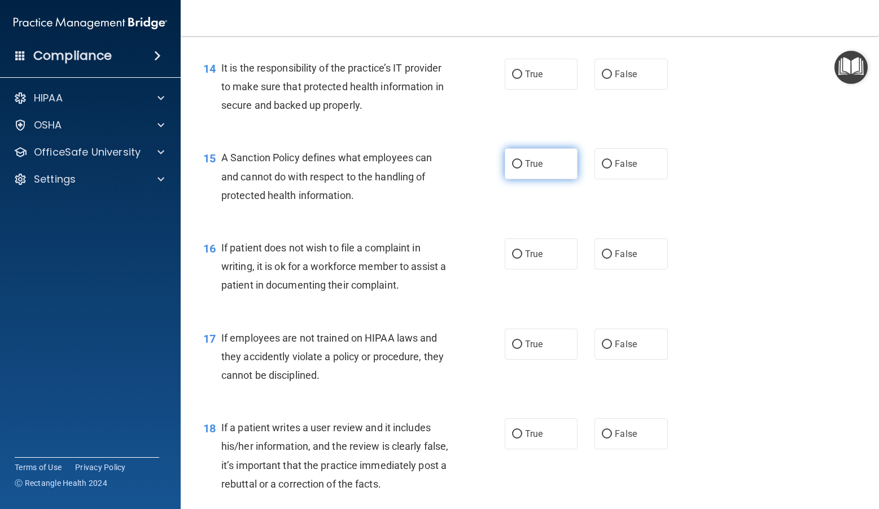
scroll to position [1523, 0]
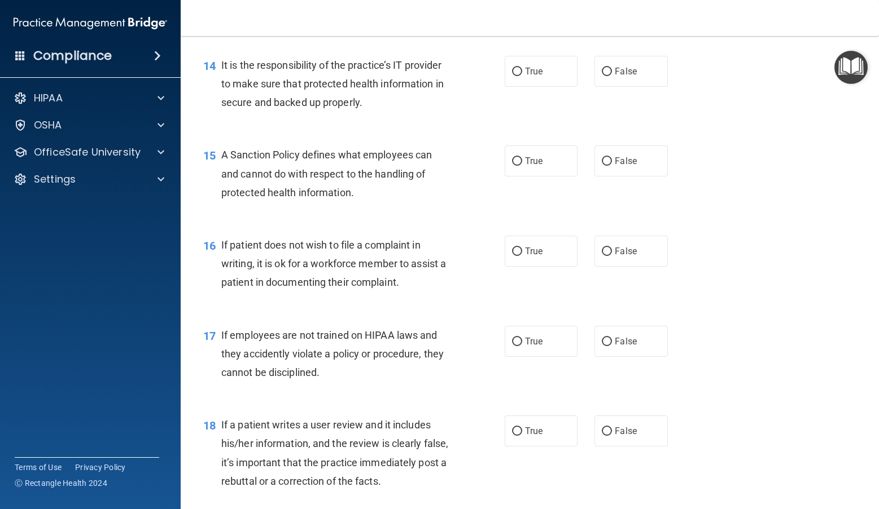
drag, startPoint x: 543, startPoint y: 87, endPoint x: 538, endPoint y: 128, distance: 40.4
click at [543, 87] on label "True" at bounding box center [540, 71] width 73 height 31
click at [522, 76] on input "True" at bounding box center [517, 72] width 10 height 8
radio input "true"
drag, startPoint x: 533, startPoint y: 181, endPoint x: 529, endPoint y: 227, distance: 45.8
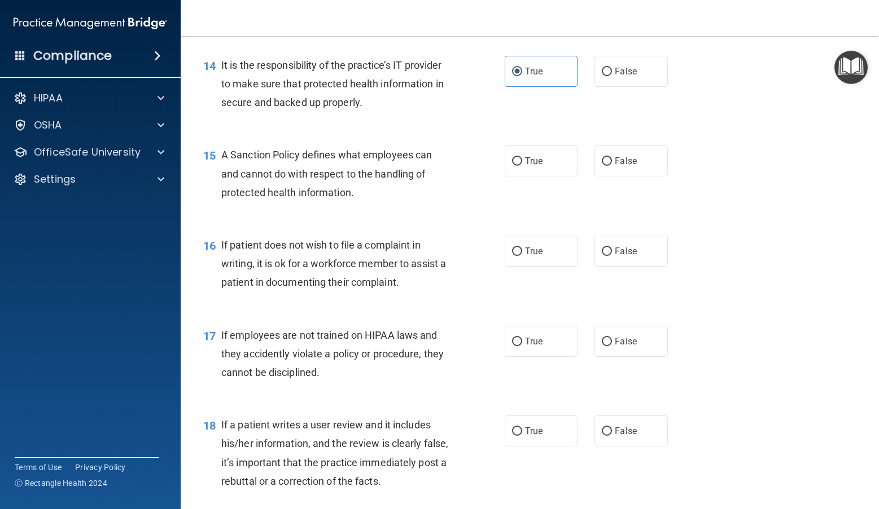
click at [533, 166] on span "True" at bounding box center [533, 161] width 17 height 11
click at [522, 166] on input "True" at bounding box center [517, 161] width 10 height 8
radio input "true"
click at [527, 297] on div "16 If patient does not wish to file a complaint in writing, it is ok for a work…" at bounding box center [530, 267] width 670 height 90
click at [524, 262] on label "True" at bounding box center [540, 251] width 73 height 31
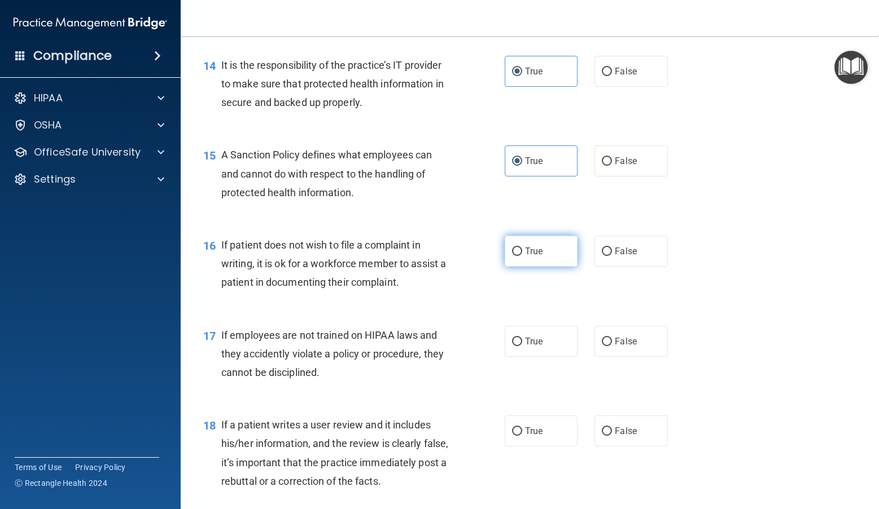
click at [522, 256] on input "True" at bounding box center [517, 252] width 10 height 8
radio input "true"
drag, startPoint x: 521, startPoint y: 372, endPoint x: 524, endPoint y: 332, distance: 40.7
click at [521, 357] on label "True" at bounding box center [540, 341] width 73 height 31
click at [521, 346] on input "True" at bounding box center [517, 342] width 10 height 8
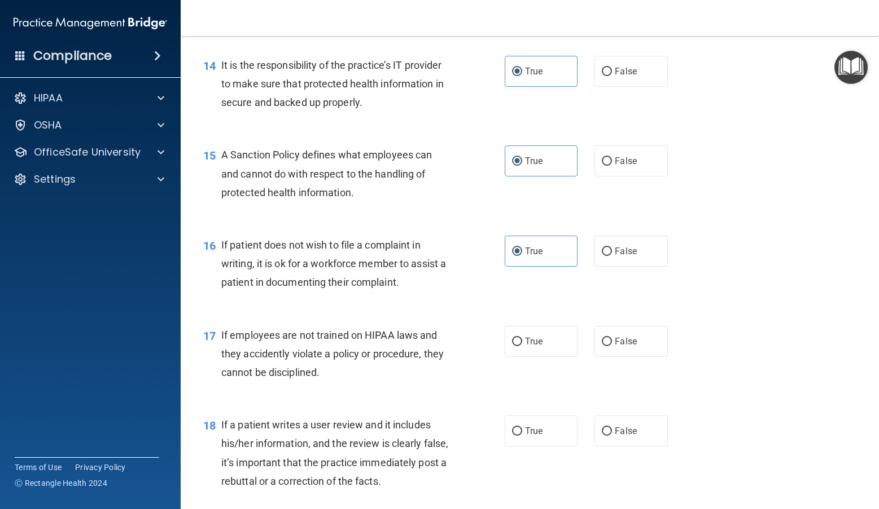
radio input "true"
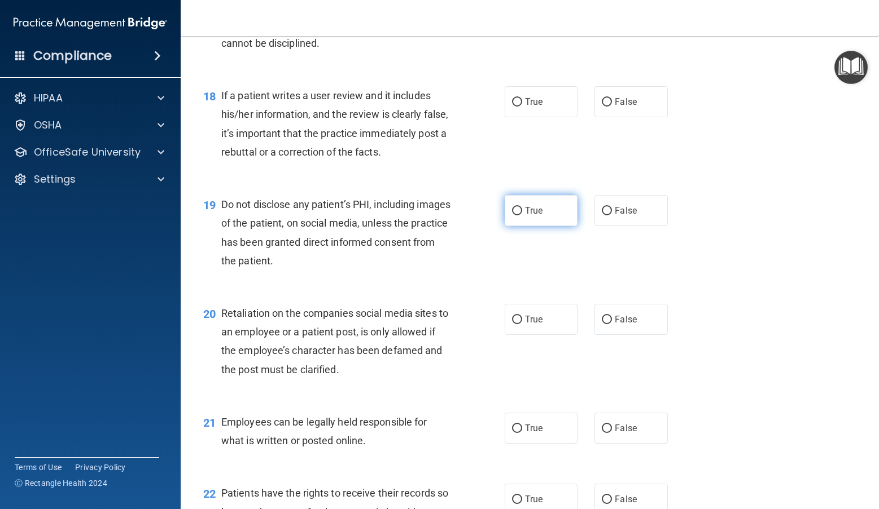
scroll to position [1862, 0]
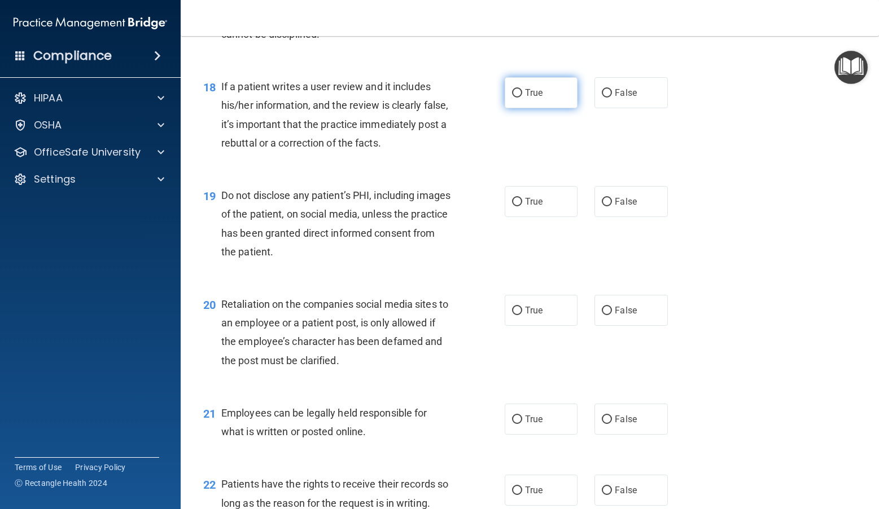
click at [542, 103] on label "True" at bounding box center [540, 92] width 73 height 31
click at [522, 98] on input "True" at bounding box center [517, 93] width 10 height 8
radio input "true"
drag, startPoint x: 535, startPoint y: 217, endPoint x: 530, endPoint y: 256, distance: 39.3
click at [535, 207] on span "True" at bounding box center [533, 201] width 17 height 11
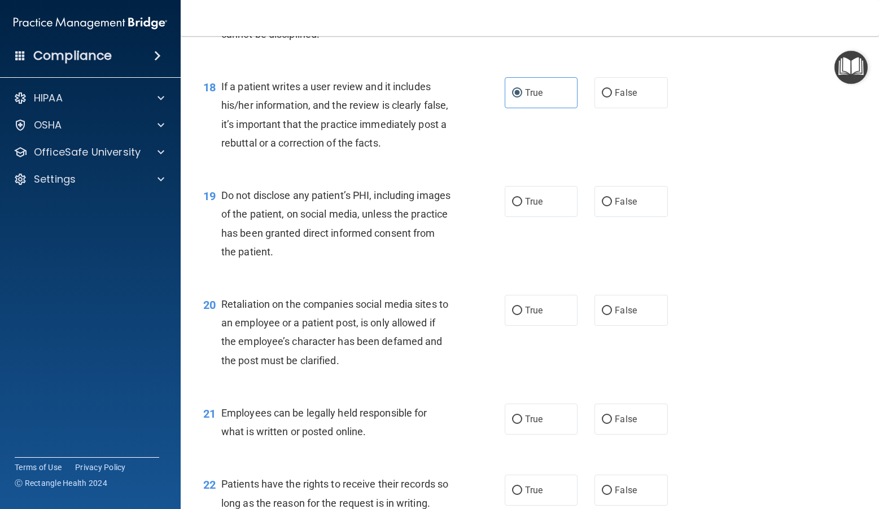
click at [522, 207] on input "True" at bounding box center [517, 202] width 10 height 8
radio input "true"
click at [526, 316] on span "True" at bounding box center [533, 310] width 17 height 11
click at [522, 315] on input "True" at bounding box center [517, 311] width 10 height 8
radio input "true"
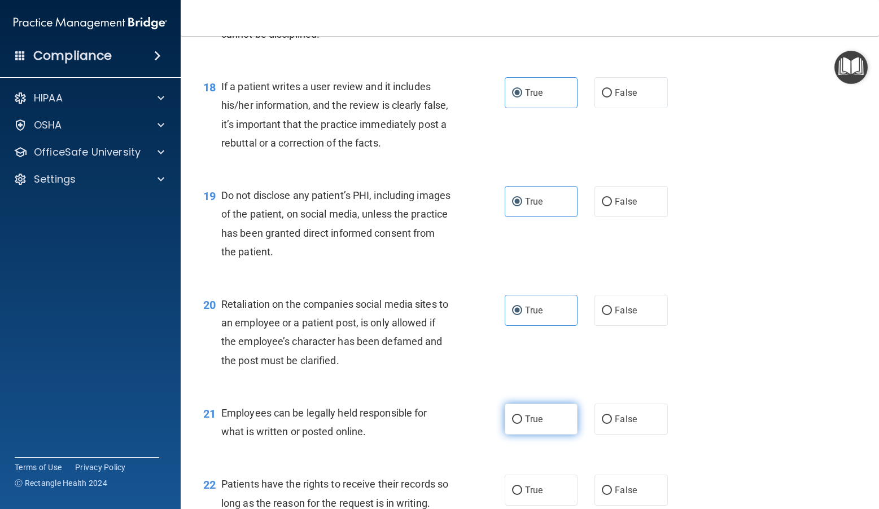
click at [529, 425] on span "True" at bounding box center [533, 419] width 17 height 11
click at [522, 424] on input "True" at bounding box center [517, 420] width 10 height 8
radio input "true"
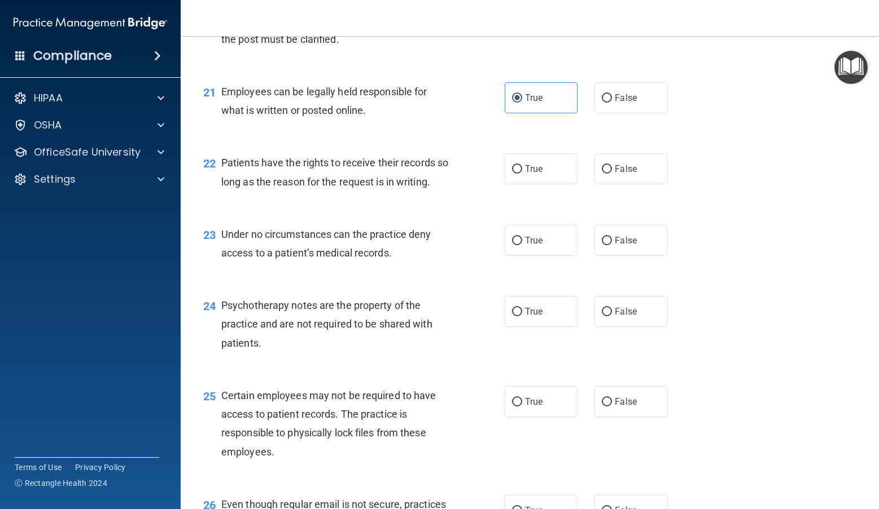
scroll to position [2200, 0]
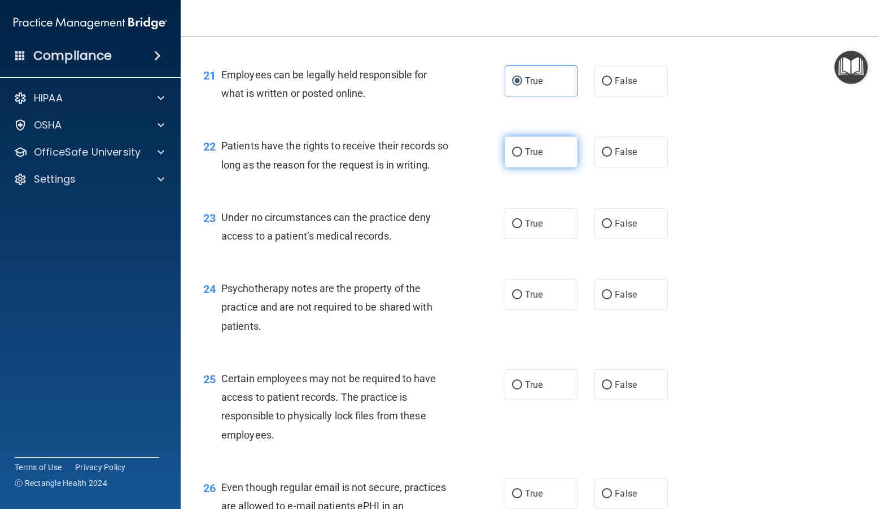
click at [545, 168] on label "True" at bounding box center [540, 152] width 73 height 31
click at [522, 157] on input "True" at bounding box center [517, 152] width 10 height 8
radio input "true"
drag, startPoint x: 526, startPoint y: 242, endPoint x: 526, endPoint y: 283, distance: 40.6
click at [526, 229] on span "True" at bounding box center [533, 223] width 17 height 11
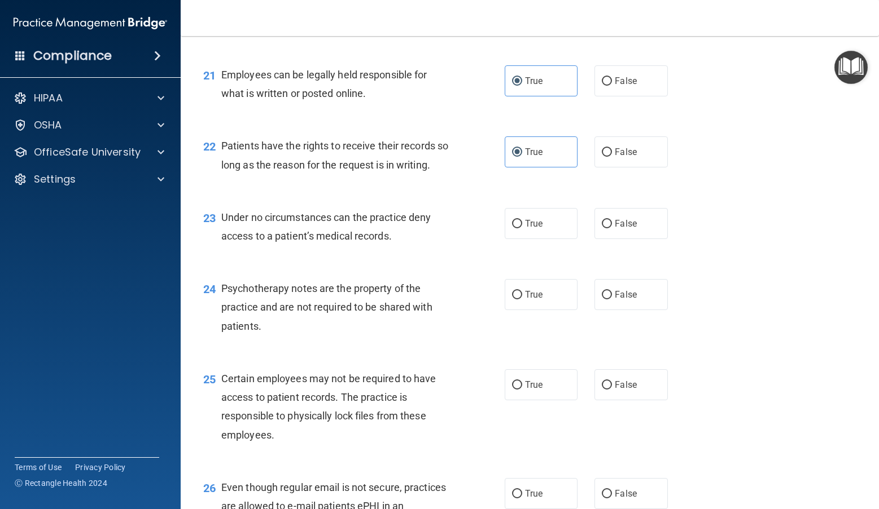
click at [522, 229] on input "True" at bounding box center [517, 224] width 10 height 8
radio input "true"
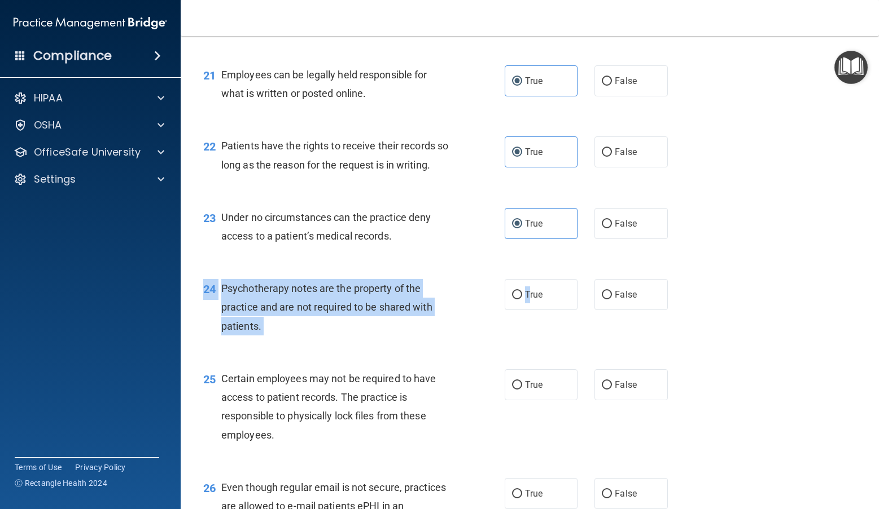
drag, startPoint x: 525, startPoint y: 323, endPoint x: 523, endPoint y: 357, distance: 34.5
click at [523, 355] on div "24 Psychotherapy notes are the property of the practice and are not required to…" at bounding box center [530, 310] width 670 height 90
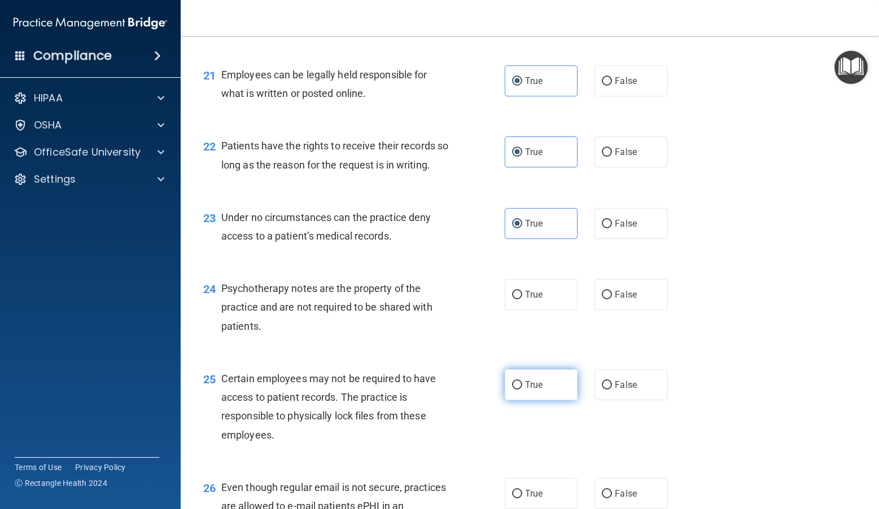
click at [526, 390] on span "True" at bounding box center [533, 385] width 17 height 11
click at [522, 390] on input "True" at bounding box center [517, 385] width 10 height 8
radio input "true"
click at [535, 310] on label "True" at bounding box center [540, 294] width 73 height 31
click at [522, 300] on input "True" at bounding box center [517, 295] width 10 height 8
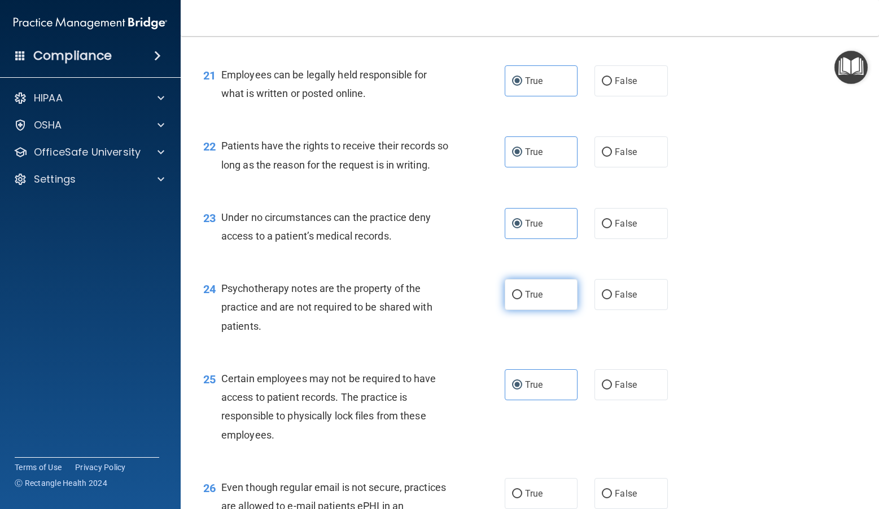
radio input "true"
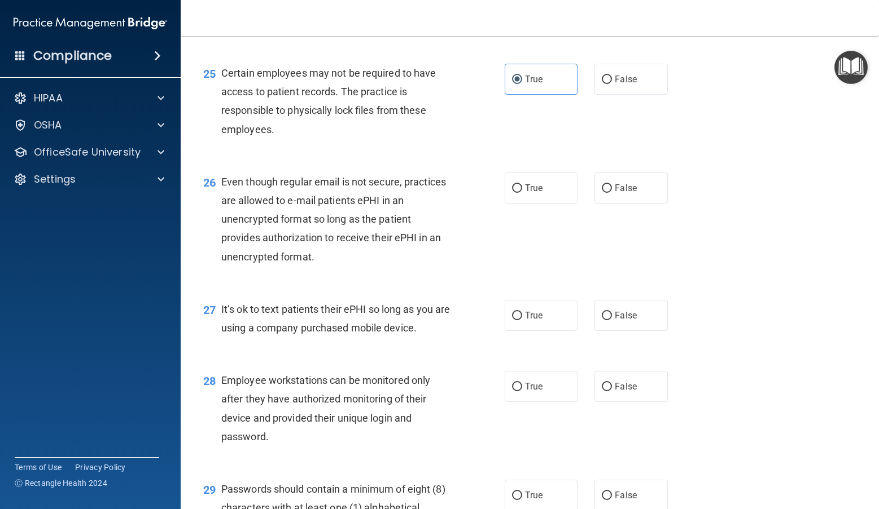
scroll to position [2595, 0]
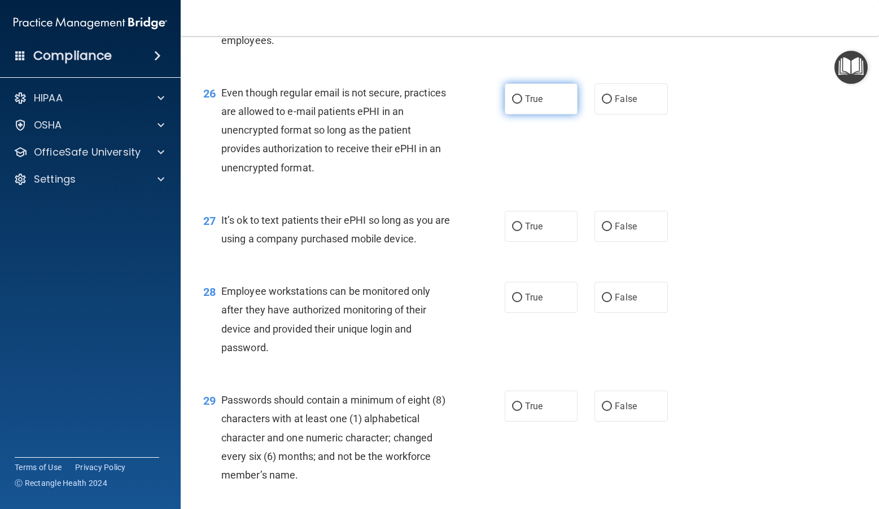
click at [550, 115] on label "True" at bounding box center [540, 99] width 73 height 31
click at [522, 104] on input "True" at bounding box center [517, 99] width 10 height 8
radio input "true"
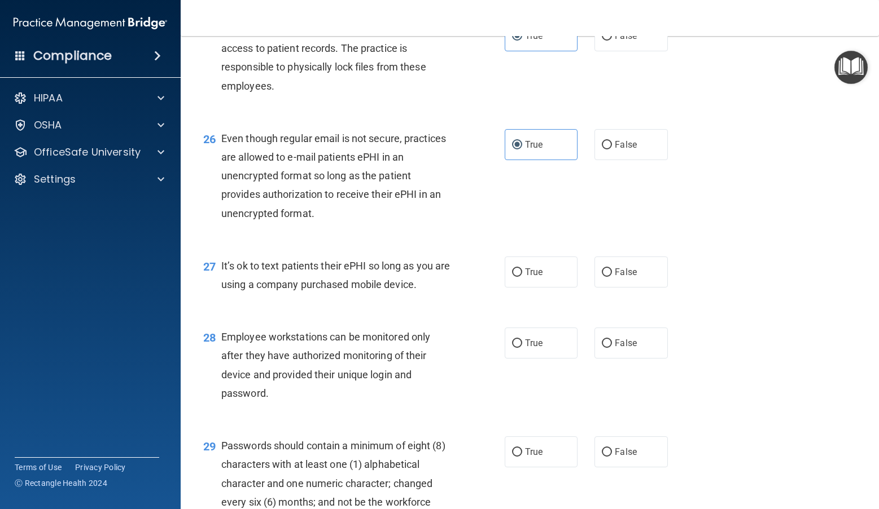
scroll to position [2483, 0]
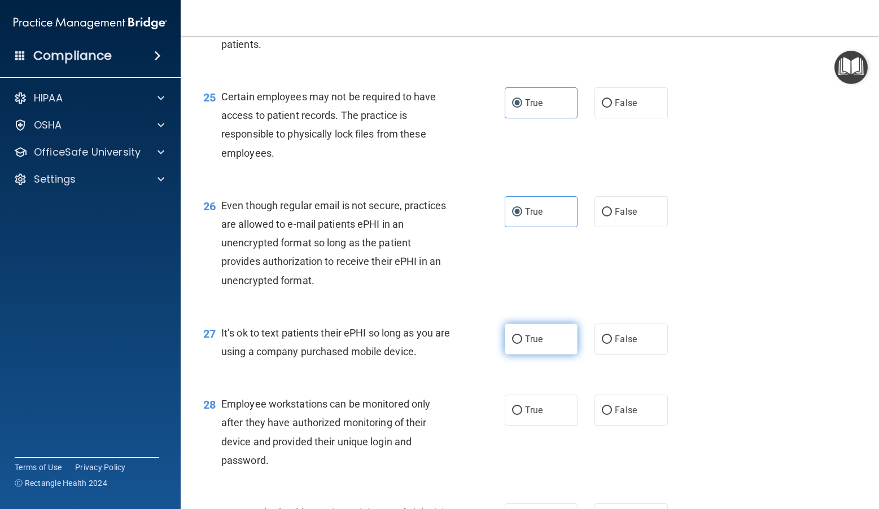
click at [541, 355] on label "True" at bounding box center [540, 339] width 73 height 31
click at [522, 344] on input "True" at bounding box center [517, 340] width 10 height 8
radio input "true"
click at [535, 426] on label "True" at bounding box center [540, 410] width 73 height 31
click at [522, 415] on input "True" at bounding box center [517, 411] width 10 height 8
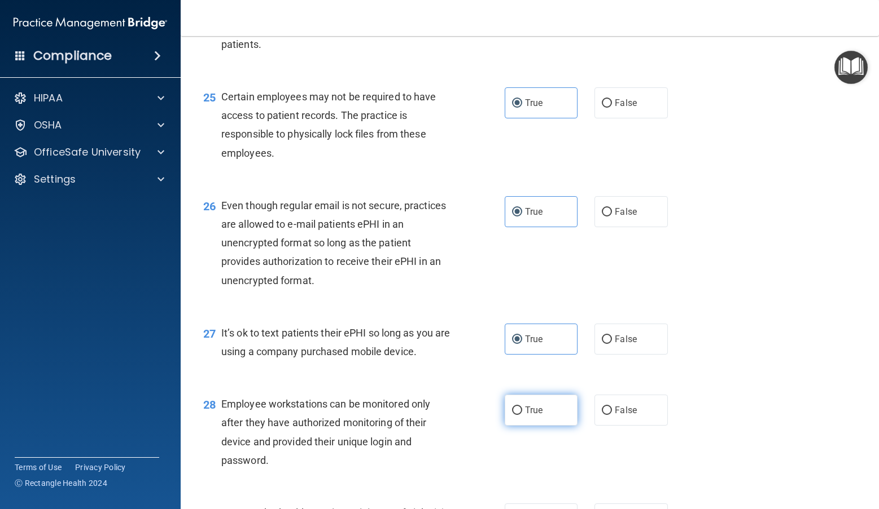
radio input "true"
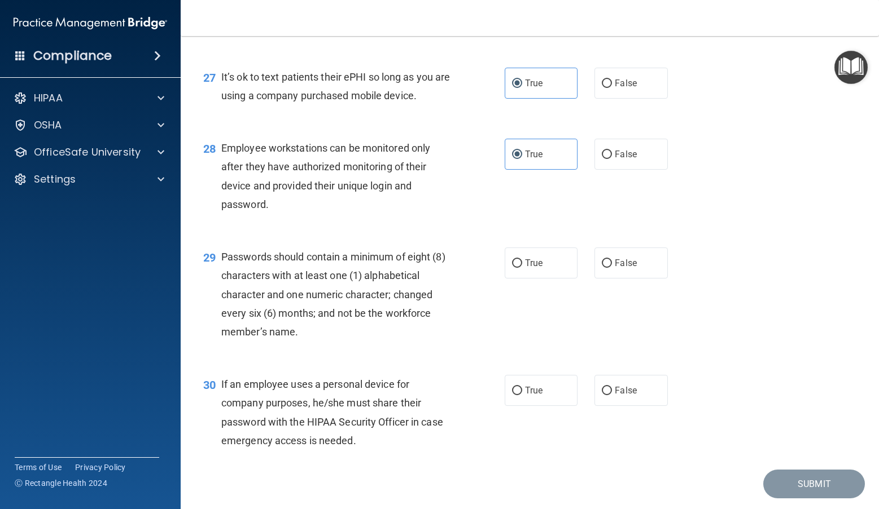
scroll to position [2792, 0]
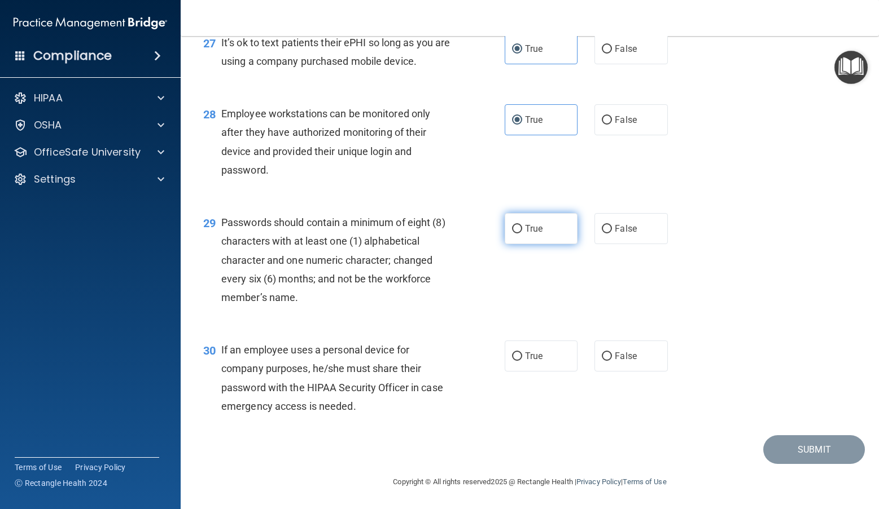
click at [540, 227] on label "True" at bounding box center [540, 228] width 73 height 31
click at [522, 227] on input "True" at bounding box center [517, 229] width 10 height 8
radio input "true"
click at [515, 354] on label "True" at bounding box center [540, 356] width 73 height 31
click at [491, 330] on div "30 If an employee uses a personal device for company purposes, he/she must shar…" at bounding box center [530, 381] width 670 height 109
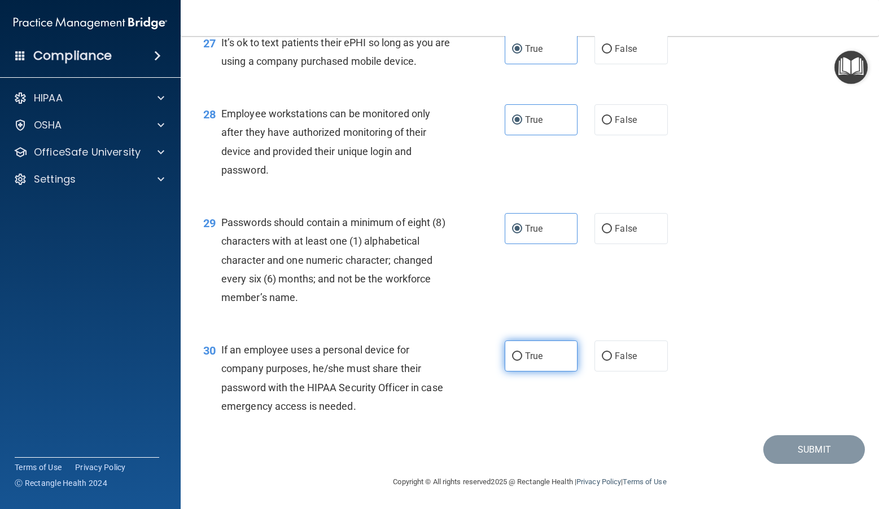
click at [507, 357] on label "True" at bounding box center [540, 356] width 73 height 31
click at [519, 361] on label "True" at bounding box center [540, 356] width 73 height 31
click at [519, 361] on input "True" at bounding box center [517, 357] width 10 height 8
radio input "true"
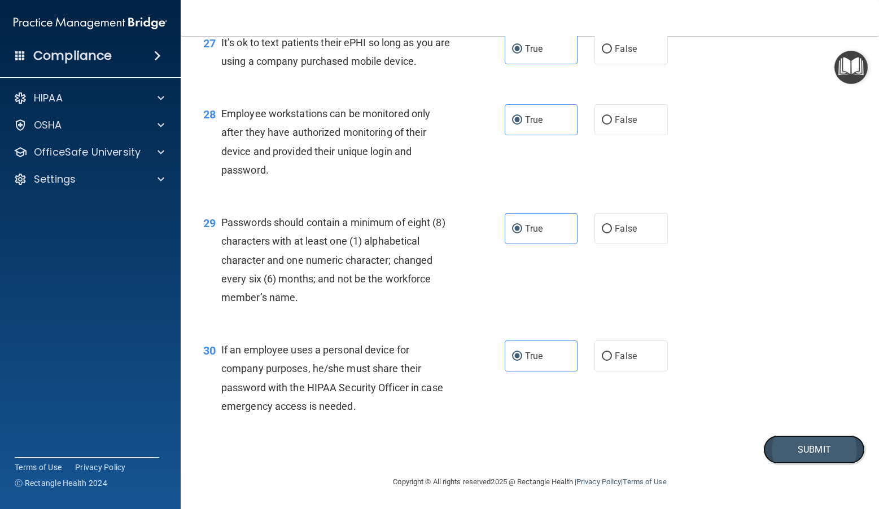
click at [604, 456] on button "Submit" at bounding box center [814, 450] width 102 height 29
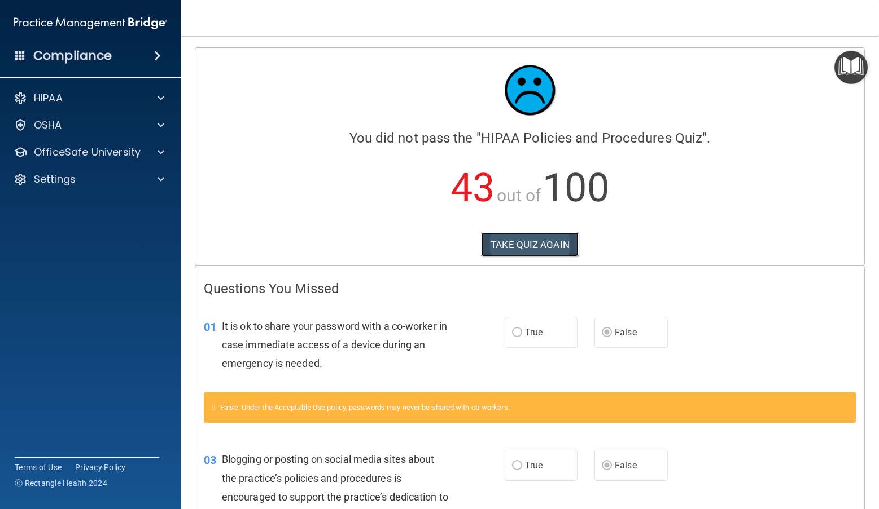
click at [528, 248] on button "TAKE QUIZ AGAIN" at bounding box center [530, 244] width 98 height 25
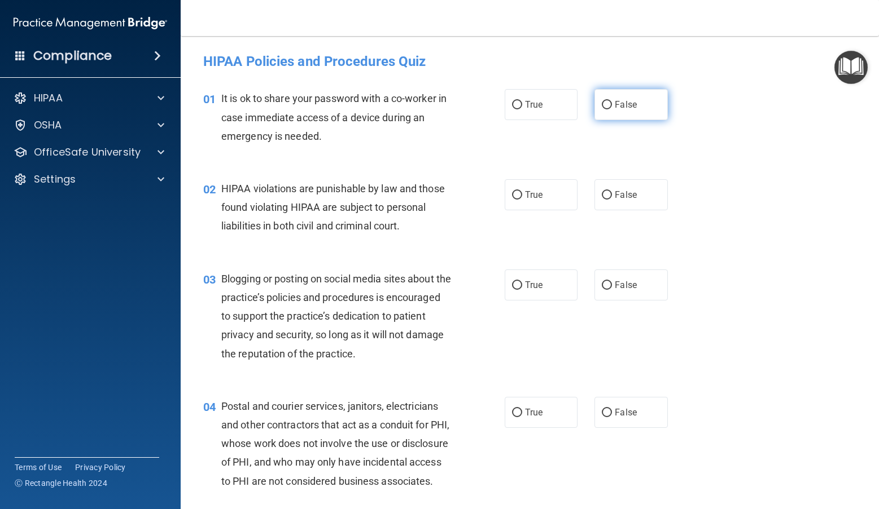
click at [604, 106] on span "False" at bounding box center [625, 104] width 22 height 11
click at [604, 106] on input "False" at bounding box center [606, 105] width 10 height 8
radio input "true"
click at [525, 192] on span "True" at bounding box center [533, 195] width 17 height 11
click at [522, 192] on input "True" at bounding box center [517, 195] width 10 height 8
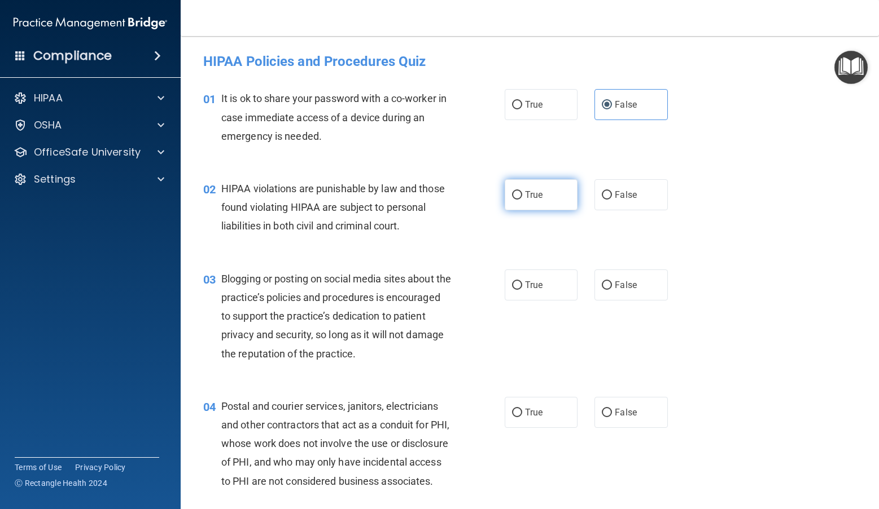
radio input "true"
click at [604, 284] on label "False" at bounding box center [630, 285] width 73 height 31
click at [604, 284] on input "False" at bounding box center [606, 286] width 10 height 8
radio input "true"
drag, startPoint x: 511, startPoint y: 413, endPoint x: 527, endPoint y: 412, distance: 16.4
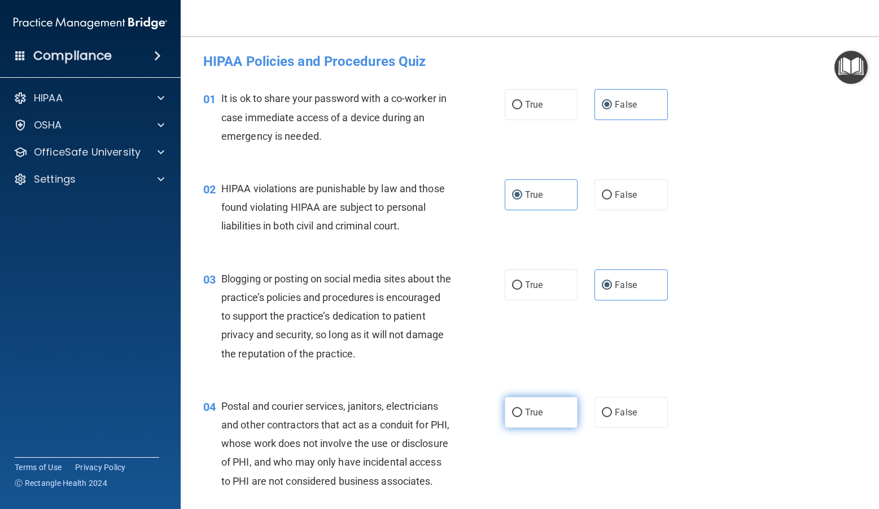
click at [512, 413] on input "True" at bounding box center [517, 413] width 10 height 8
radio input "true"
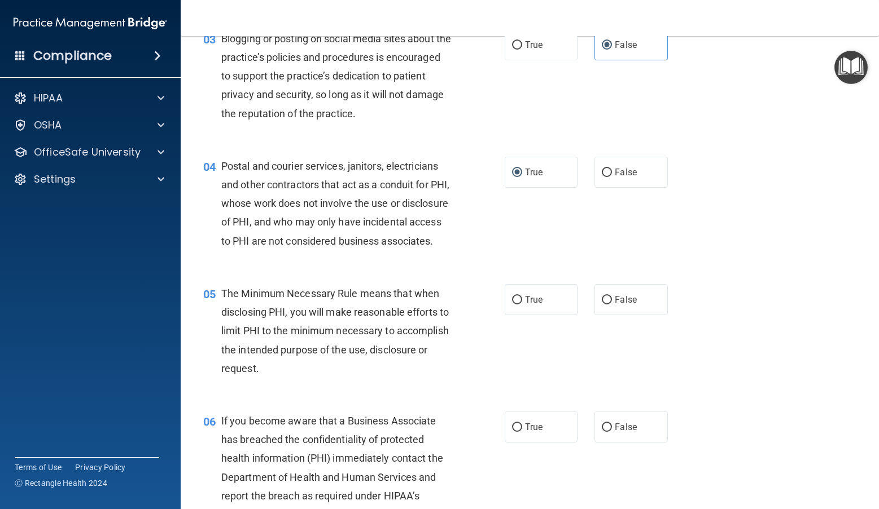
scroll to position [282, 0]
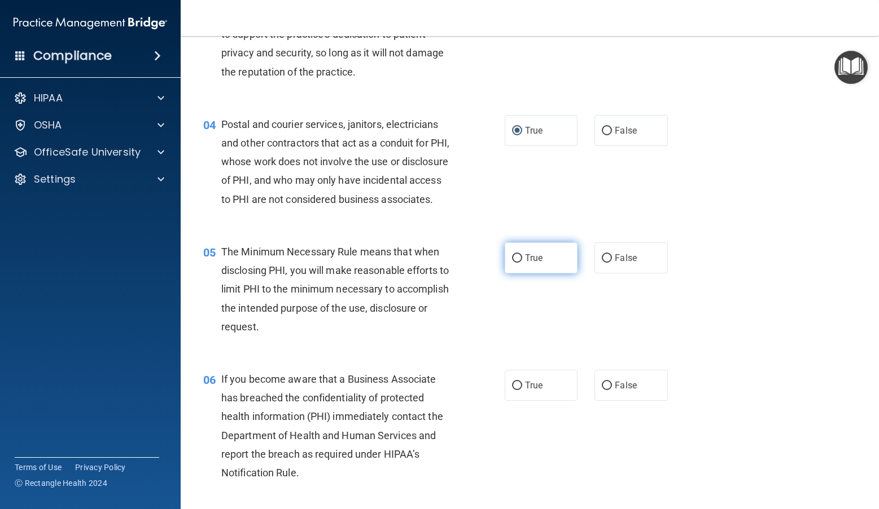
click at [531, 263] on span "True" at bounding box center [533, 258] width 17 height 11
click at [522, 263] on input "True" at bounding box center [517, 258] width 10 height 8
radio input "true"
click at [603, 390] on input "False" at bounding box center [606, 386] width 10 height 8
radio input "true"
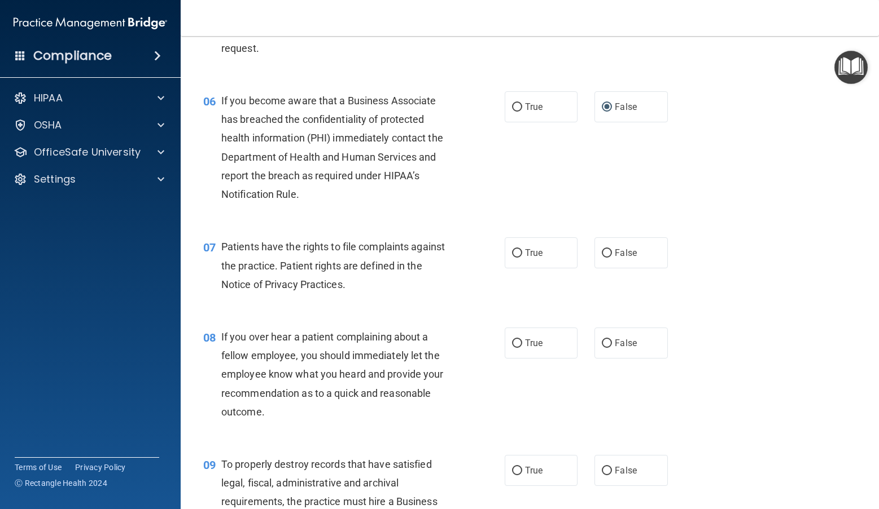
scroll to position [564, 0]
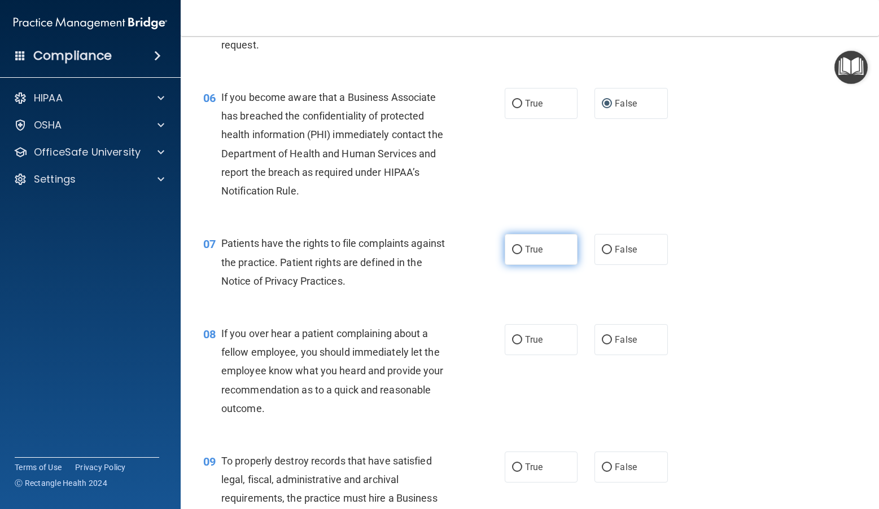
click at [513, 265] on label "True" at bounding box center [540, 249] width 73 height 31
click at [513, 254] on input "True" at bounding box center [517, 250] width 10 height 8
radio input "true"
click at [601, 345] on input "False" at bounding box center [606, 340] width 10 height 8
radio input "true"
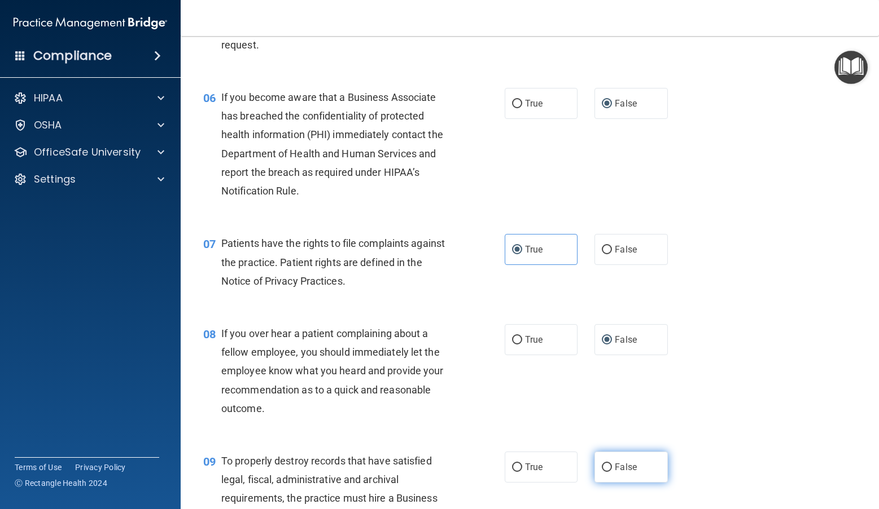
click at [604, 473] on span "False" at bounding box center [625, 467] width 22 height 11
click at [604, 472] on input "False" at bounding box center [606, 468] width 10 height 8
radio input "true"
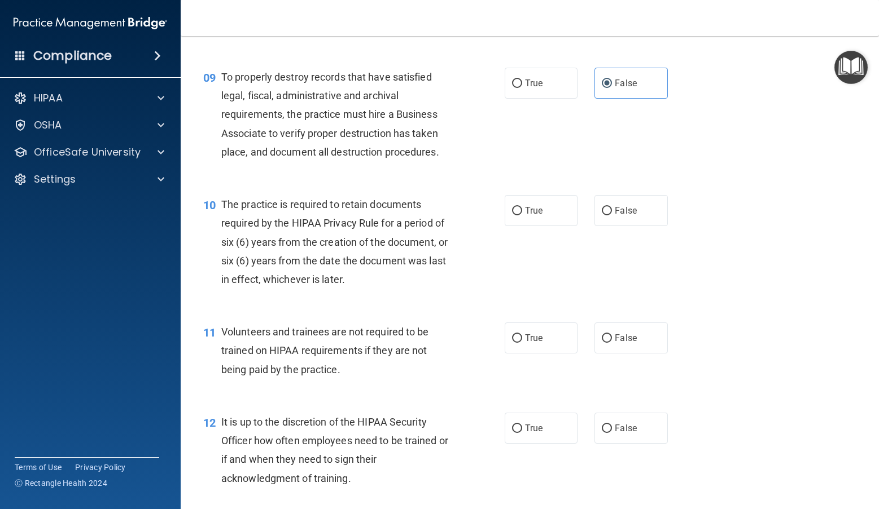
scroll to position [959, 0]
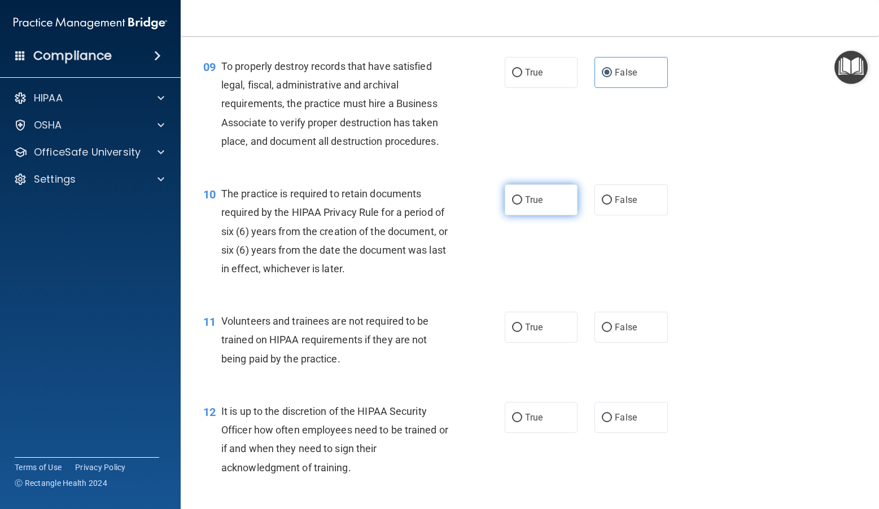
click at [533, 216] on label "True" at bounding box center [540, 200] width 73 height 31
click at [522, 205] on input "True" at bounding box center [517, 200] width 10 height 8
radio input "true"
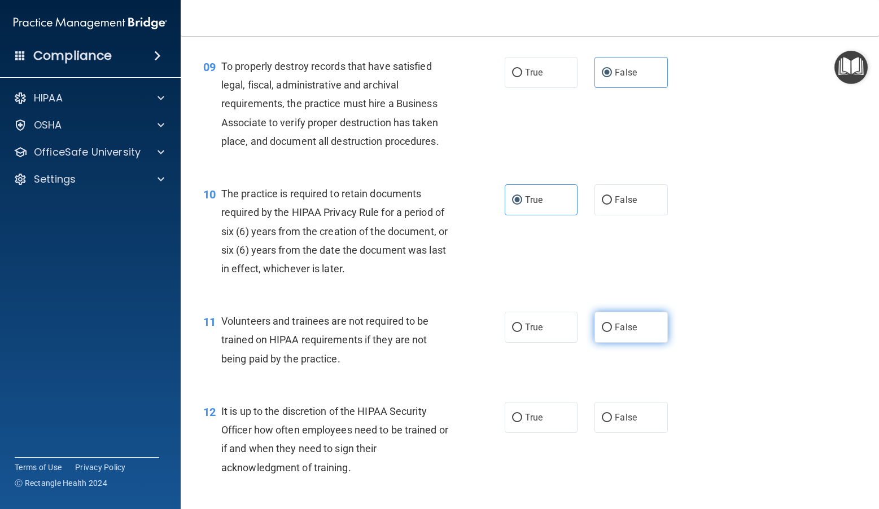
click at [604, 343] on label "False" at bounding box center [630, 327] width 73 height 31
click at [604, 332] on input "False" at bounding box center [606, 328] width 10 height 8
radio input "true"
click at [604, 423] on span "False" at bounding box center [625, 417] width 22 height 11
click at [604, 423] on input "False" at bounding box center [606, 418] width 10 height 8
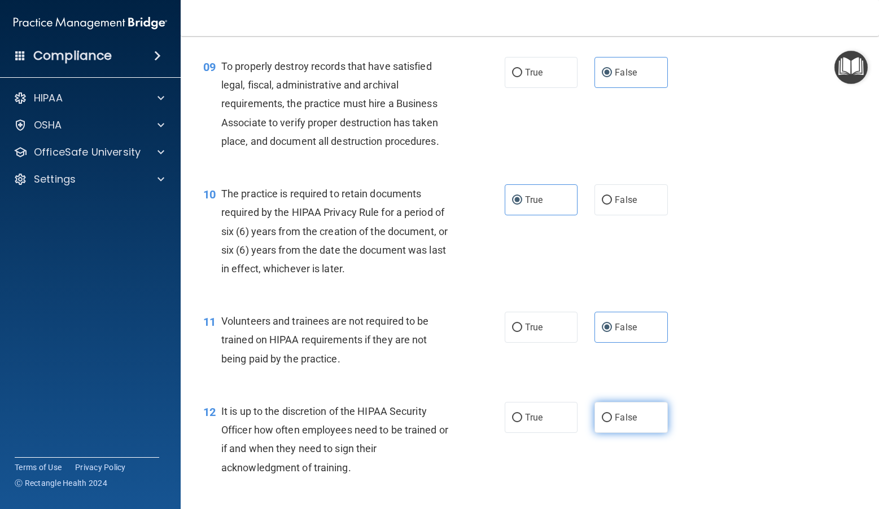
radio input "true"
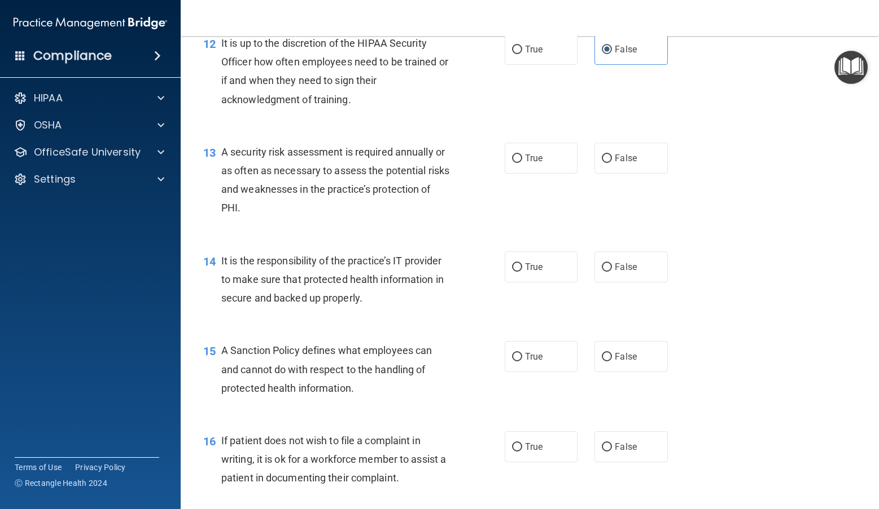
scroll to position [1354, 0]
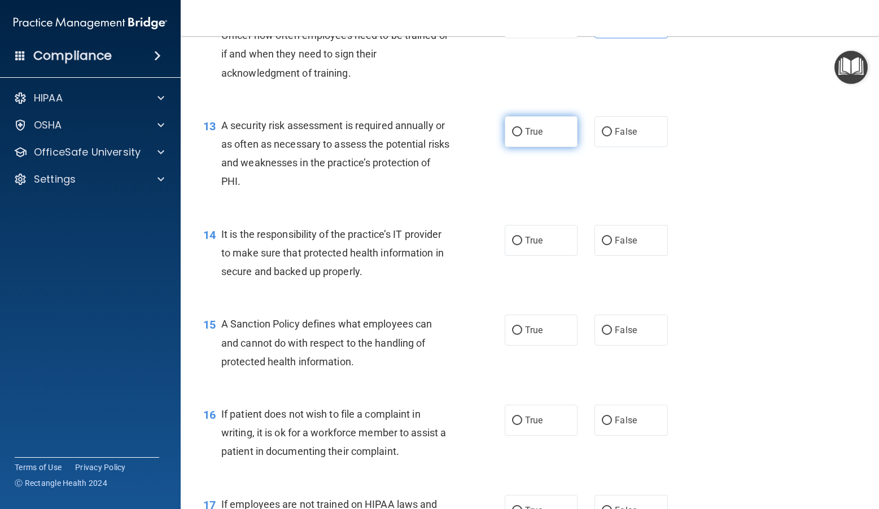
click at [527, 137] on span "True" at bounding box center [533, 131] width 17 height 11
click at [522, 137] on input "True" at bounding box center [517, 132] width 10 height 8
radio input "true"
click at [604, 246] on span "False" at bounding box center [625, 240] width 22 height 11
click at [604, 245] on input "False" at bounding box center [606, 241] width 10 height 8
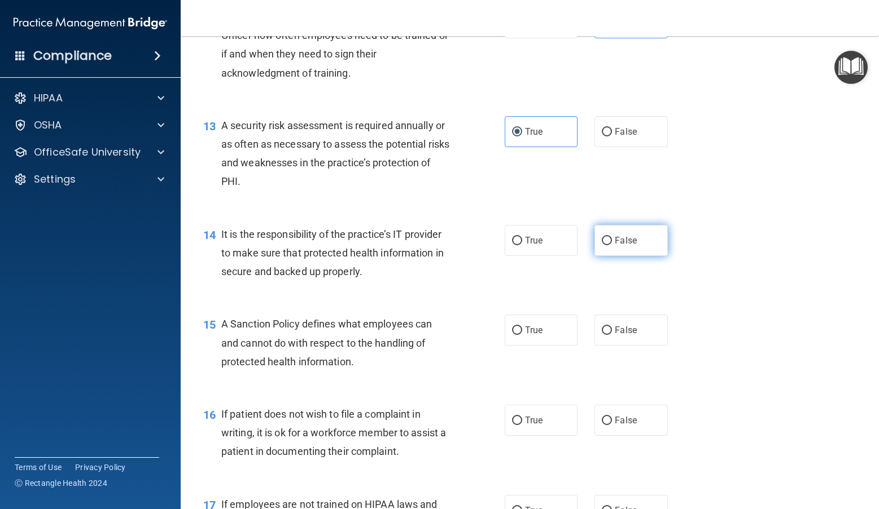
radio input "true"
click at [604, 346] on label "False" at bounding box center [630, 330] width 73 height 31
click at [604, 335] on input "False" at bounding box center [606, 331] width 10 height 8
radio input "true"
click at [532, 426] on span "True" at bounding box center [533, 420] width 17 height 11
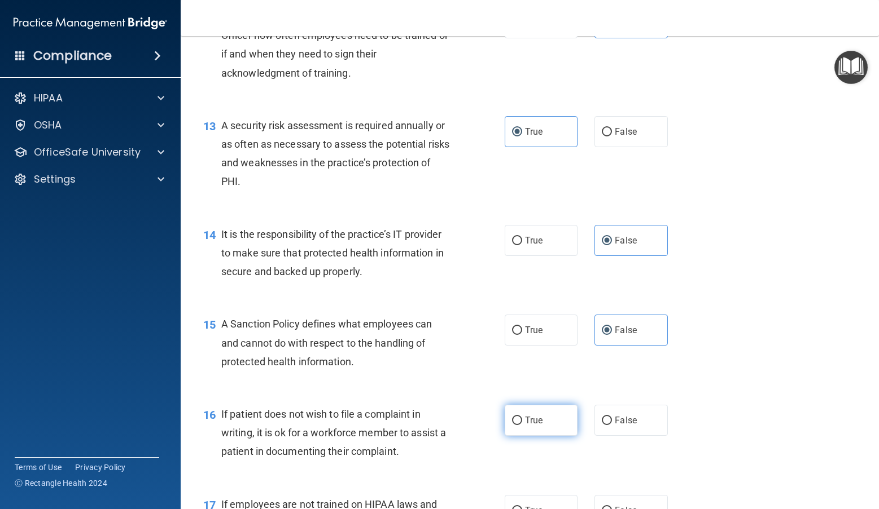
click at [522, 425] on input "True" at bounding box center [517, 421] width 10 height 8
radio input "true"
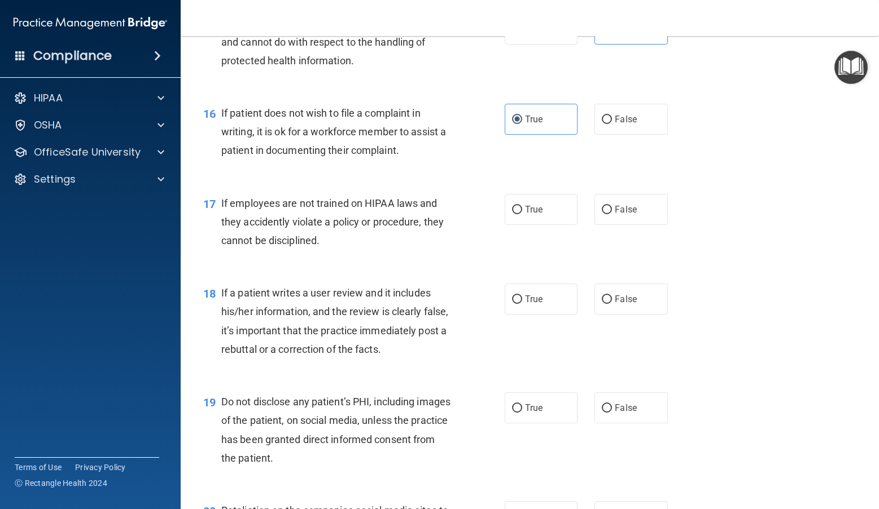
scroll to position [1693, 0]
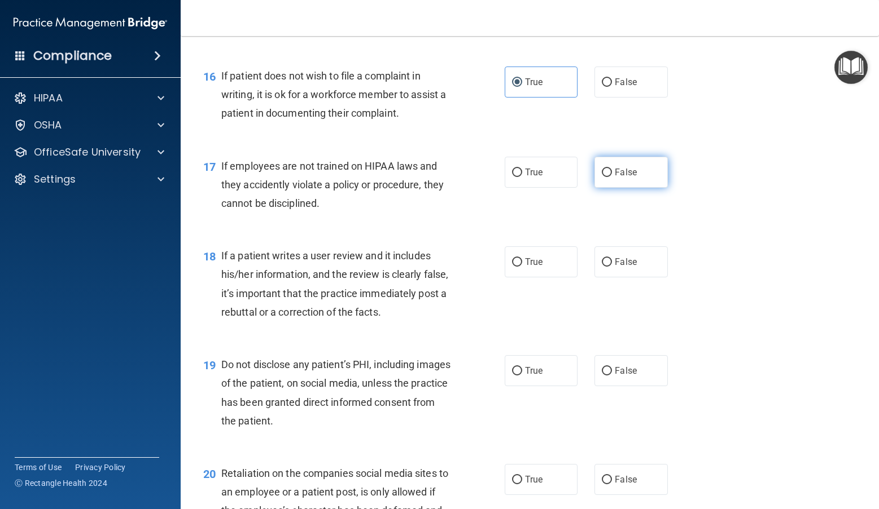
click at [604, 178] on span "False" at bounding box center [625, 172] width 22 height 11
click at [604, 177] on input "False" at bounding box center [606, 173] width 10 height 8
radio input "true"
click at [604, 267] on span "False" at bounding box center [625, 262] width 22 height 11
click at [604, 267] on input "False" at bounding box center [606, 262] width 10 height 8
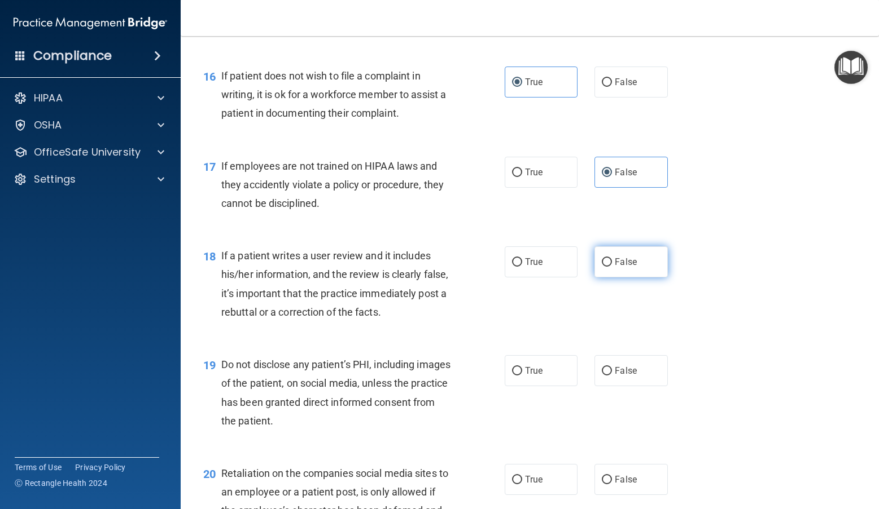
radio input "true"
click at [532, 376] on span "True" at bounding box center [533, 371] width 17 height 11
click at [522, 376] on input "True" at bounding box center [517, 371] width 10 height 8
radio input "true"
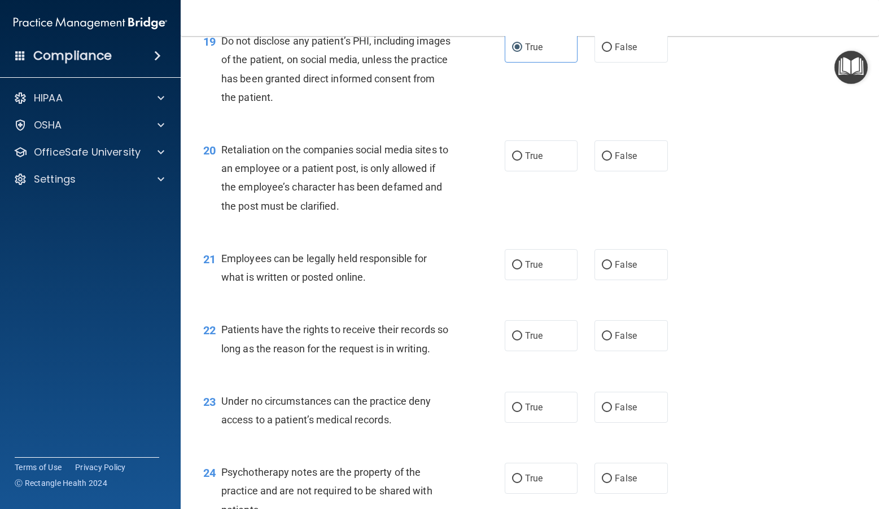
scroll to position [2031, 0]
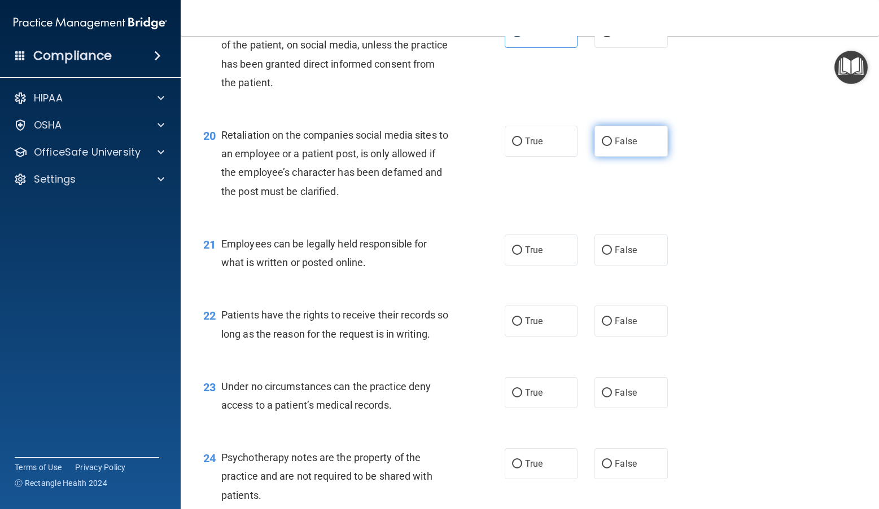
click at [604, 157] on label "False" at bounding box center [630, 141] width 73 height 31
click at [604, 146] on input "False" at bounding box center [606, 142] width 10 height 8
radio input "true"
click at [535, 266] on label "True" at bounding box center [540, 250] width 73 height 31
click at [522, 255] on input "True" at bounding box center [517, 251] width 10 height 8
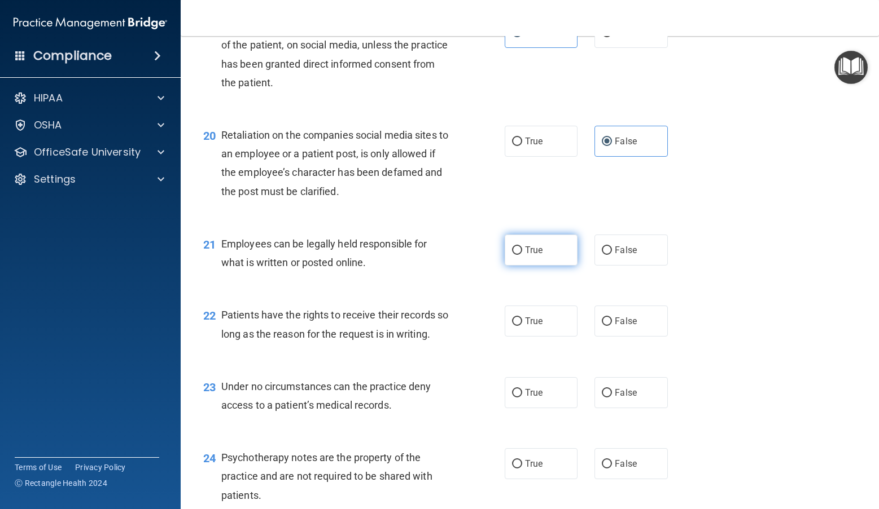
radio input "true"
click at [604, 337] on label "False" at bounding box center [630, 321] width 73 height 31
click at [604, 326] on input "False" at bounding box center [606, 322] width 10 height 8
radio input "true"
click at [604, 409] on label "False" at bounding box center [630, 392] width 73 height 31
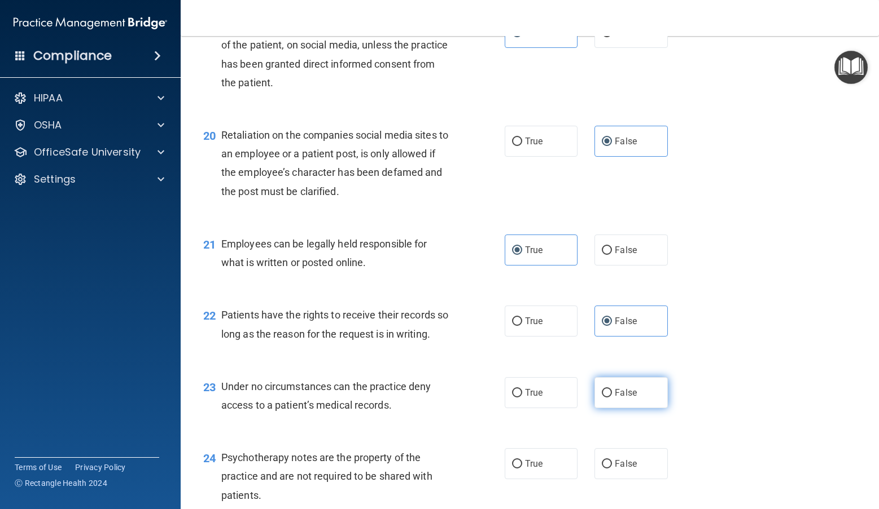
click at [604, 398] on input "False" at bounding box center [606, 393] width 10 height 8
radio input "true"
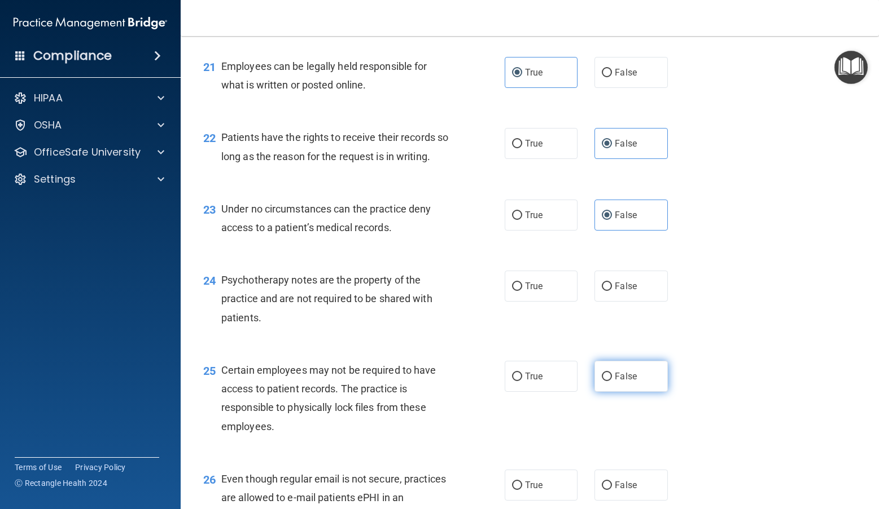
scroll to position [2257, 0]
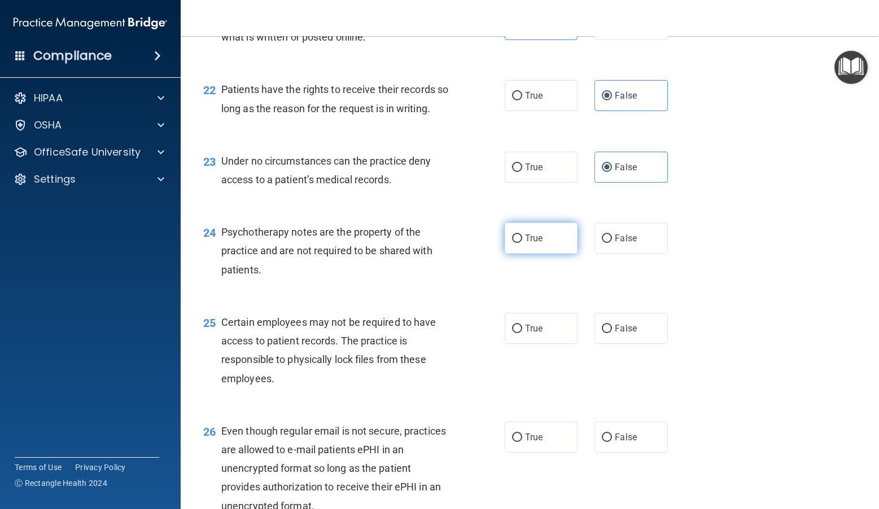
click at [535, 247] on label "True" at bounding box center [540, 238] width 73 height 31
click at [522, 243] on input "True" at bounding box center [517, 239] width 10 height 8
radio input "true"
click at [545, 344] on label "True" at bounding box center [540, 328] width 73 height 31
click at [522, 333] on input "True" at bounding box center [517, 329] width 10 height 8
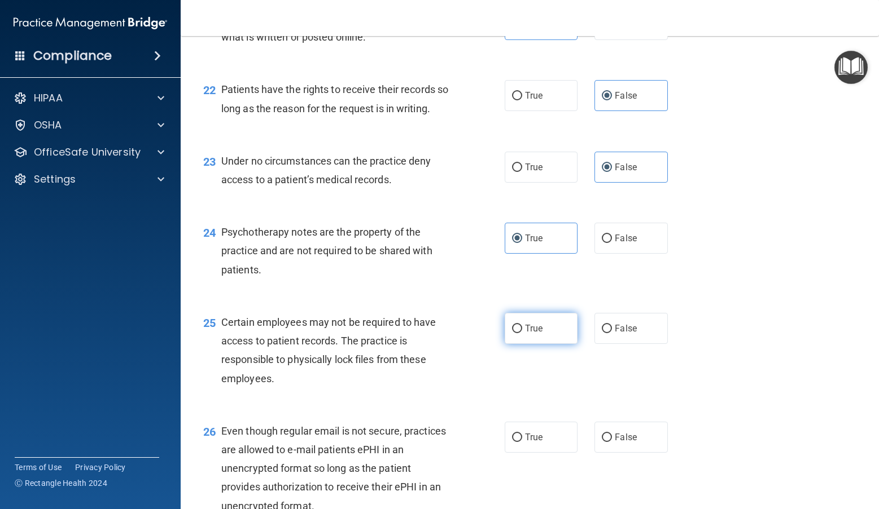
radio input "true"
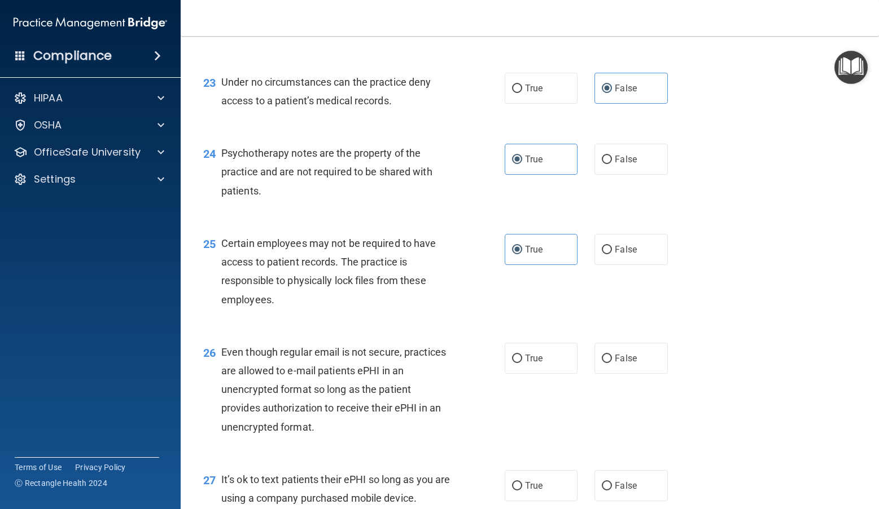
scroll to position [2426, 0]
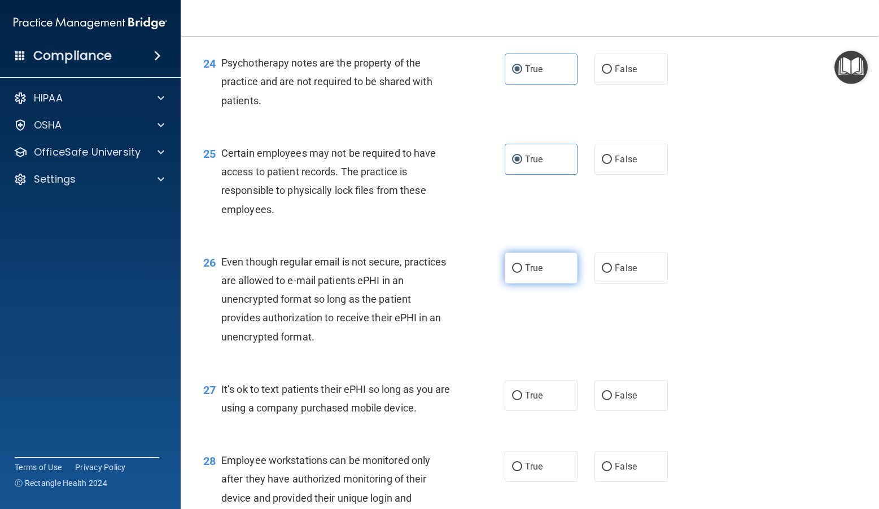
click at [536, 274] on span "True" at bounding box center [533, 268] width 17 height 11
click at [522, 273] on input "True" at bounding box center [517, 269] width 10 height 8
radio input "true"
click at [601, 401] on input "False" at bounding box center [606, 396] width 10 height 8
radio input "true"
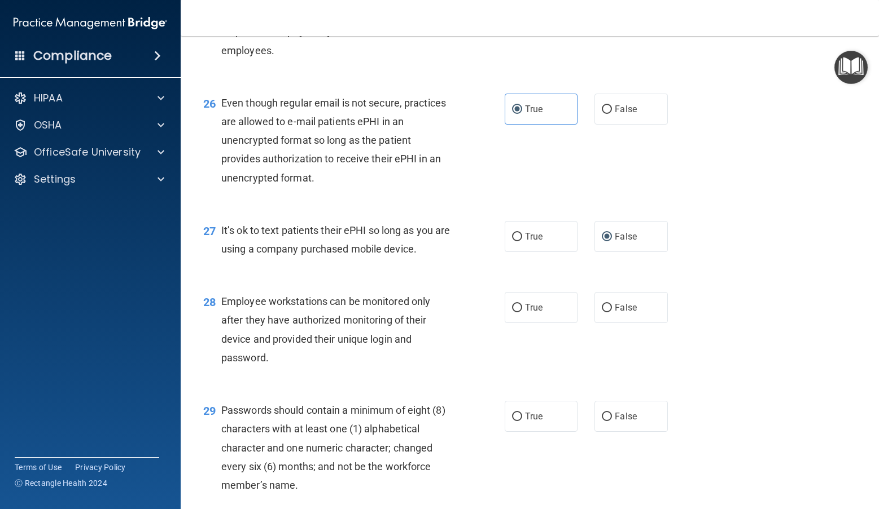
scroll to position [2595, 0]
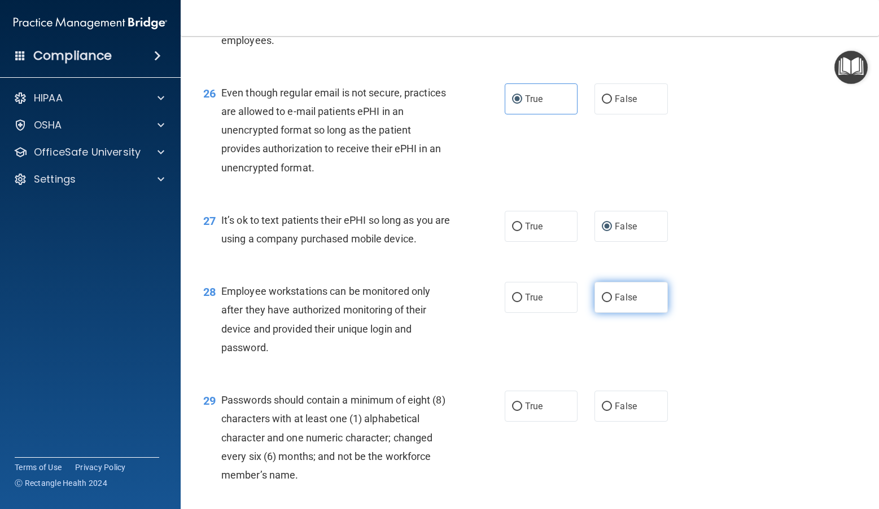
click at [604, 313] on label "False" at bounding box center [630, 297] width 73 height 31
click at [604, 302] on input "False" at bounding box center [606, 298] width 10 height 8
radio input "true"
click at [556, 422] on label "True" at bounding box center [540, 406] width 73 height 31
click at [522, 411] on input "True" at bounding box center [517, 407] width 10 height 8
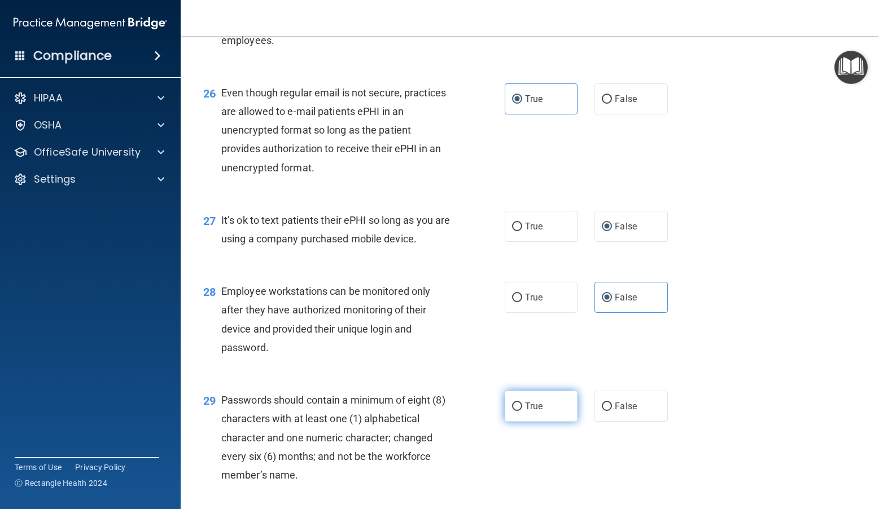
radio input "true"
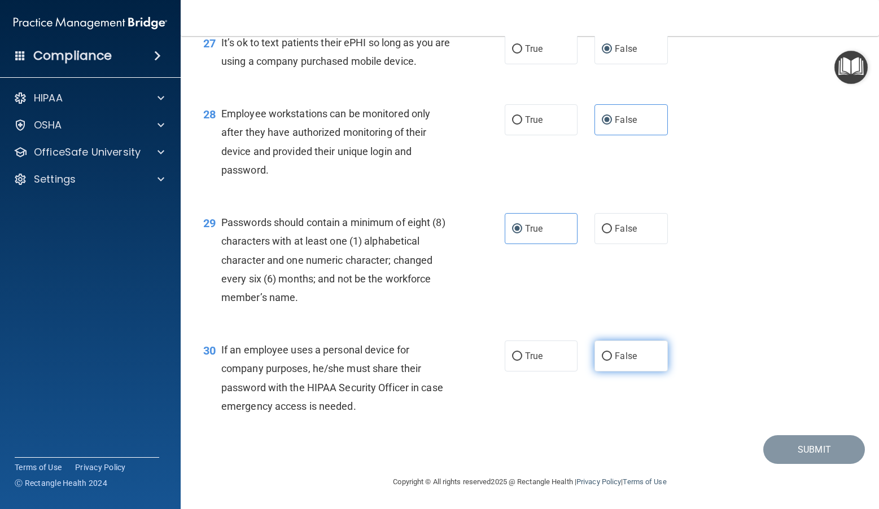
scroll to position [2792, 0]
drag, startPoint x: 626, startPoint y: 353, endPoint x: 630, endPoint y: 360, distance: 8.6
click at [604, 353] on span "False" at bounding box center [625, 356] width 22 height 11
click at [604, 353] on input "False" at bounding box center [606, 357] width 10 height 8
radio input "true"
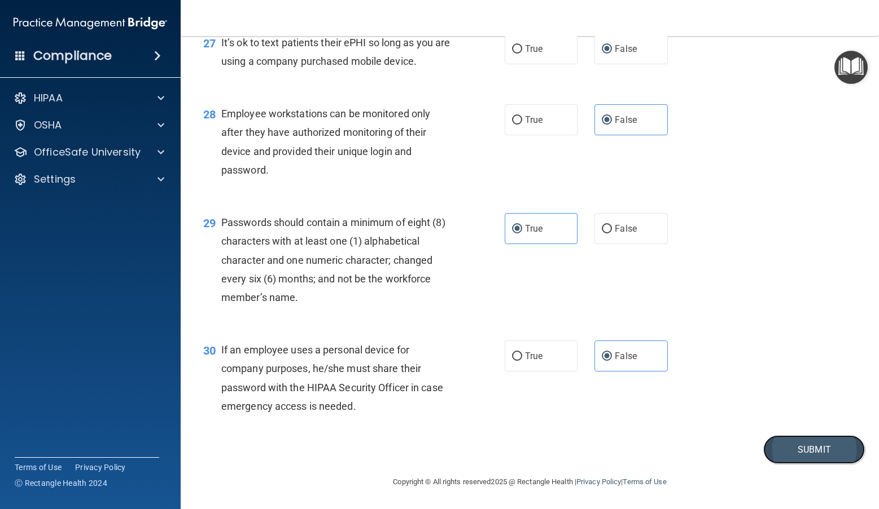
click at [604, 459] on button "Submit" at bounding box center [814, 450] width 102 height 29
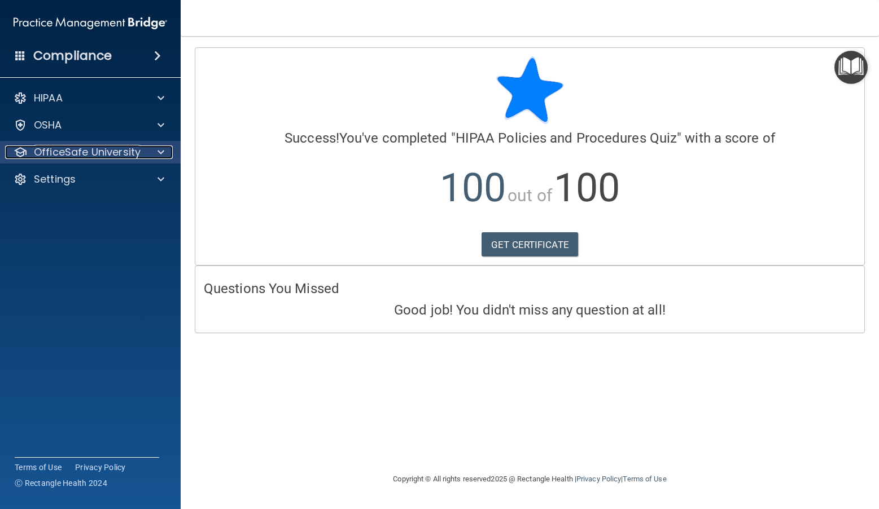
click at [164, 155] on div at bounding box center [159, 153] width 28 height 14
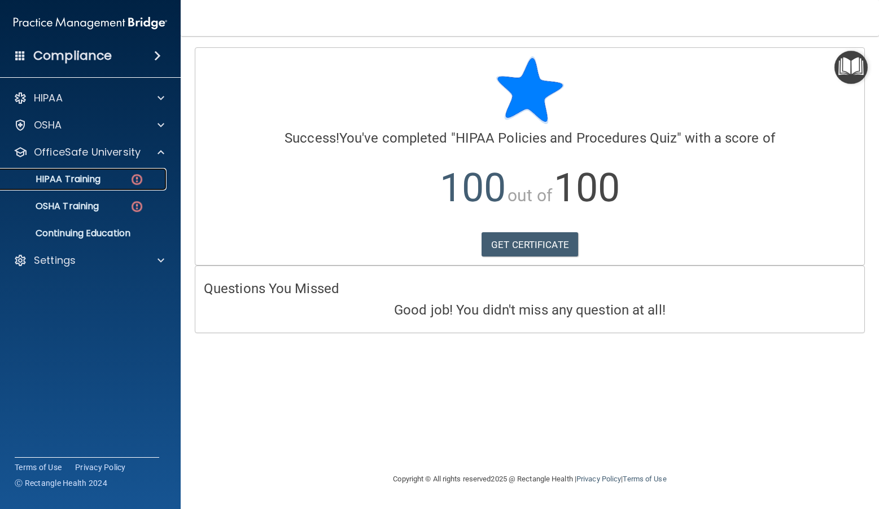
click at [107, 177] on div "HIPAA Training" at bounding box center [84, 179] width 154 height 11
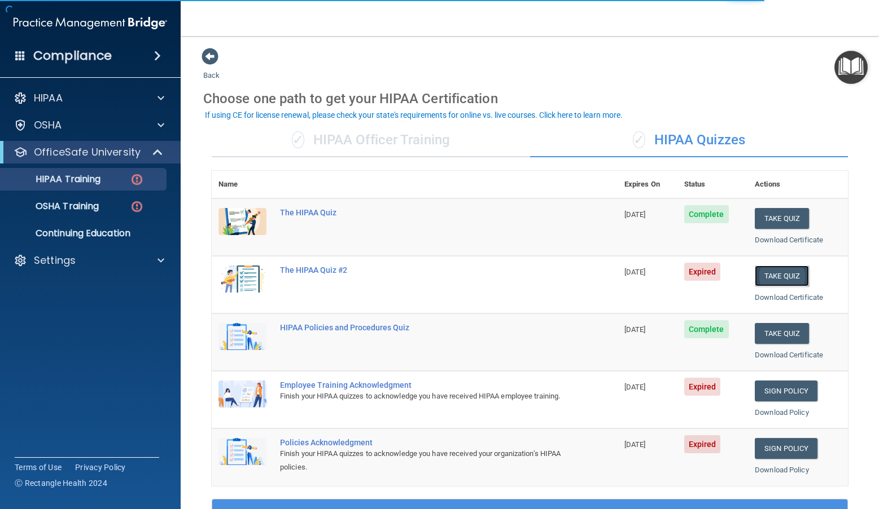
click at [776, 277] on button "Take Quiz" at bounding box center [781, 276] width 54 height 21
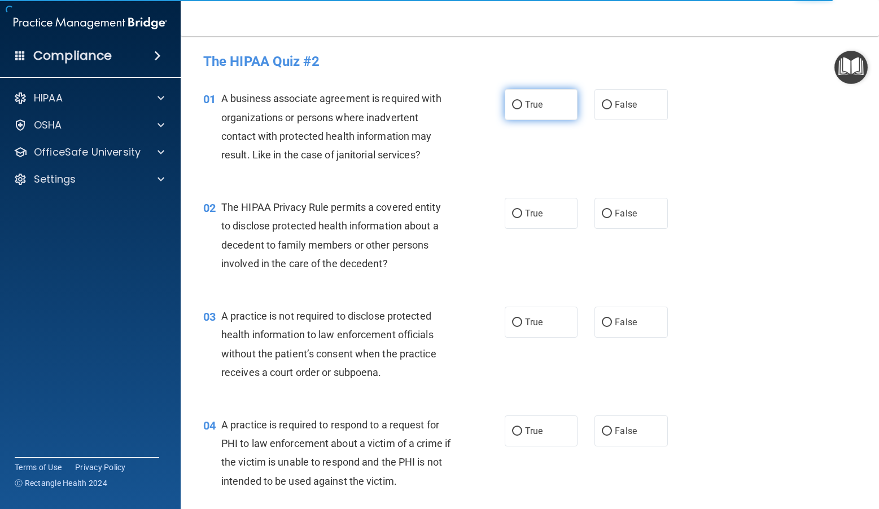
click at [512, 107] on input "True" at bounding box center [517, 105] width 10 height 8
radio input "true"
click at [552, 219] on label "True" at bounding box center [540, 213] width 73 height 31
click at [522, 218] on input "True" at bounding box center [517, 214] width 10 height 8
radio input "true"
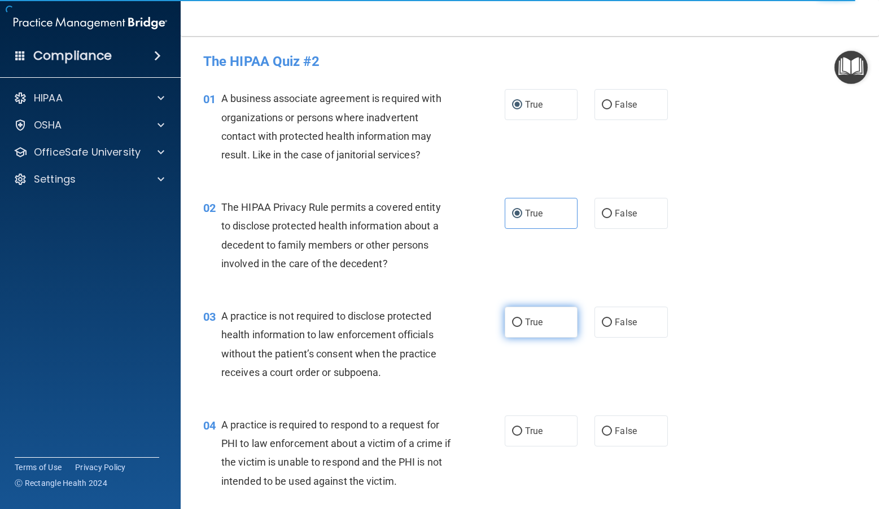
click at [551, 331] on label "True" at bounding box center [540, 322] width 73 height 31
click at [522, 327] on input "True" at bounding box center [517, 323] width 10 height 8
radio input "true"
click at [551, 433] on label "True" at bounding box center [540, 431] width 73 height 31
click at [522, 433] on input "True" at bounding box center [517, 432] width 10 height 8
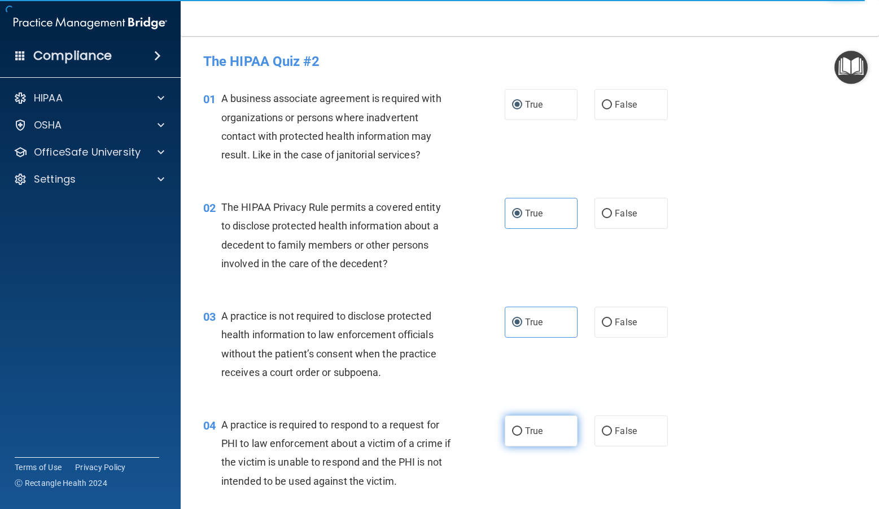
radio input "true"
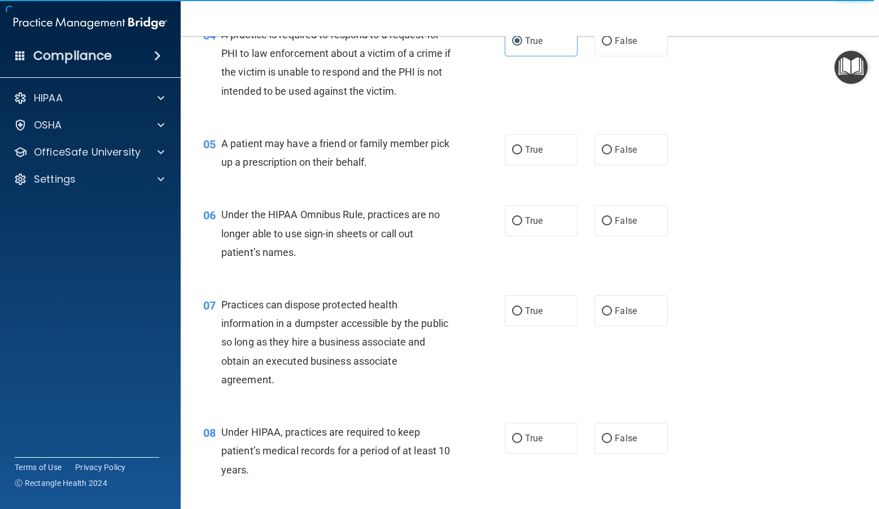
scroll to position [395, 0]
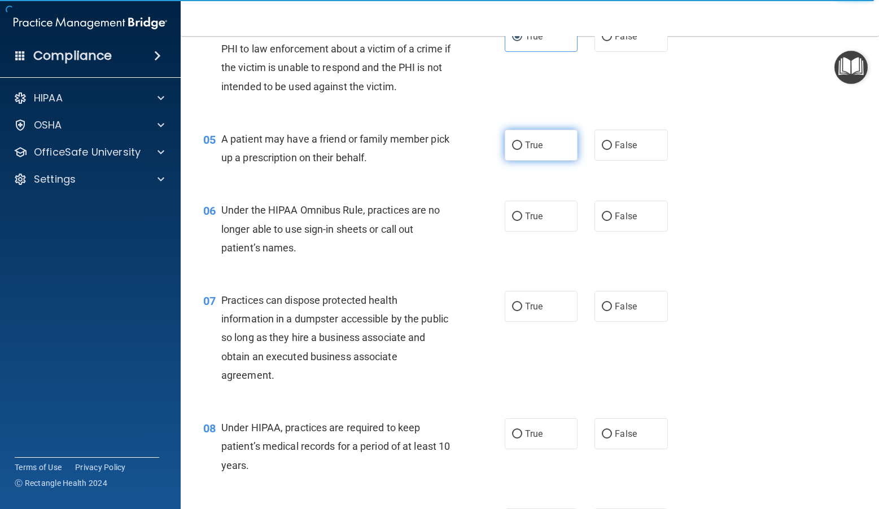
click at [542, 158] on label "True" at bounding box center [540, 145] width 73 height 31
click at [522, 150] on input "True" at bounding box center [517, 146] width 10 height 8
radio input "true"
drag, startPoint x: 537, startPoint y: 213, endPoint x: 539, endPoint y: 221, distance: 8.2
click at [537, 216] on span "True" at bounding box center [533, 216] width 17 height 11
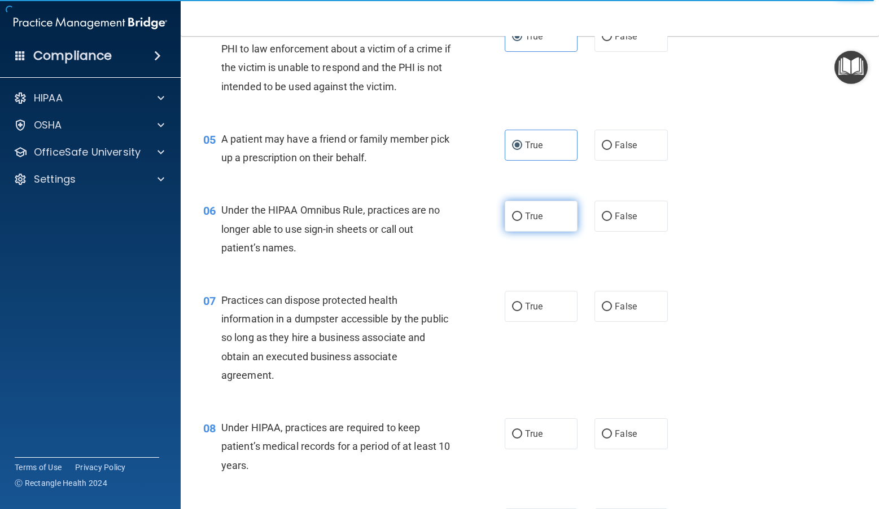
click at [522, 216] on input "True" at bounding box center [517, 217] width 10 height 8
radio input "true"
click at [542, 316] on label "True" at bounding box center [540, 306] width 73 height 31
click at [522, 311] on input "True" at bounding box center [517, 307] width 10 height 8
radio input "true"
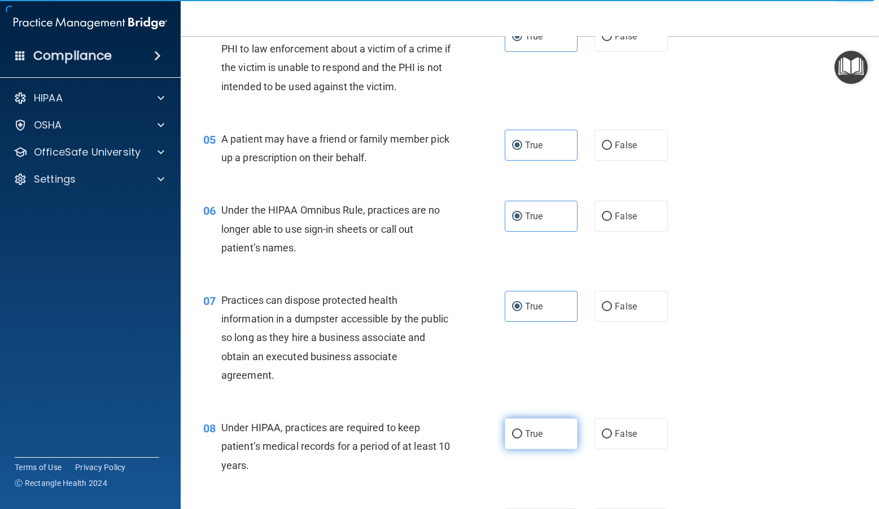
click at [536, 449] on label "True" at bounding box center [540, 434] width 73 height 31
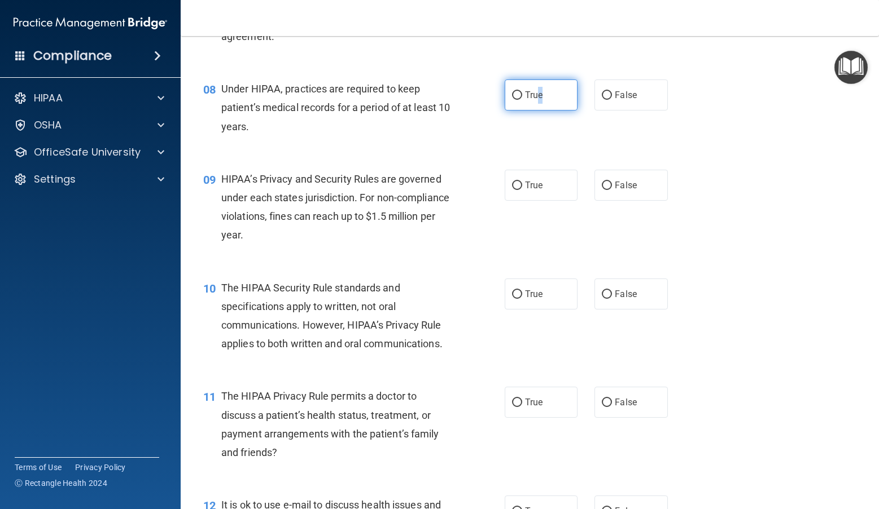
scroll to position [733, 0]
click at [530, 98] on span "True" at bounding box center [533, 95] width 17 height 11
click at [522, 98] on input "True" at bounding box center [517, 96] width 10 height 8
radio input "true"
drag, startPoint x: 536, startPoint y: 173, endPoint x: 538, endPoint y: 215, distance: 41.8
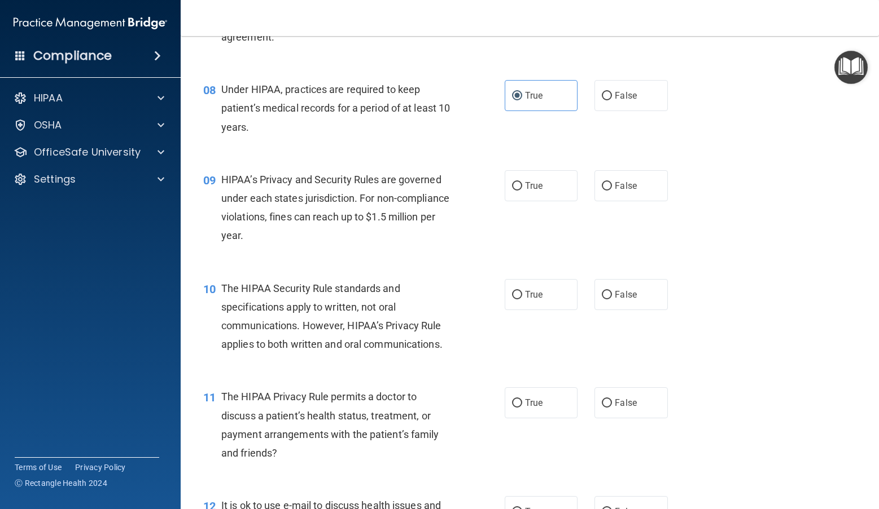
click at [536, 174] on label "True" at bounding box center [540, 185] width 73 height 31
click at [522, 182] on input "True" at bounding box center [517, 186] width 10 height 8
radio input "true"
click at [544, 284] on label "True" at bounding box center [540, 294] width 73 height 31
click at [522, 291] on input "True" at bounding box center [517, 295] width 10 height 8
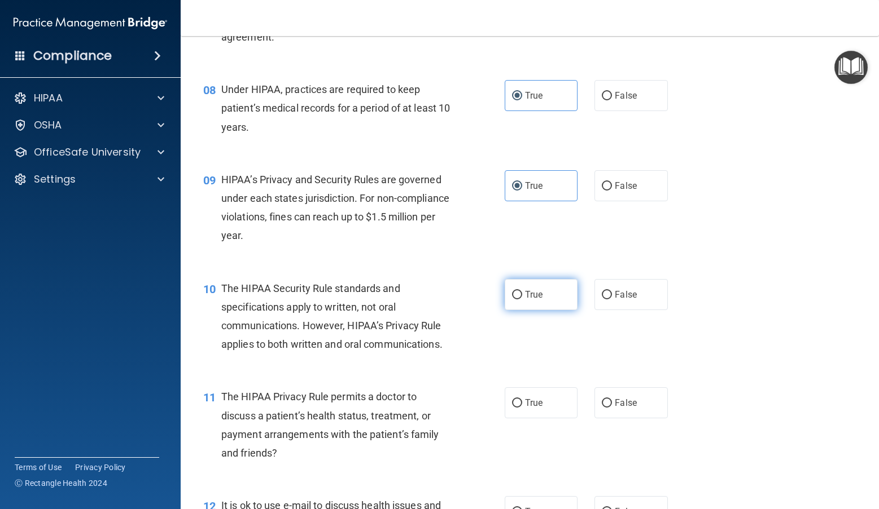
radio input "true"
click at [547, 399] on label "True" at bounding box center [540, 403] width 73 height 31
click at [522, 399] on input "True" at bounding box center [517, 403] width 10 height 8
radio input "true"
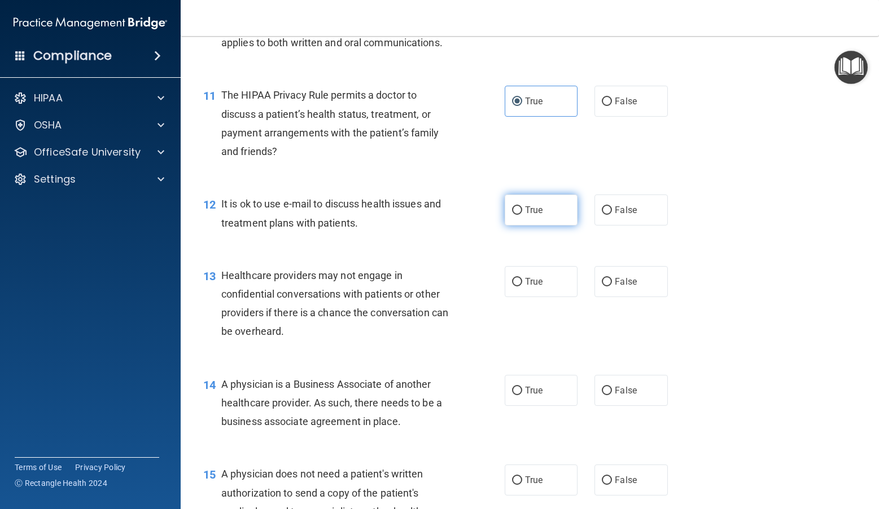
scroll to position [1072, 0]
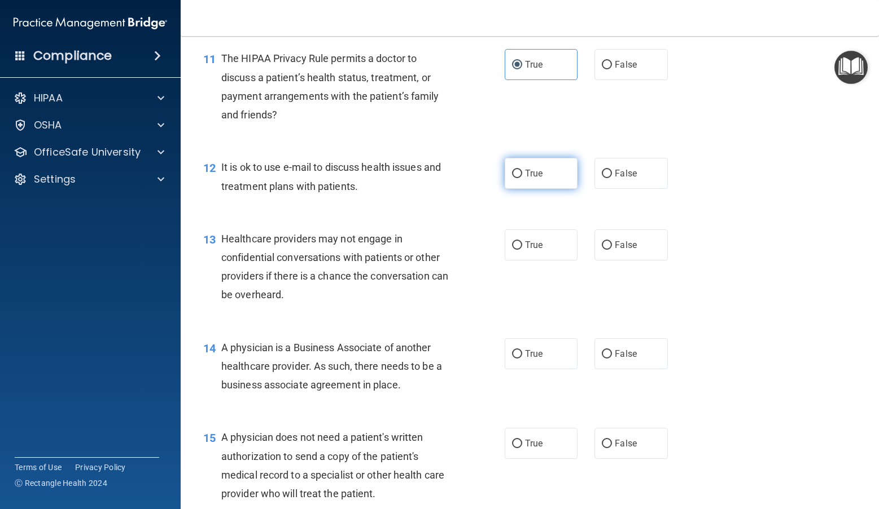
click at [540, 172] on label "True" at bounding box center [540, 173] width 73 height 31
click at [522, 172] on input "True" at bounding box center [517, 174] width 10 height 8
radio input "true"
drag, startPoint x: 542, startPoint y: 238, endPoint x: 542, endPoint y: 256, distance: 18.1
click at [542, 240] on label "True" at bounding box center [540, 245] width 73 height 31
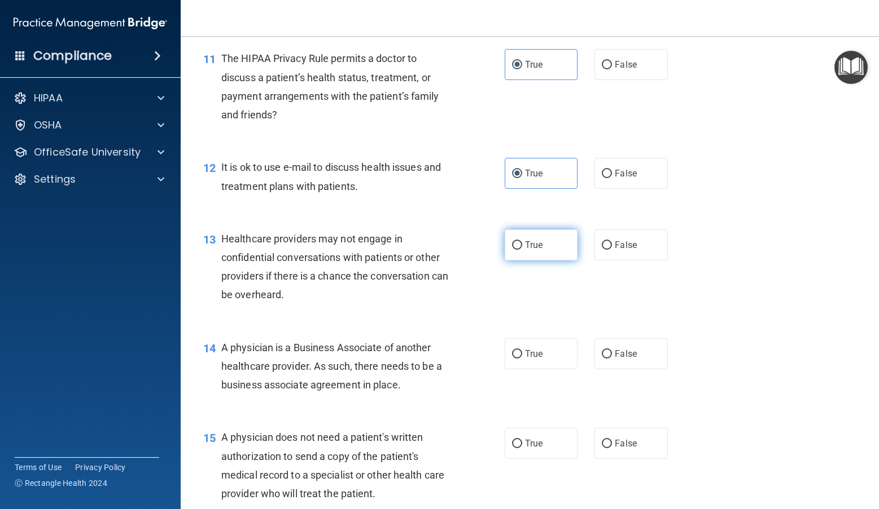
click at [522, 241] on input "True" at bounding box center [517, 245] width 10 height 8
radio input "true"
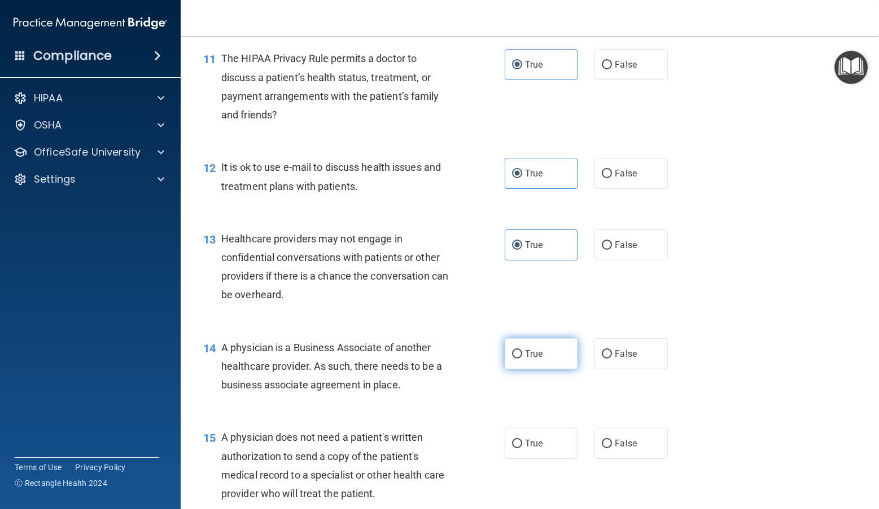
click at [551, 368] on label "True" at bounding box center [540, 354] width 73 height 31
click at [522, 359] on input "True" at bounding box center [517, 354] width 10 height 8
radio input "true"
click at [555, 437] on label "True" at bounding box center [540, 443] width 73 height 31
click at [522, 440] on input "True" at bounding box center [517, 444] width 10 height 8
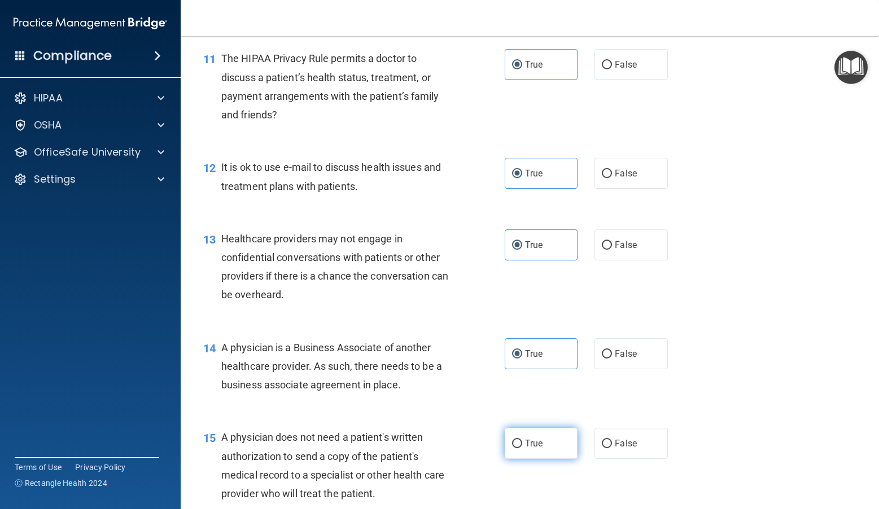
radio input "true"
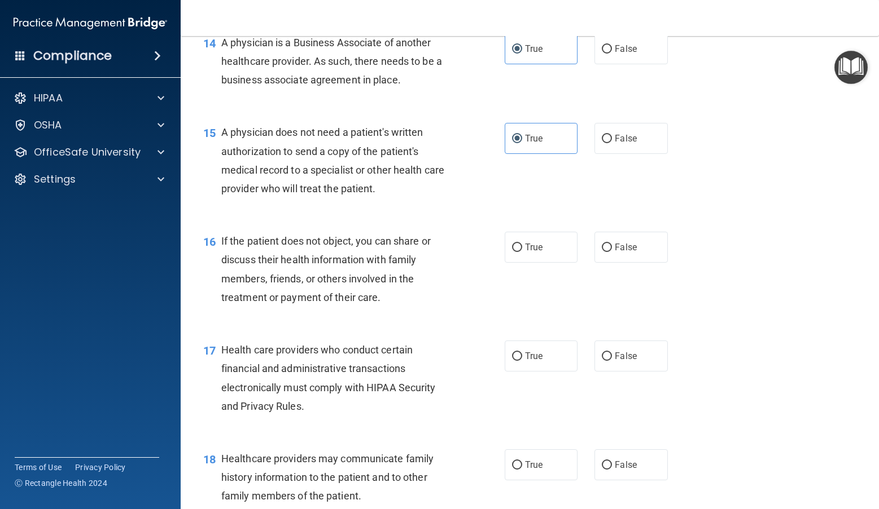
scroll to position [1467, 0]
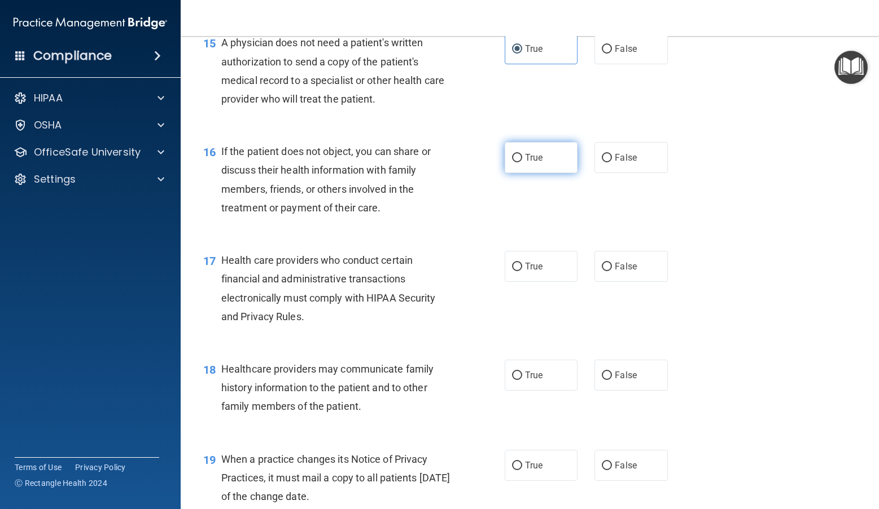
click at [544, 150] on label "True" at bounding box center [540, 157] width 73 height 31
click at [522, 154] on input "True" at bounding box center [517, 158] width 10 height 8
radio input "true"
click at [555, 266] on label "True" at bounding box center [540, 266] width 73 height 31
click at [522, 266] on input "True" at bounding box center [517, 267] width 10 height 8
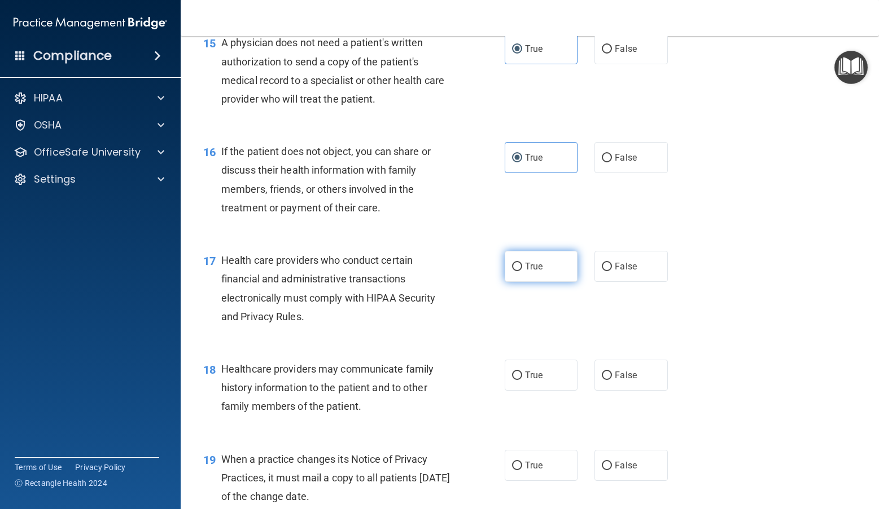
radio input "true"
click at [543, 376] on label "True" at bounding box center [540, 375] width 73 height 31
click at [522, 376] on input "True" at bounding box center [517, 376] width 10 height 8
radio input "true"
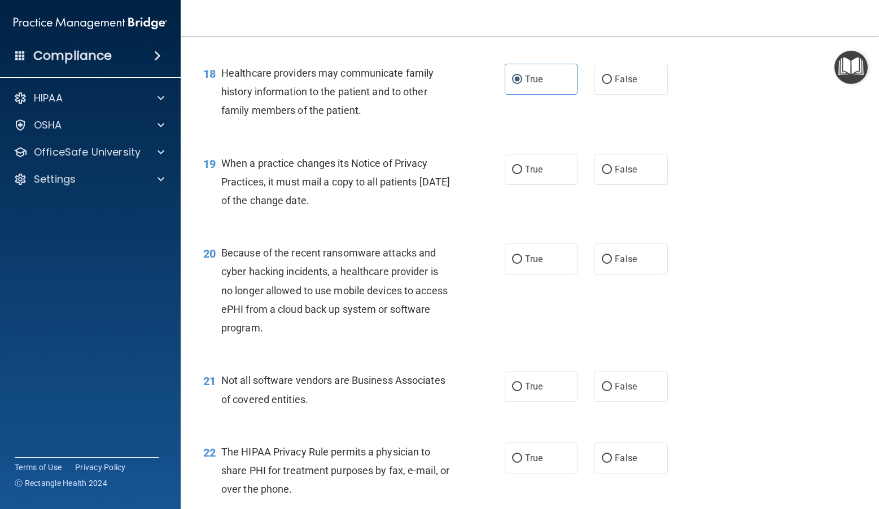
scroll to position [1862, 0]
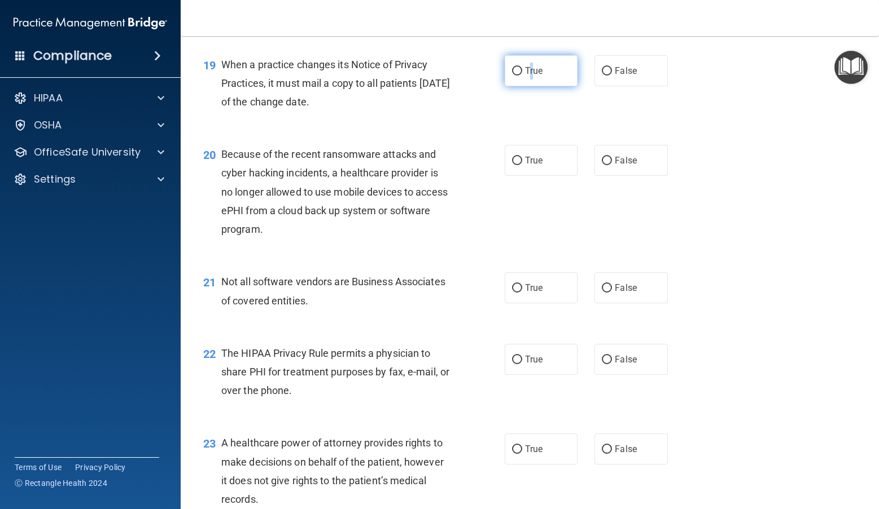
click at [526, 77] on label "True" at bounding box center [540, 70] width 73 height 31
click at [564, 72] on label "True" at bounding box center [540, 70] width 73 height 31
click at [522, 72] on input "True" at bounding box center [517, 71] width 10 height 8
radio input "true"
click at [537, 155] on span "True" at bounding box center [533, 160] width 17 height 11
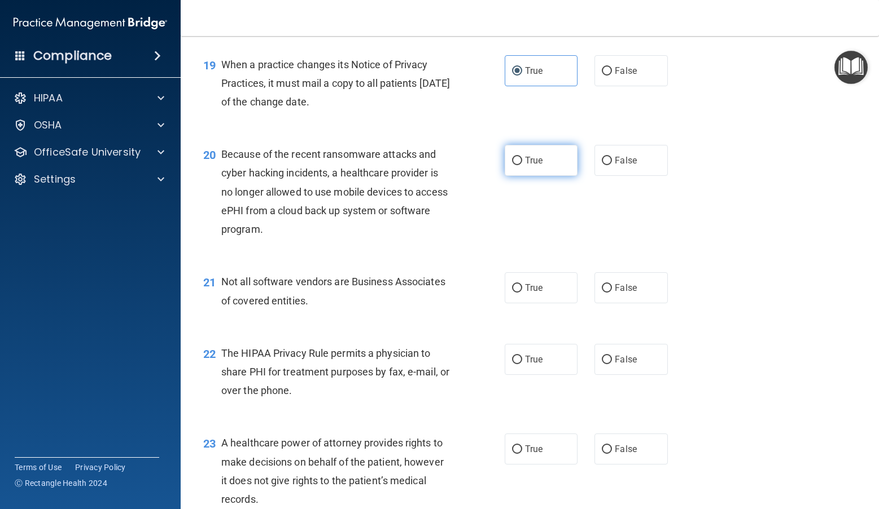
click at [522, 157] on input "True" at bounding box center [517, 161] width 10 height 8
radio input "true"
click at [519, 279] on label "True" at bounding box center [540, 288] width 73 height 31
click at [519, 284] on input "True" at bounding box center [517, 288] width 10 height 8
radio input "true"
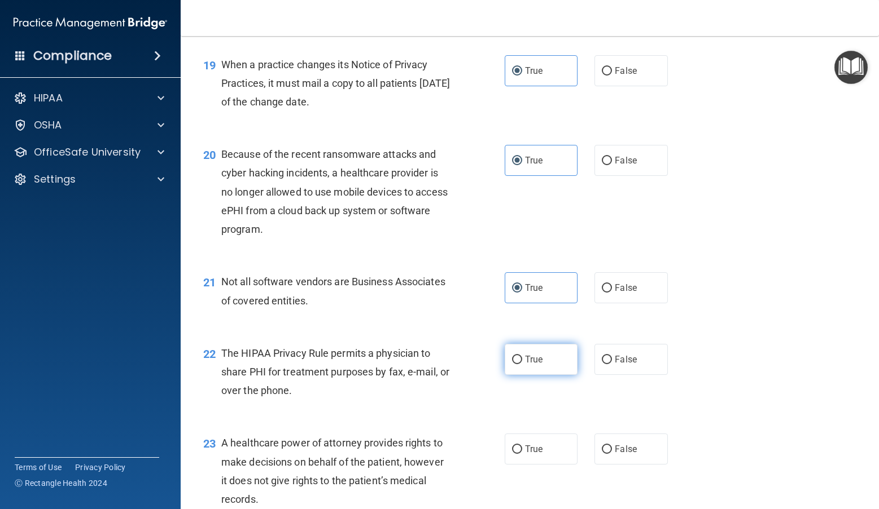
click at [548, 363] on label "True" at bounding box center [540, 359] width 73 height 31
click at [522, 363] on input "True" at bounding box center [517, 360] width 10 height 8
radio input "true"
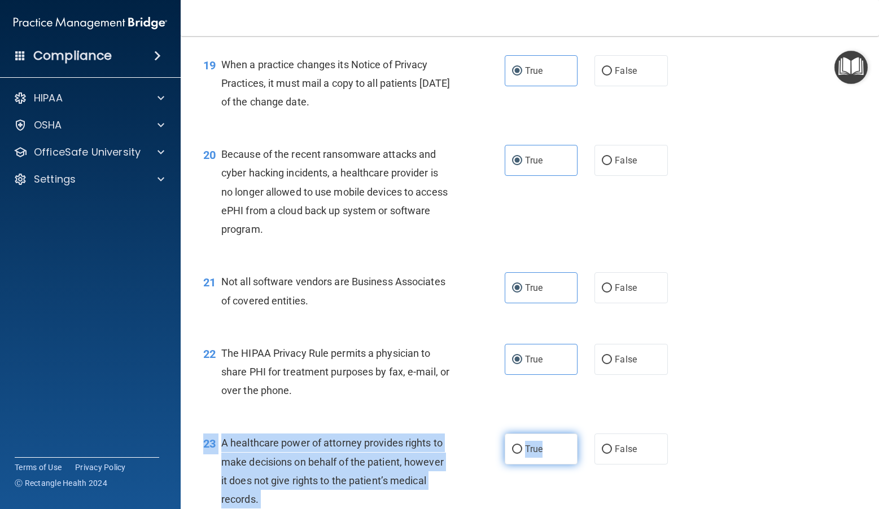
drag, startPoint x: 539, startPoint y: 466, endPoint x: 538, endPoint y: 460, distance: 6.2
click at [538, 467] on div "23 A healthcare power of attorney provides rights to make decisions on behalf o…" at bounding box center [530, 474] width 670 height 109
click at [552, 447] on label "True" at bounding box center [540, 449] width 73 height 31
click at [522, 447] on input "True" at bounding box center [517, 450] width 10 height 8
radio input "true"
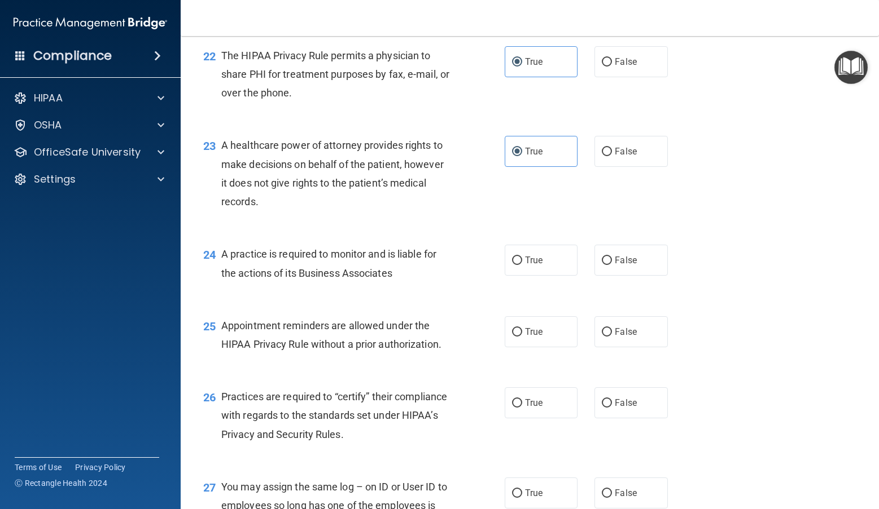
scroll to position [2200, 0]
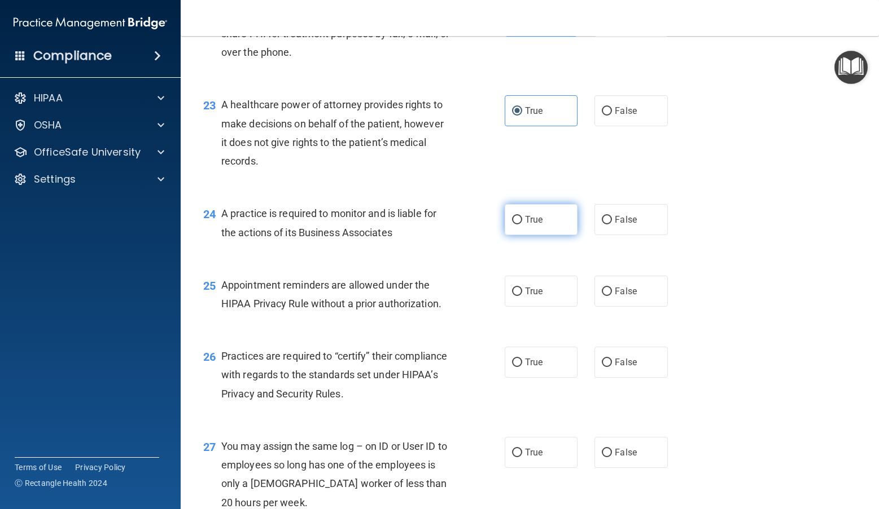
click at [551, 223] on label "True" at bounding box center [540, 219] width 73 height 31
click at [522, 223] on input "True" at bounding box center [517, 220] width 10 height 8
radio input "true"
click at [547, 282] on label "True" at bounding box center [540, 291] width 73 height 31
click at [522, 288] on input "True" at bounding box center [517, 292] width 10 height 8
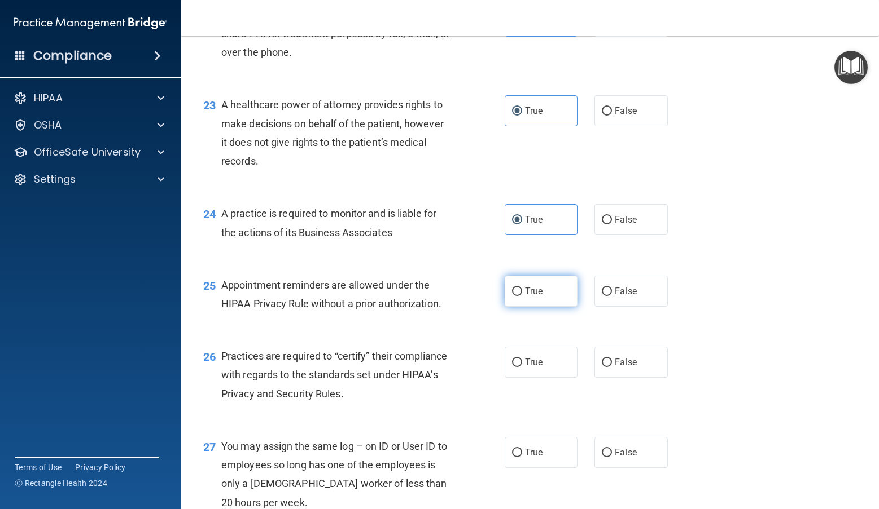
radio input "true"
click at [544, 358] on label "True" at bounding box center [540, 362] width 73 height 31
click at [522, 359] on input "True" at bounding box center [517, 363] width 10 height 8
radio input "true"
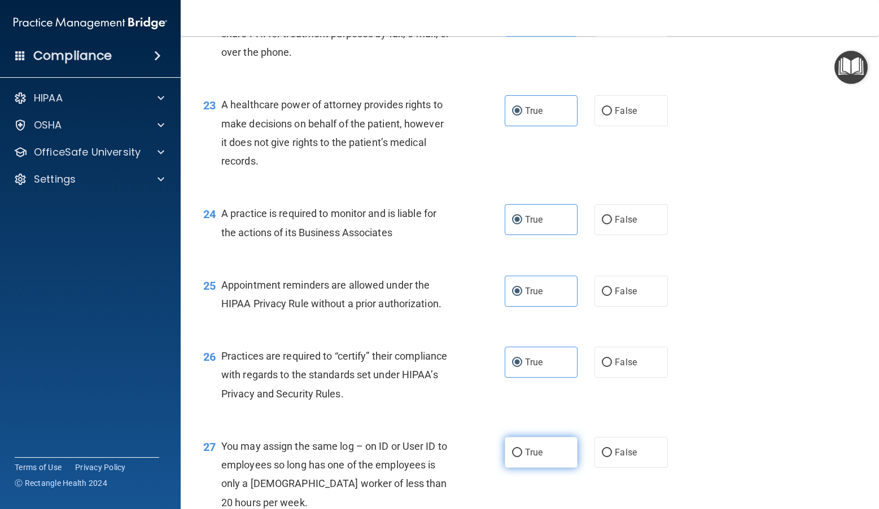
click at [548, 449] on label "True" at bounding box center [540, 452] width 73 height 31
click at [522, 449] on input "True" at bounding box center [517, 453] width 10 height 8
radio input "true"
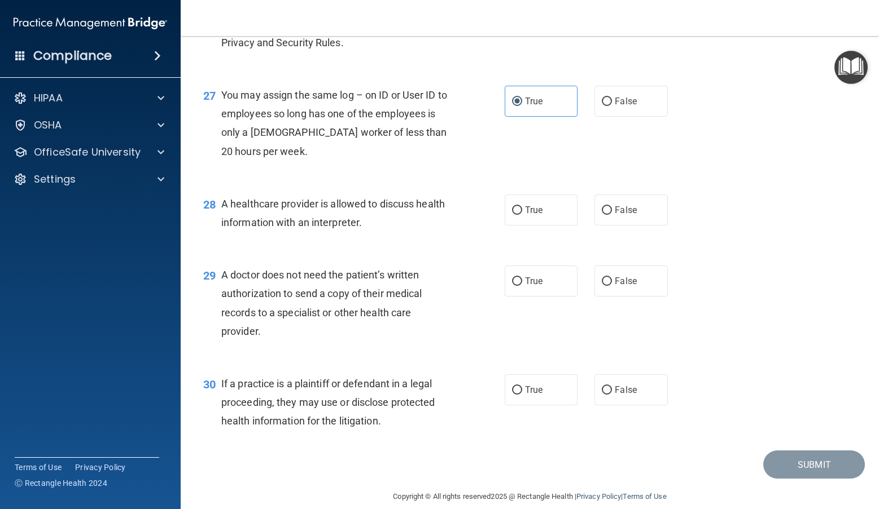
scroll to position [2567, 0]
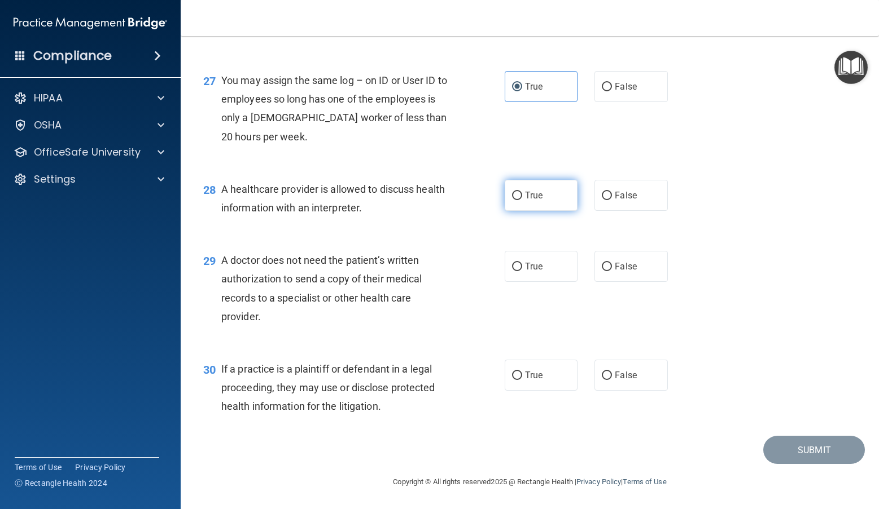
click at [549, 195] on label "True" at bounding box center [540, 195] width 73 height 31
click at [522, 195] on input "True" at bounding box center [517, 196] width 10 height 8
radio input "true"
drag, startPoint x: 541, startPoint y: 270, endPoint x: 541, endPoint y: 299, distance: 28.8
click at [541, 271] on label "True" at bounding box center [540, 266] width 73 height 31
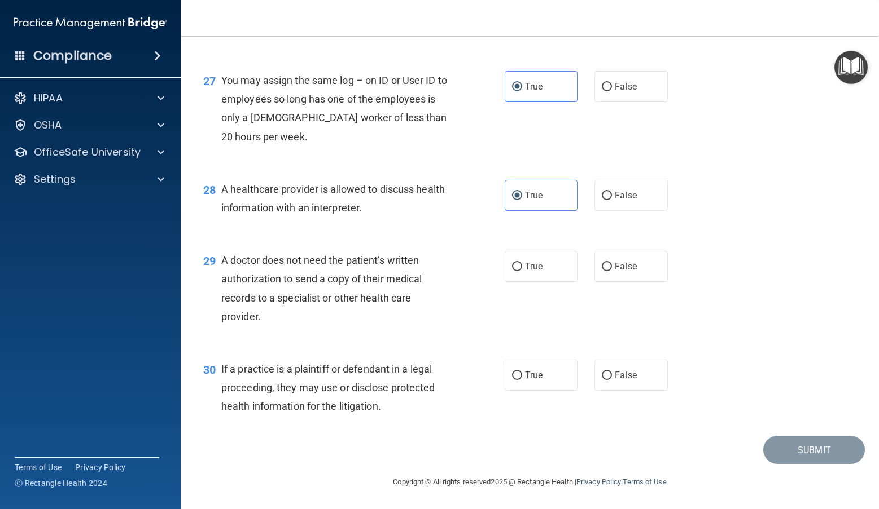
click at [522, 271] on input "True" at bounding box center [517, 267] width 10 height 8
radio input "true"
click at [538, 378] on label "True" at bounding box center [540, 375] width 73 height 31
click at [522, 378] on input "True" at bounding box center [517, 376] width 10 height 8
radio input "true"
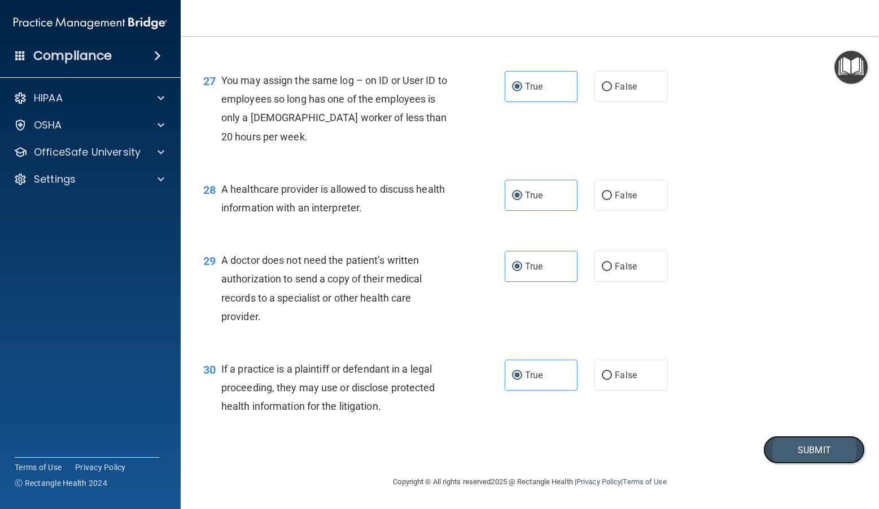
click at [792, 459] on button "Submit" at bounding box center [814, 450] width 102 height 29
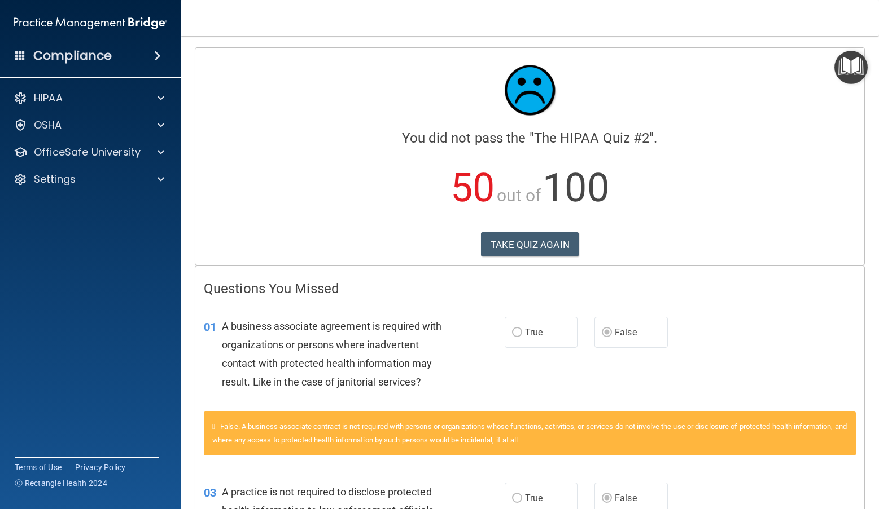
click at [540, 230] on div "Calculating your score.... You did not pass the " The HIPAA Quiz #2 ". 50 out o…" at bounding box center [529, 156] width 669 height 217
click at [537, 241] on button "TAKE QUIZ AGAIN" at bounding box center [530, 244] width 98 height 25
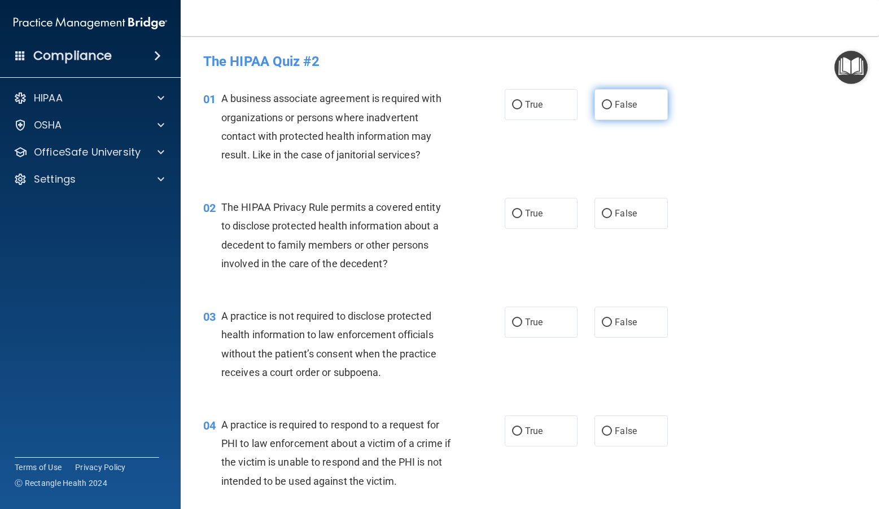
click at [617, 107] on span "False" at bounding box center [625, 104] width 22 height 11
click at [612, 107] on input "False" at bounding box center [606, 105] width 10 height 8
radio input "true"
click at [528, 212] on span "True" at bounding box center [533, 213] width 17 height 11
click at [522, 212] on input "True" at bounding box center [517, 214] width 10 height 8
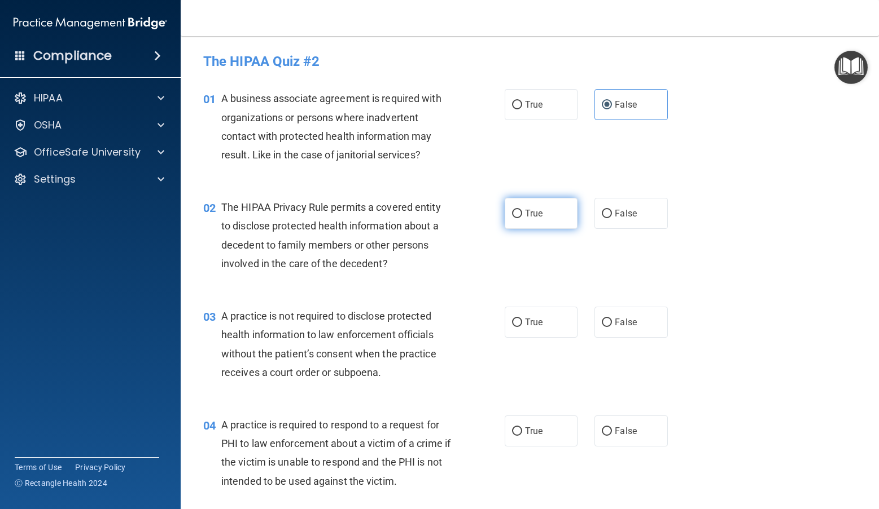
radio input "true"
click at [618, 328] on label "False" at bounding box center [630, 322] width 73 height 31
click at [612, 327] on input "False" at bounding box center [606, 323] width 10 height 8
radio input "true"
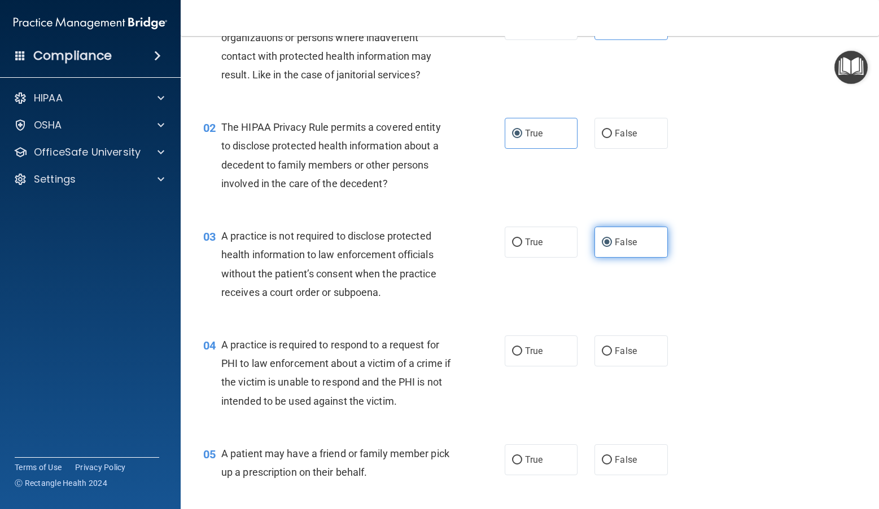
scroll to position [113, 0]
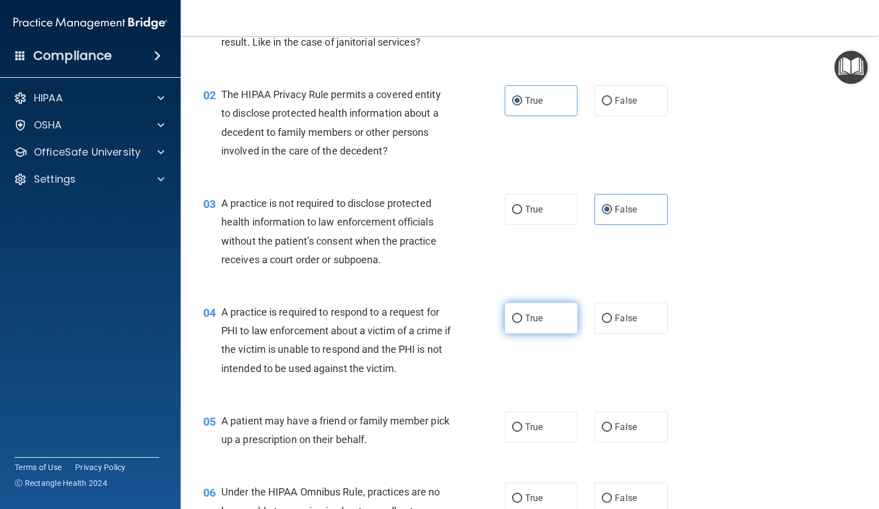
click at [539, 320] on label "True" at bounding box center [540, 318] width 73 height 31
click at [522, 320] on input "True" at bounding box center [517, 319] width 10 height 8
radio input "true"
click at [532, 425] on span "True" at bounding box center [533, 427] width 17 height 11
click at [522, 425] on input "True" at bounding box center [517, 428] width 10 height 8
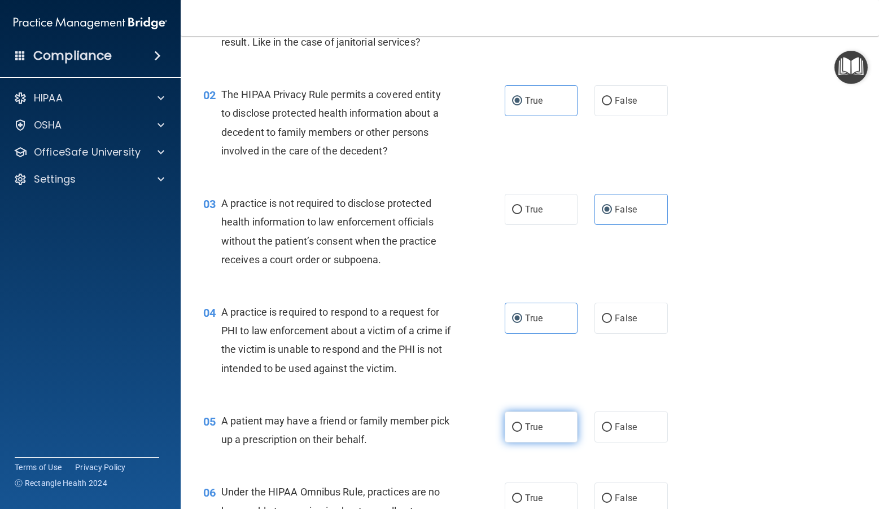
radio input "true"
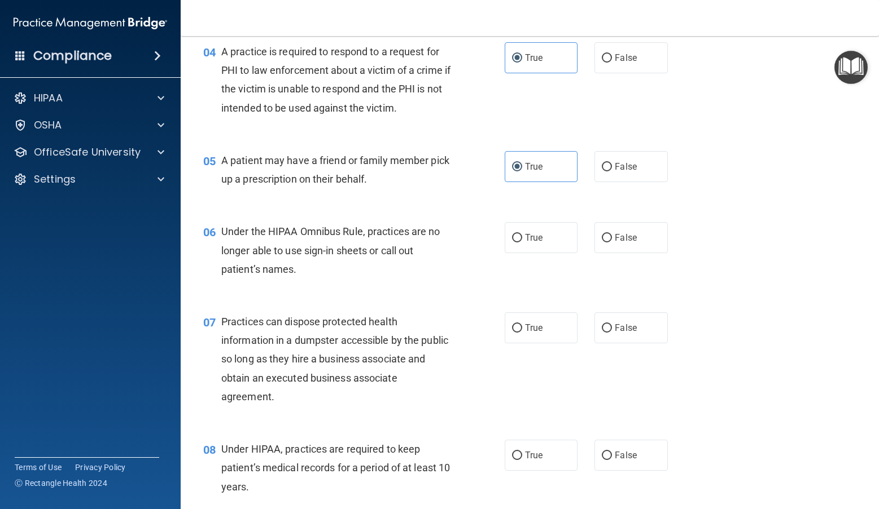
scroll to position [395, 0]
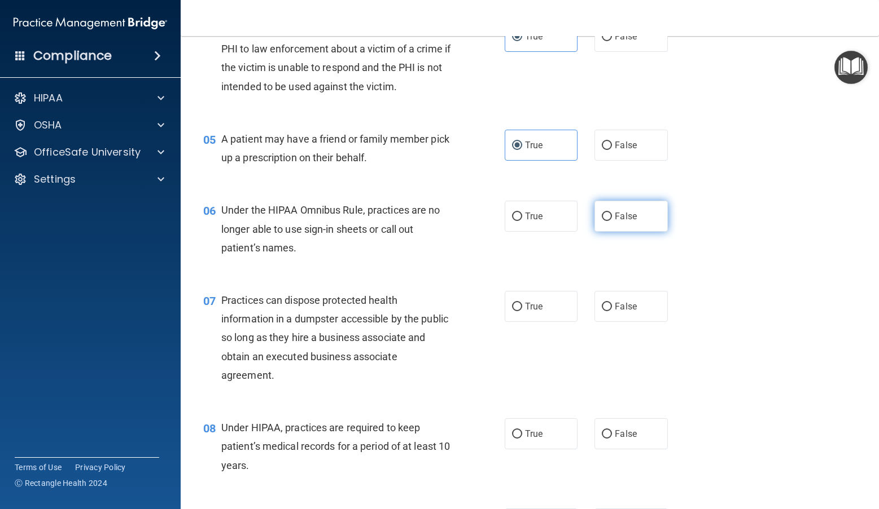
click at [614, 213] on span "False" at bounding box center [625, 216] width 22 height 11
click at [612, 213] on input "False" at bounding box center [606, 217] width 10 height 8
radio input "true"
click at [618, 305] on span "False" at bounding box center [625, 306] width 22 height 11
click at [612, 305] on input "False" at bounding box center [606, 307] width 10 height 8
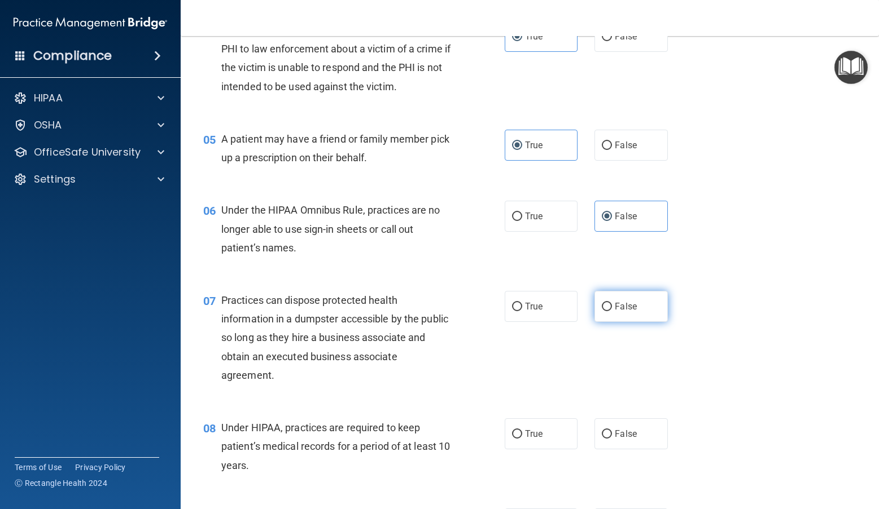
radio input "true"
click at [614, 437] on span "False" at bounding box center [625, 434] width 22 height 11
click at [611, 437] on input "False" at bounding box center [606, 435] width 10 height 8
radio input "true"
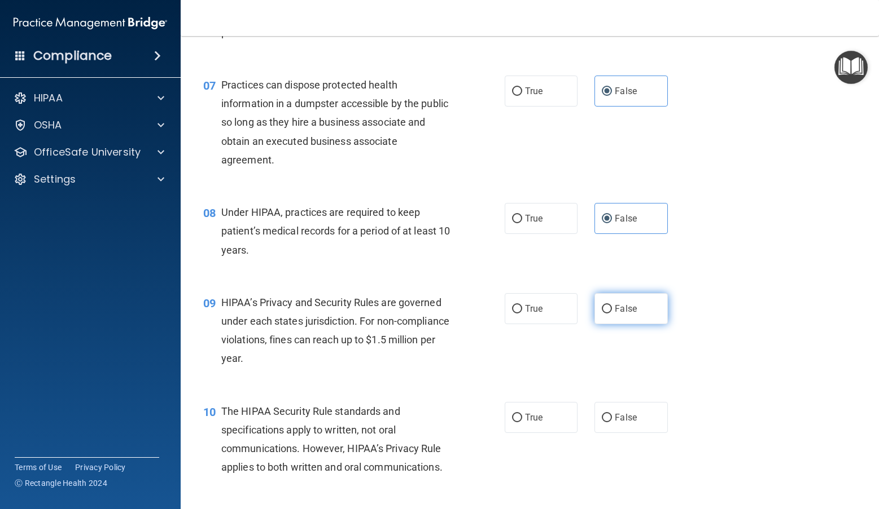
scroll to position [621, 0]
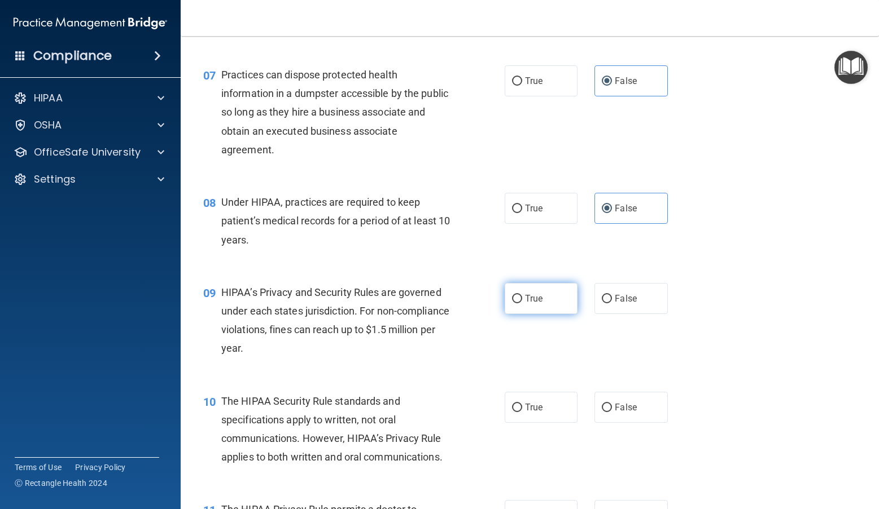
click at [572, 300] on label "True" at bounding box center [540, 298] width 73 height 31
click at [522, 300] on input "True" at bounding box center [517, 299] width 10 height 8
radio input "true"
click at [595, 300] on label "False" at bounding box center [630, 298] width 73 height 31
click at [601, 300] on input "False" at bounding box center [606, 299] width 10 height 8
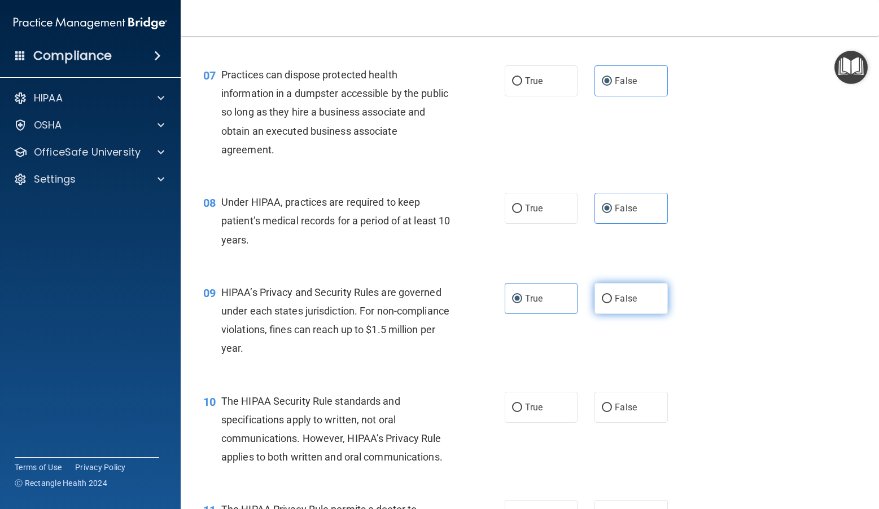
radio input "true"
radio input "false"
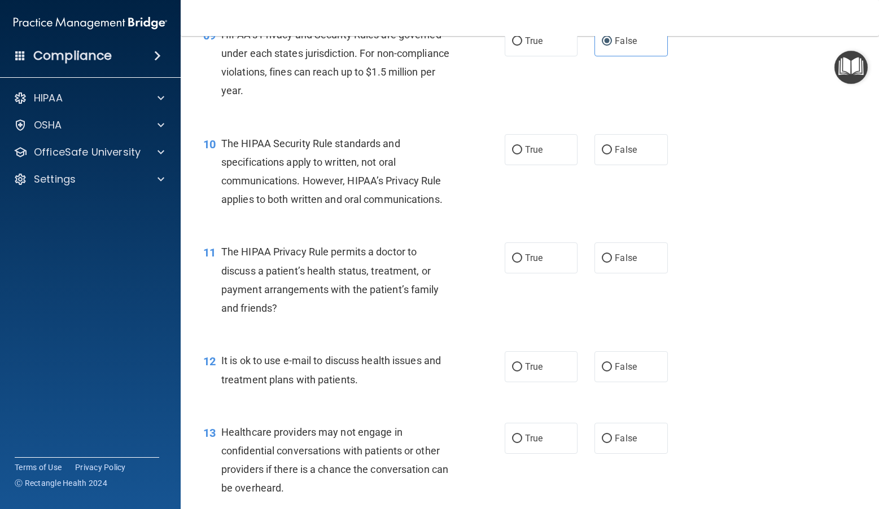
scroll to position [903, 0]
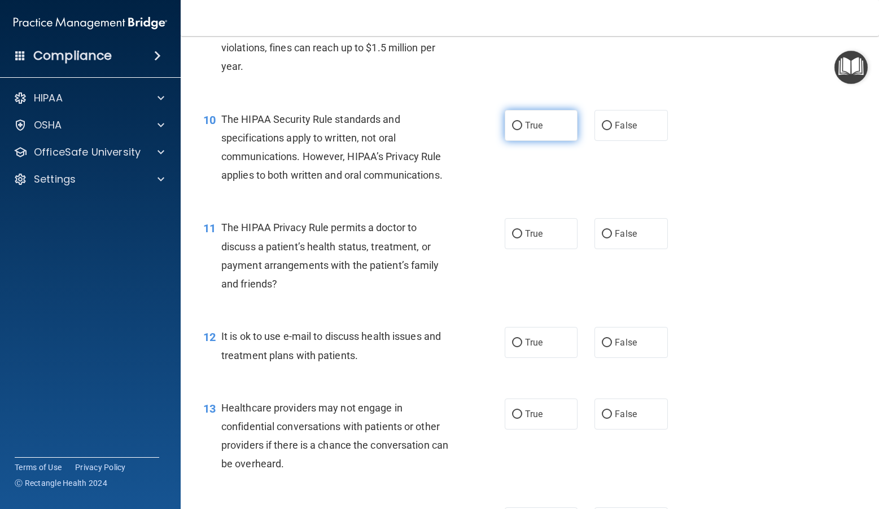
click at [532, 126] on span "True" at bounding box center [533, 125] width 17 height 11
click at [522, 126] on input "True" at bounding box center [517, 126] width 10 height 8
radio input "true"
click at [524, 228] on label "True" at bounding box center [540, 233] width 73 height 31
click at [522, 230] on input "True" at bounding box center [517, 234] width 10 height 8
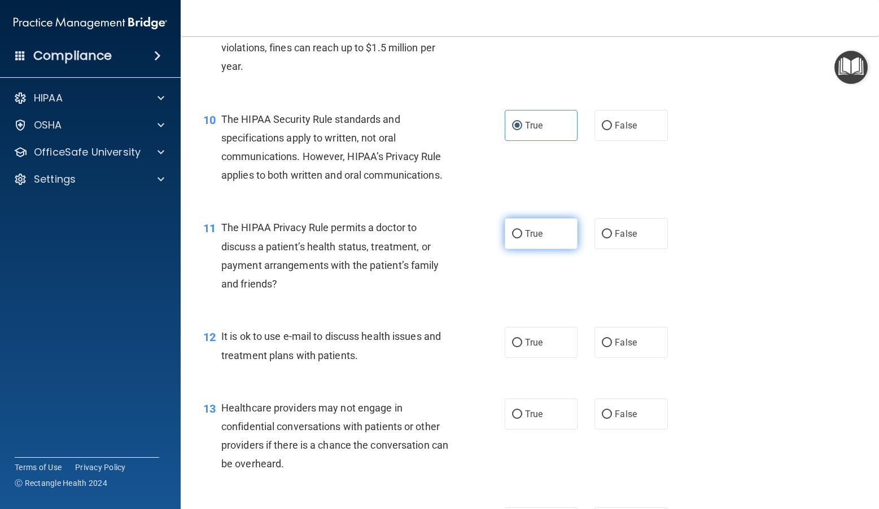
radio input "true"
click at [525, 339] on span "True" at bounding box center [533, 342] width 17 height 11
click at [522, 339] on input "True" at bounding box center [517, 343] width 10 height 8
radio input "true"
click at [620, 402] on label "False" at bounding box center [630, 414] width 73 height 31
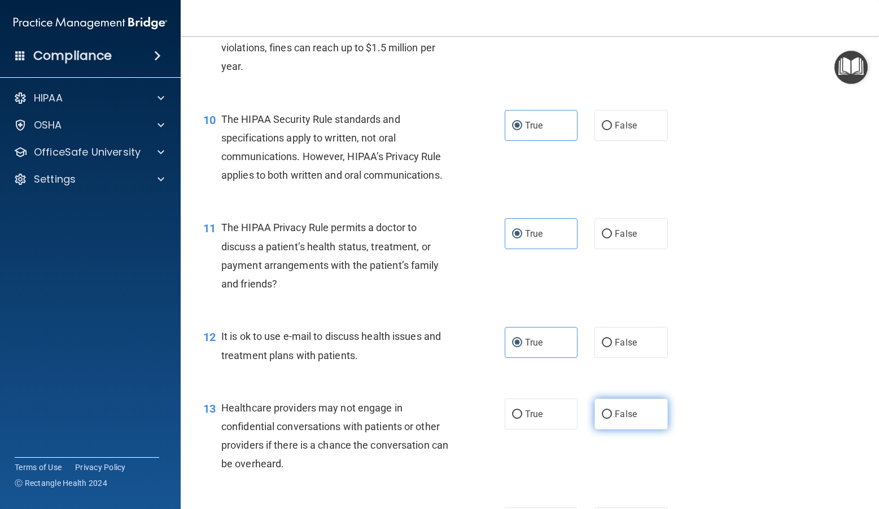
click at [612, 411] on input "False" at bounding box center [606, 415] width 10 height 8
radio input "true"
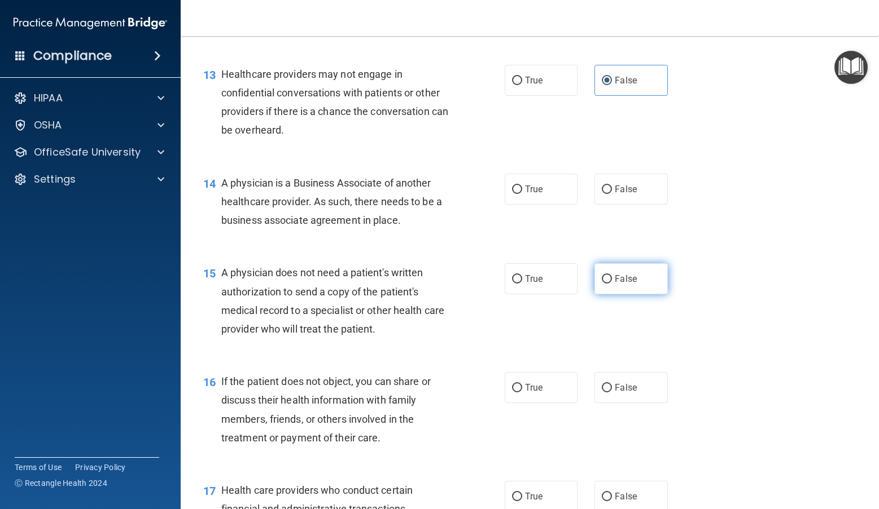
scroll to position [1241, 0]
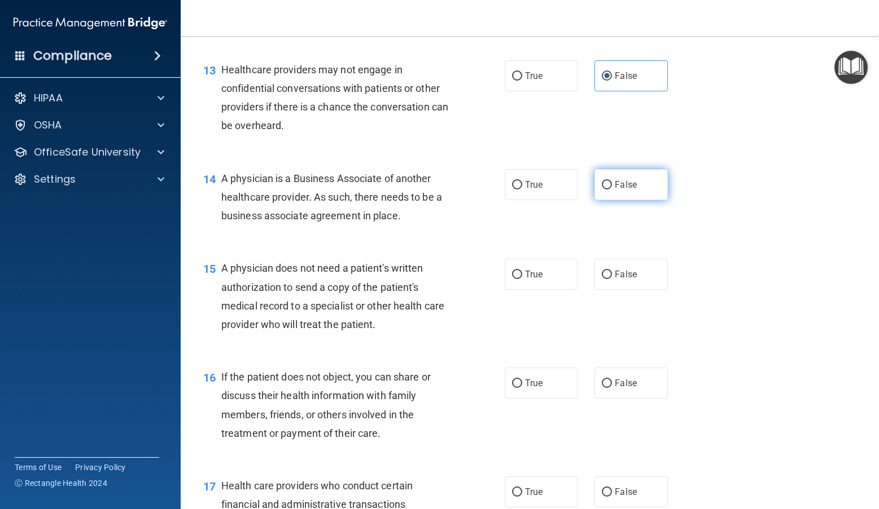
click at [617, 188] on span "False" at bounding box center [625, 184] width 22 height 11
click at [612, 188] on input "False" at bounding box center [606, 185] width 10 height 8
radio input "true"
click at [512, 278] on input "True" at bounding box center [517, 275] width 10 height 8
radio input "true"
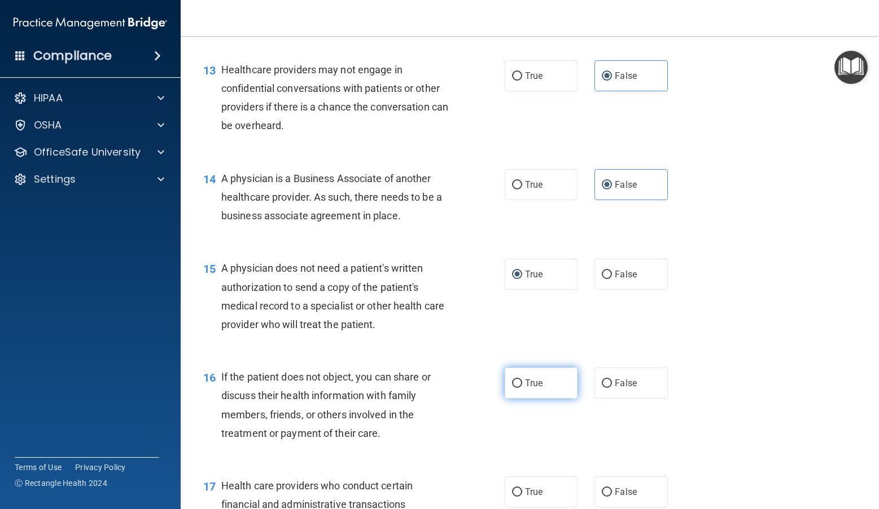
click at [525, 385] on span "True" at bounding box center [533, 383] width 17 height 11
click at [522, 385] on input "True" at bounding box center [517, 384] width 10 height 8
radio input "true"
click at [535, 504] on label "True" at bounding box center [540, 492] width 73 height 31
click at [522, 497] on input "True" at bounding box center [517, 493] width 10 height 8
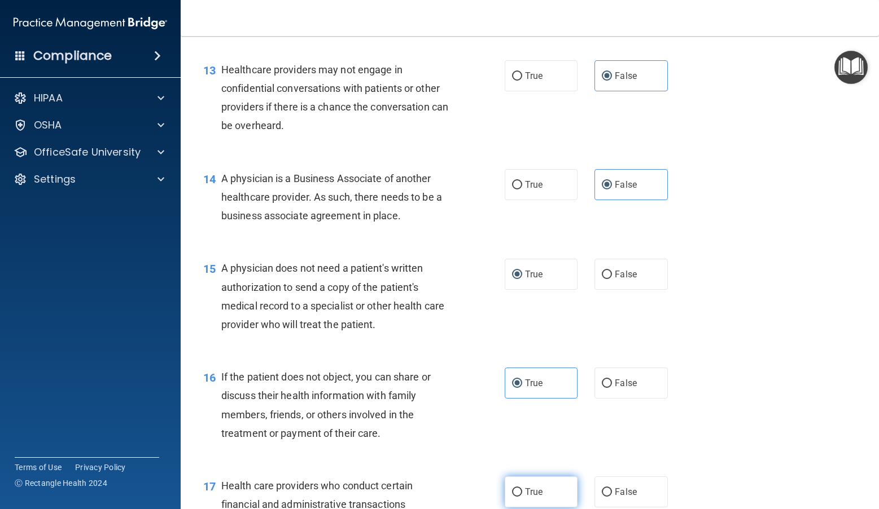
radio input "true"
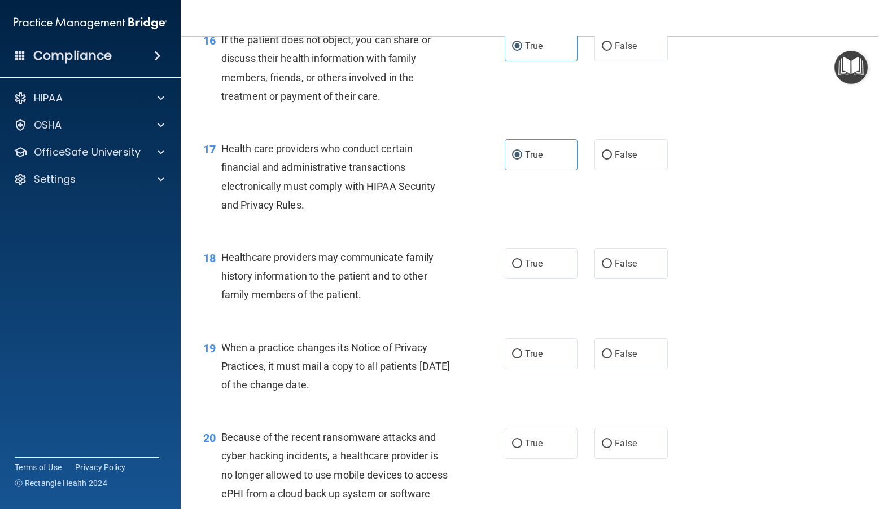
scroll to position [1580, 0]
click at [623, 257] on span "False" at bounding box center [625, 262] width 22 height 11
click at [612, 259] on input "False" at bounding box center [606, 263] width 10 height 8
radio input "true"
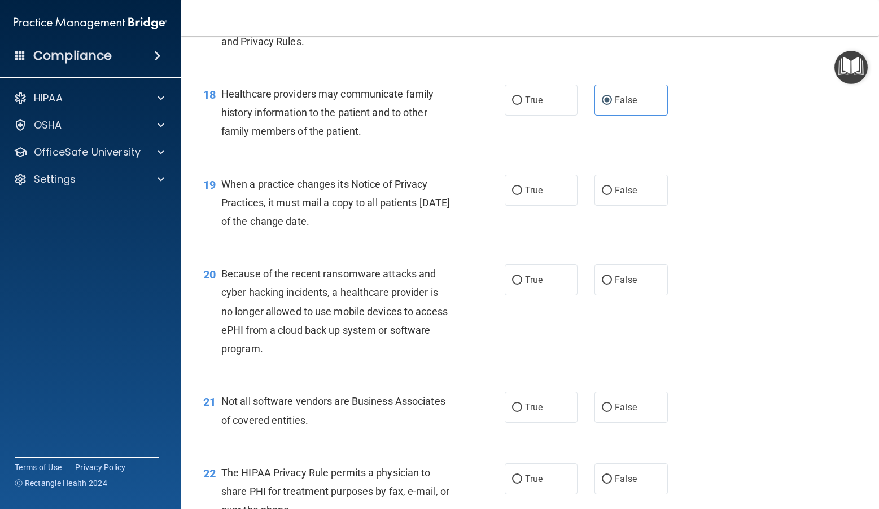
scroll to position [1749, 0]
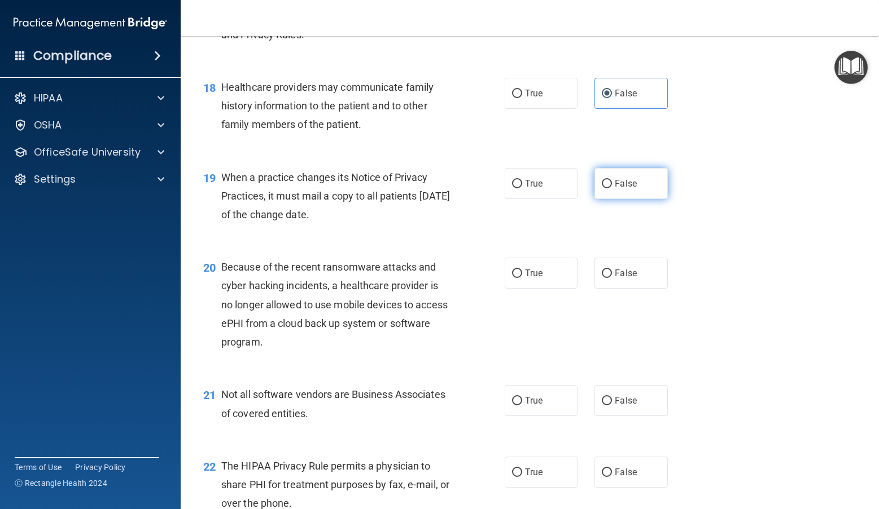
click at [617, 196] on label "False" at bounding box center [630, 183] width 73 height 31
click at [612, 188] on input "False" at bounding box center [606, 184] width 10 height 8
radio input "true"
click at [622, 282] on label "False" at bounding box center [630, 273] width 73 height 31
click at [612, 278] on input "False" at bounding box center [606, 274] width 10 height 8
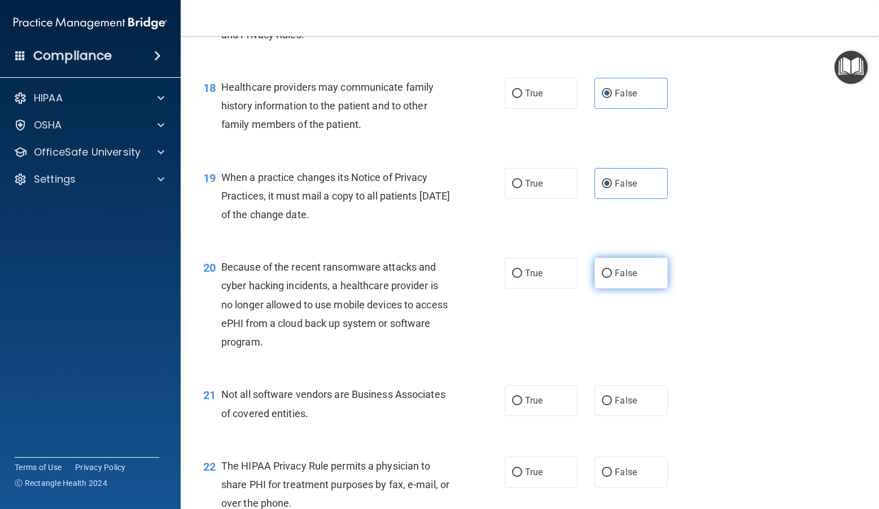
radio input "true"
click at [525, 403] on span "True" at bounding box center [533, 401] width 17 height 11
click at [522, 403] on input "True" at bounding box center [517, 401] width 10 height 8
radio input "true"
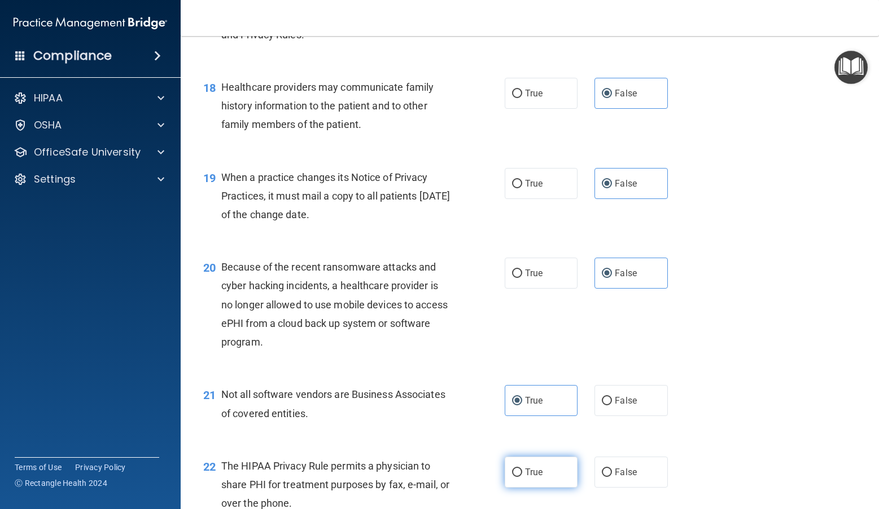
click at [525, 473] on span "True" at bounding box center [533, 472] width 17 height 11
click at [522, 473] on input "True" at bounding box center [517, 473] width 10 height 8
radio input "true"
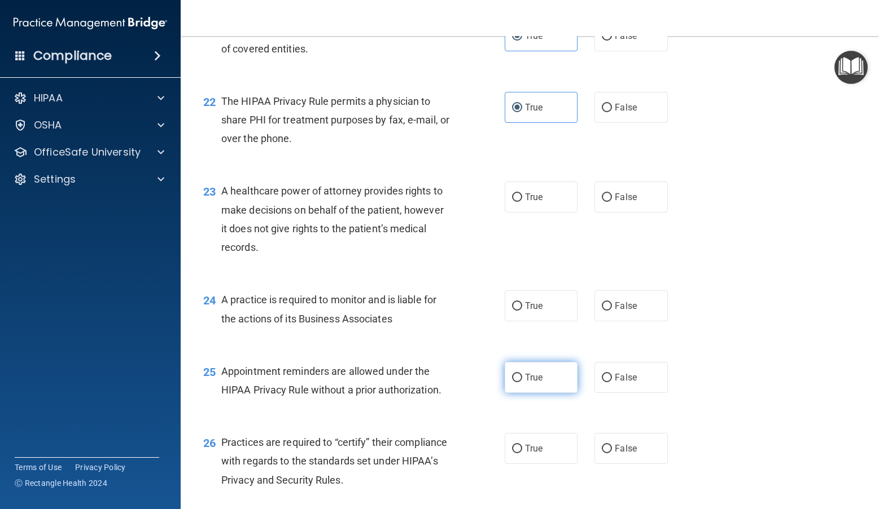
scroll to position [2144, 0]
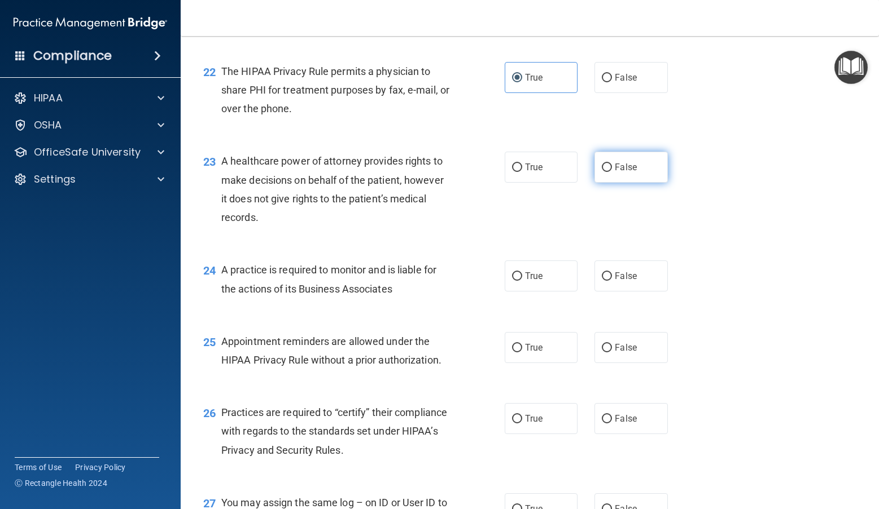
click at [627, 178] on label "False" at bounding box center [630, 167] width 73 height 31
click at [612, 172] on input "False" at bounding box center [606, 168] width 10 height 8
radio input "true"
click at [620, 263] on label "False" at bounding box center [630, 276] width 73 height 31
click at [612, 273] on input "False" at bounding box center [606, 277] width 10 height 8
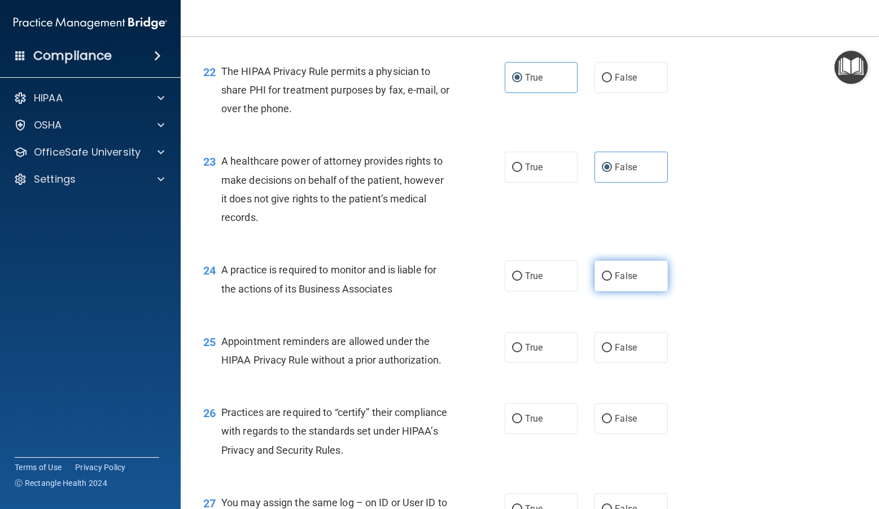
radio input "true"
click at [512, 354] on label "True" at bounding box center [540, 347] width 73 height 31
click at [512, 353] on input "True" at bounding box center [517, 348] width 10 height 8
radio input "true"
click at [631, 418] on span "False" at bounding box center [625, 419] width 22 height 11
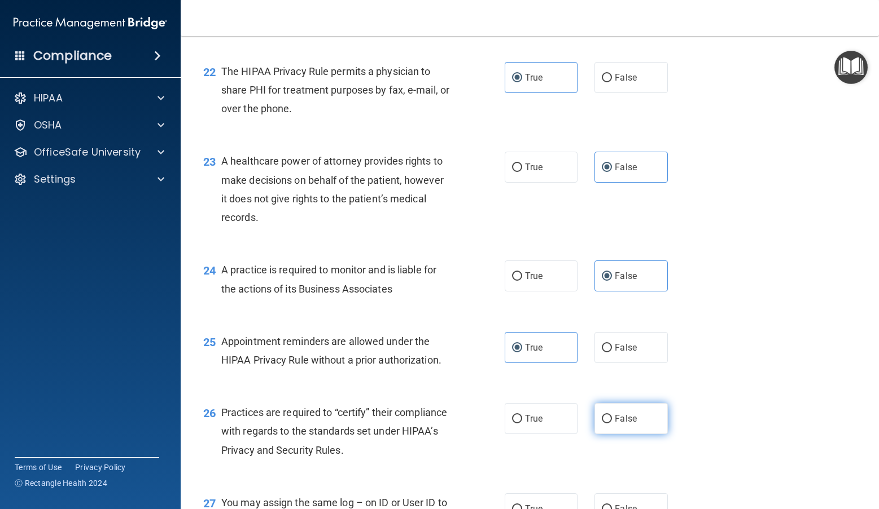
click at [612, 418] on input "False" at bounding box center [606, 419] width 10 height 8
radio input "true"
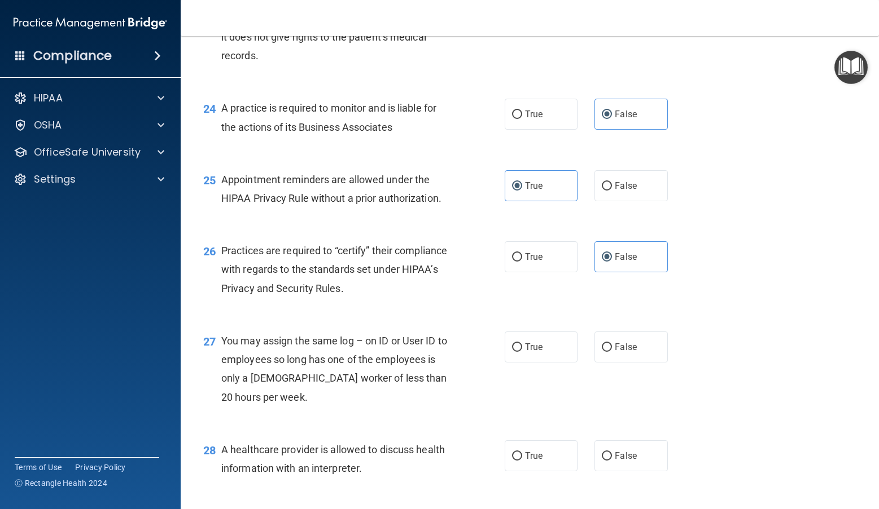
scroll to position [2313, 0]
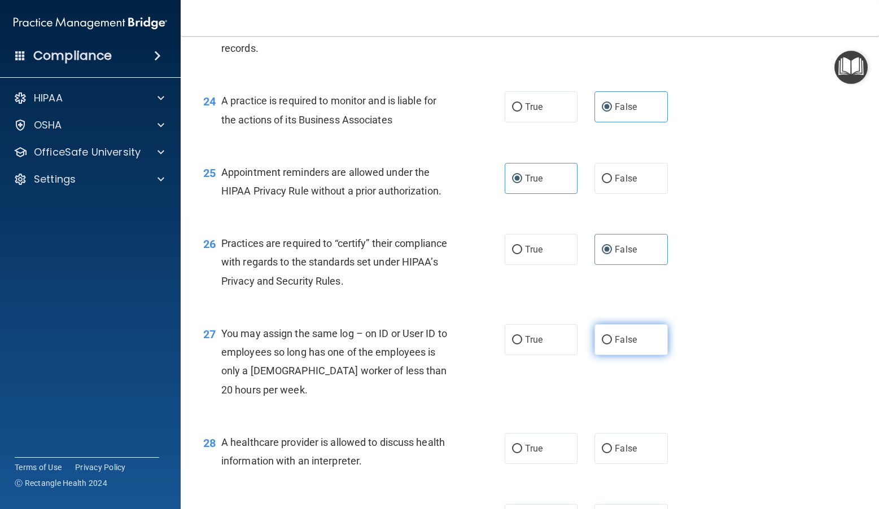
click at [629, 338] on span "False" at bounding box center [625, 340] width 22 height 11
click at [612, 338] on input "False" at bounding box center [606, 340] width 10 height 8
radio input "true"
click at [548, 451] on label "True" at bounding box center [540, 448] width 73 height 31
click at [522, 451] on input "True" at bounding box center [517, 449] width 10 height 8
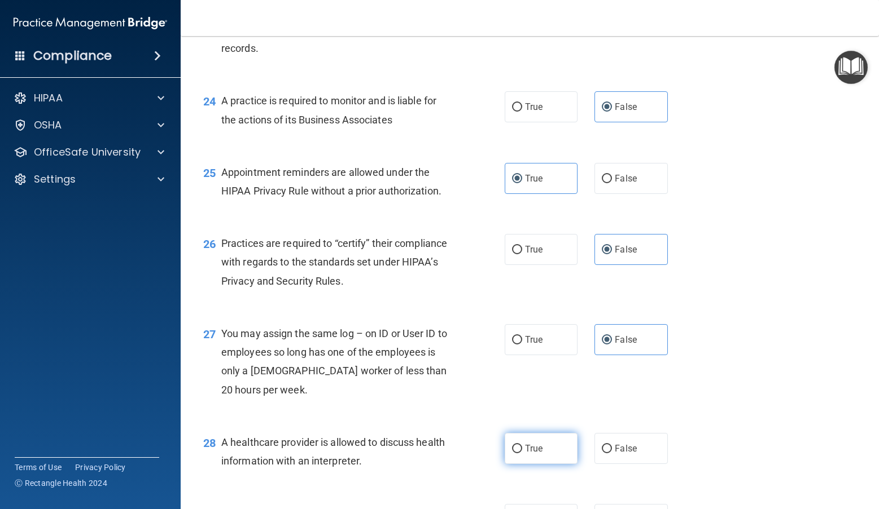
radio input "true"
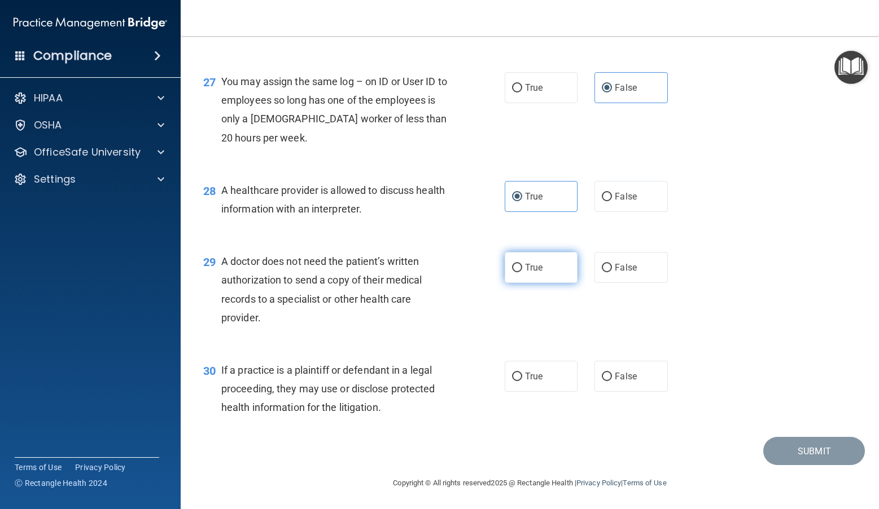
scroll to position [2567, 0]
click at [537, 259] on label "True" at bounding box center [540, 266] width 73 height 31
click at [522, 263] on input "True" at bounding box center [517, 267] width 10 height 8
radio input "true"
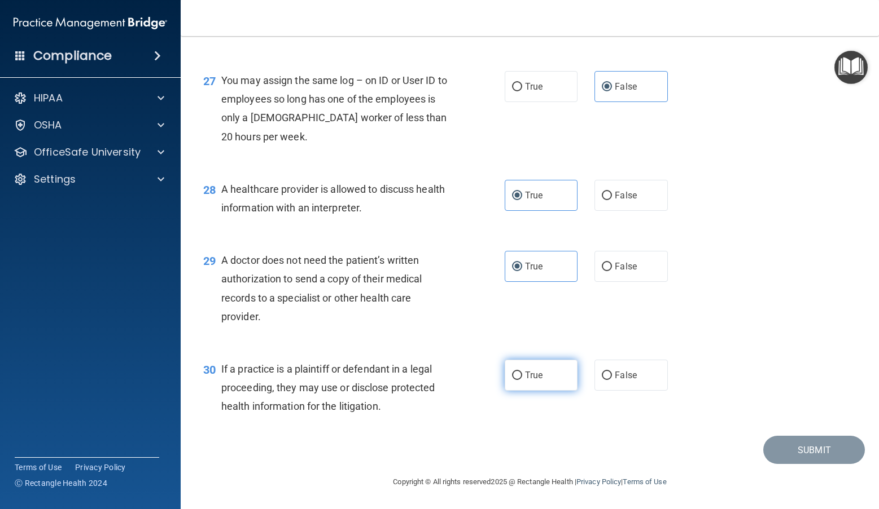
click at [528, 380] on span "True" at bounding box center [533, 375] width 17 height 11
click at [522, 380] on input "True" at bounding box center [517, 376] width 10 height 8
radio input "true"
click at [834, 447] on button "Submit" at bounding box center [814, 450] width 102 height 29
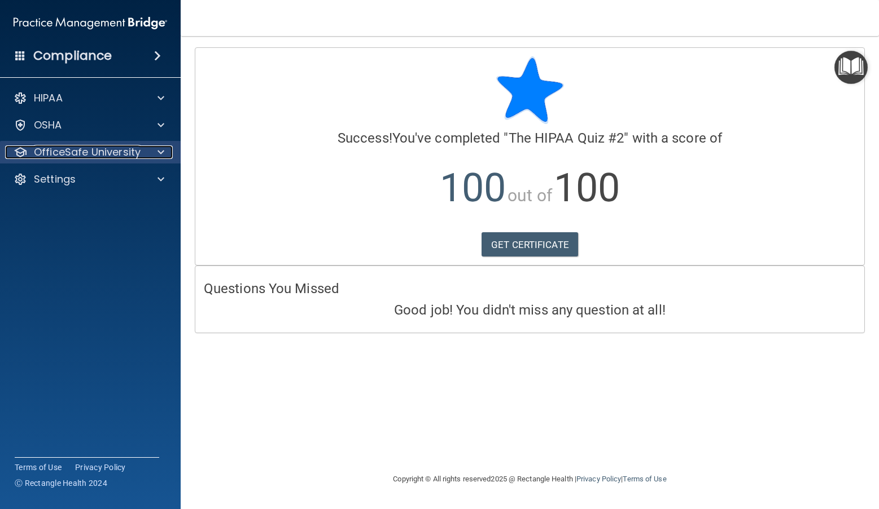
click at [164, 152] on div at bounding box center [159, 153] width 28 height 14
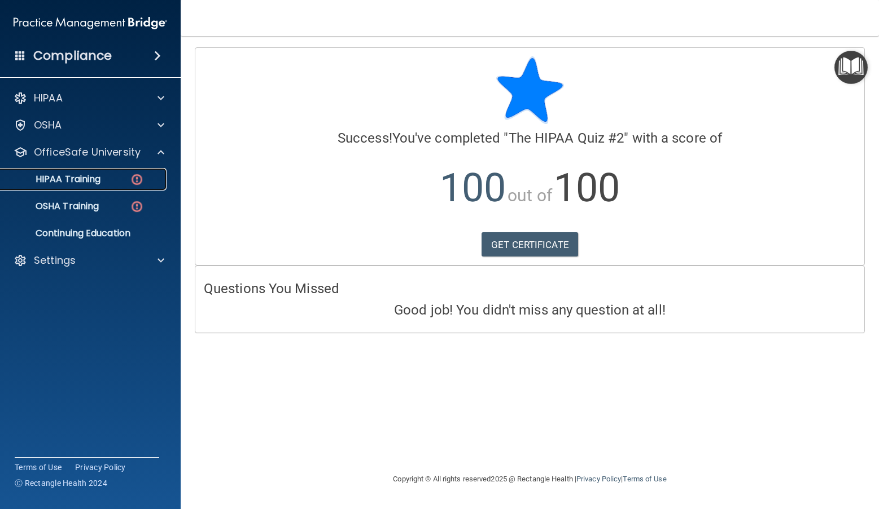
click at [107, 175] on div "HIPAA Training" at bounding box center [84, 179] width 154 height 11
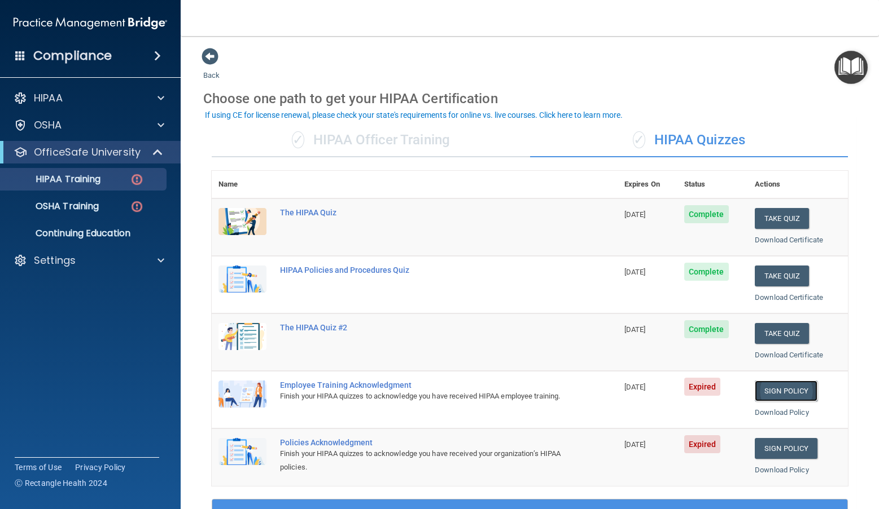
click at [780, 391] on link "Sign Policy" at bounding box center [785, 391] width 63 height 21
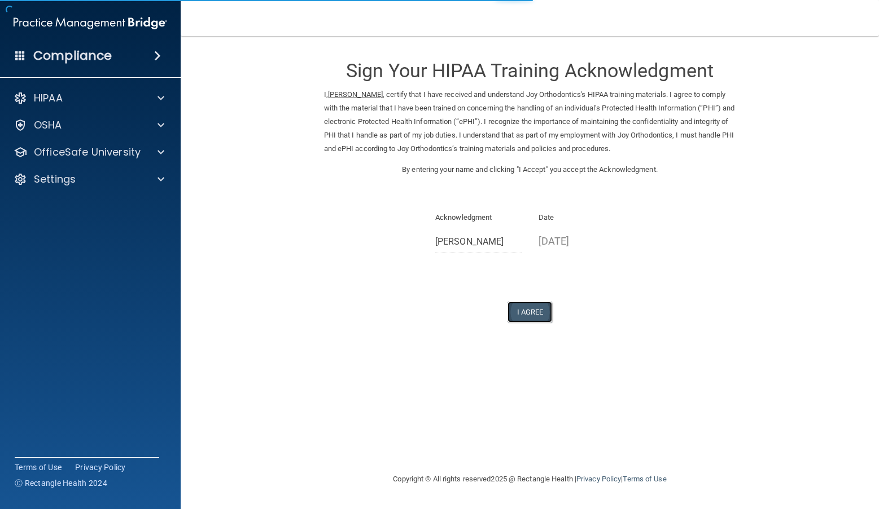
click at [530, 319] on button "I Agree" at bounding box center [529, 312] width 45 height 21
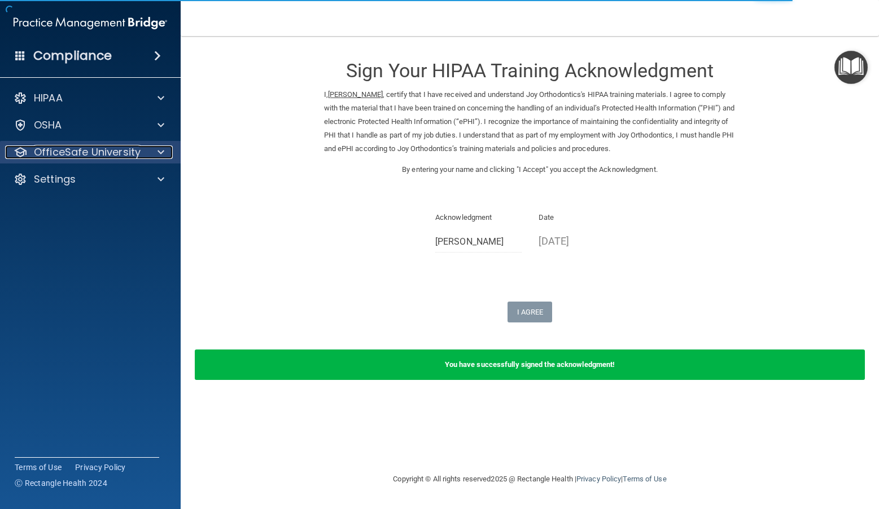
click at [160, 156] on span at bounding box center [160, 153] width 7 height 14
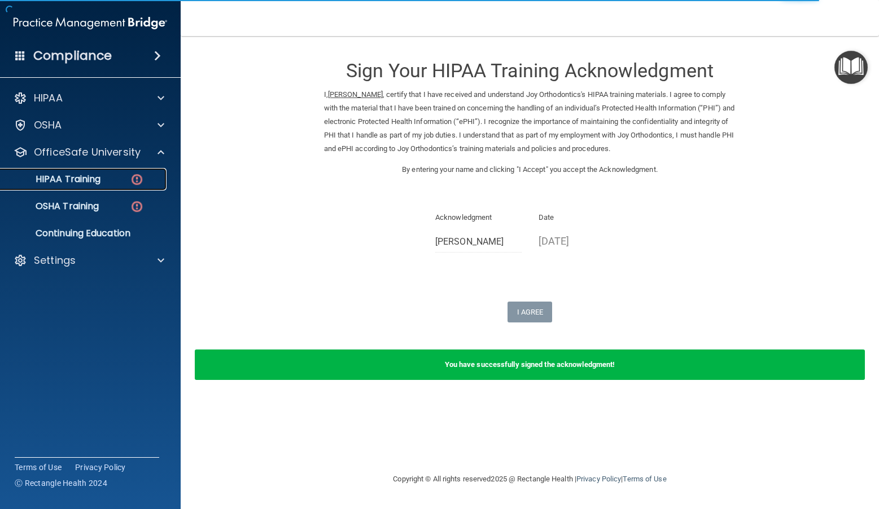
click at [90, 177] on p "HIPAA Training" at bounding box center [53, 179] width 93 height 11
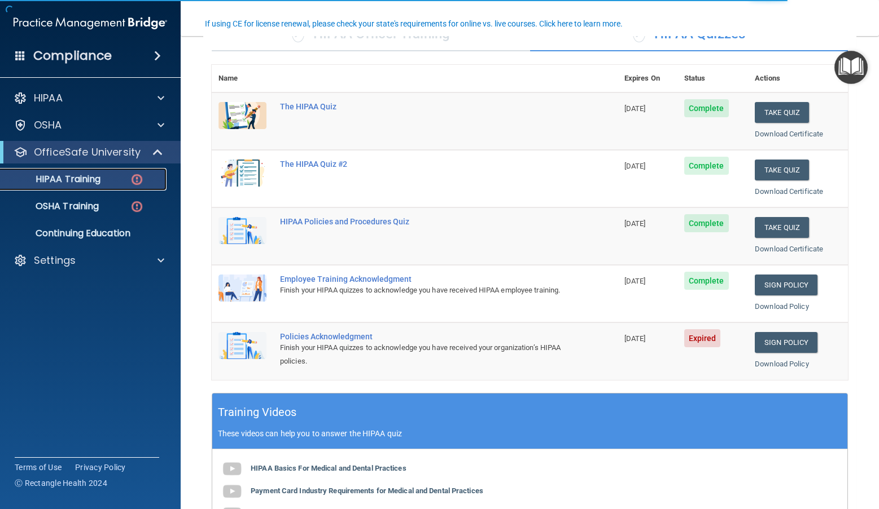
scroll to position [113, 0]
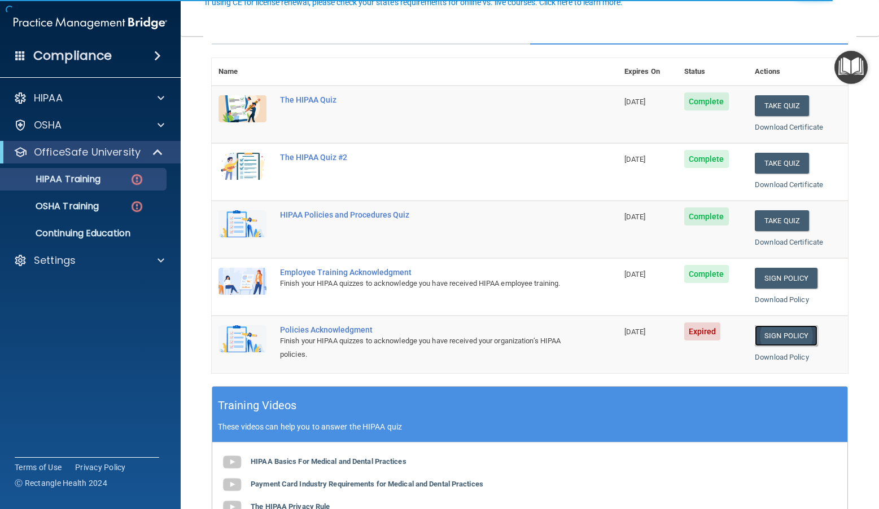
click at [795, 337] on link "Sign Policy" at bounding box center [785, 336] width 63 height 21
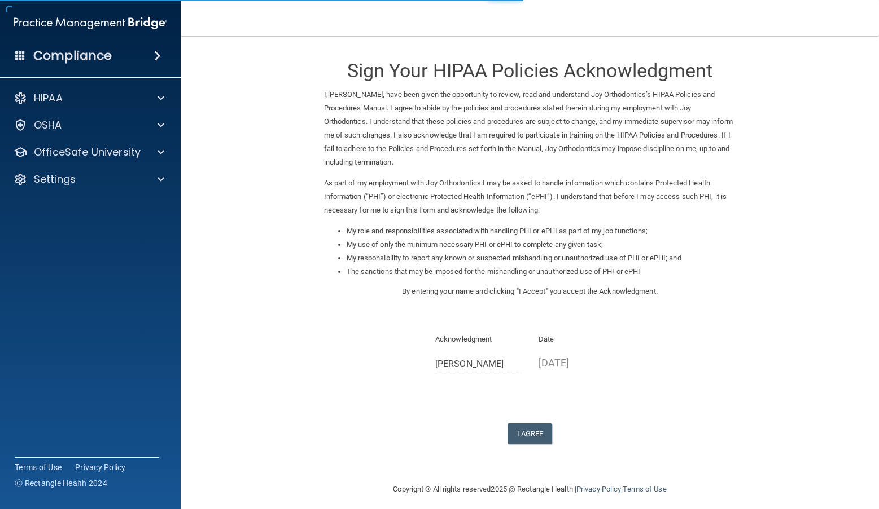
click at [517, 420] on div "Sign Your HIPAA Policies Acknowledgment I, [PERSON_NAME] , have been given the …" at bounding box center [530, 245] width 412 height 397
click at [522, 427] on button "I Agree" at bounding box center [529, 434] width 45 height 21
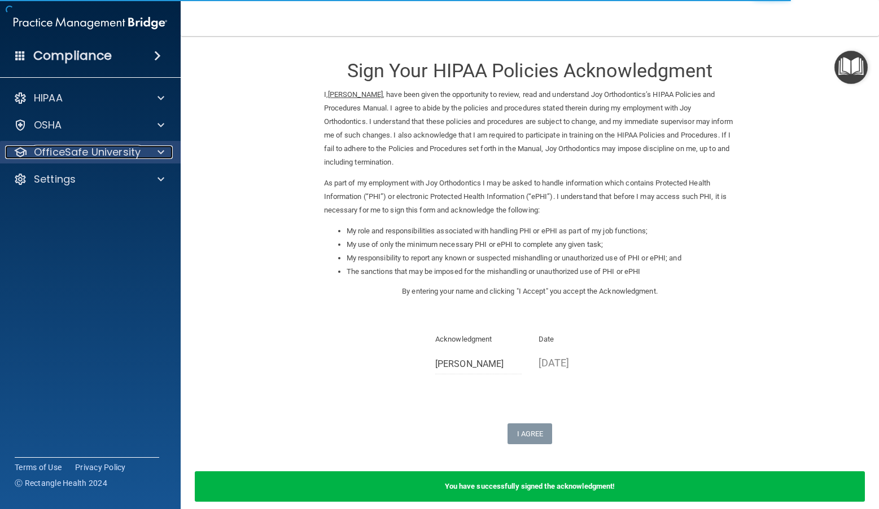
click at [159, 150] on span at bounding box center [160, 153] width 7 height 14
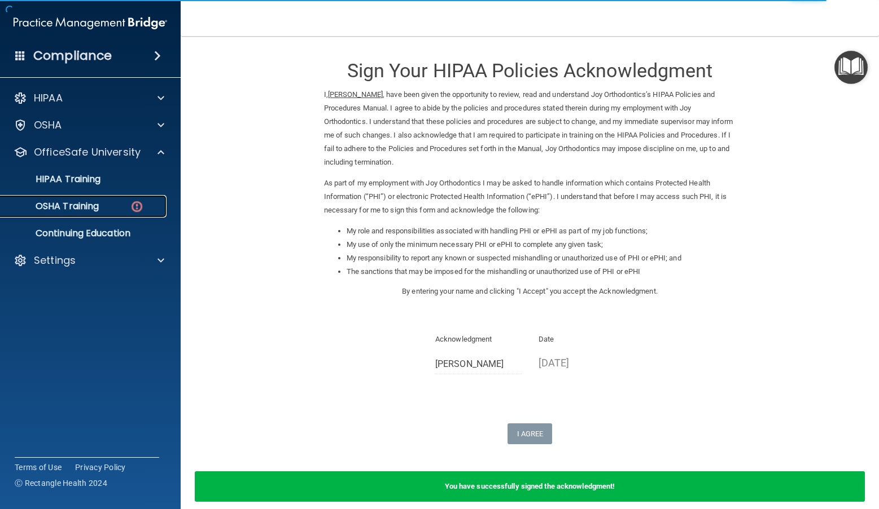
click at [80, 203] on p "OSHA Training" at bounding box center [52, 206] width 91 height 11
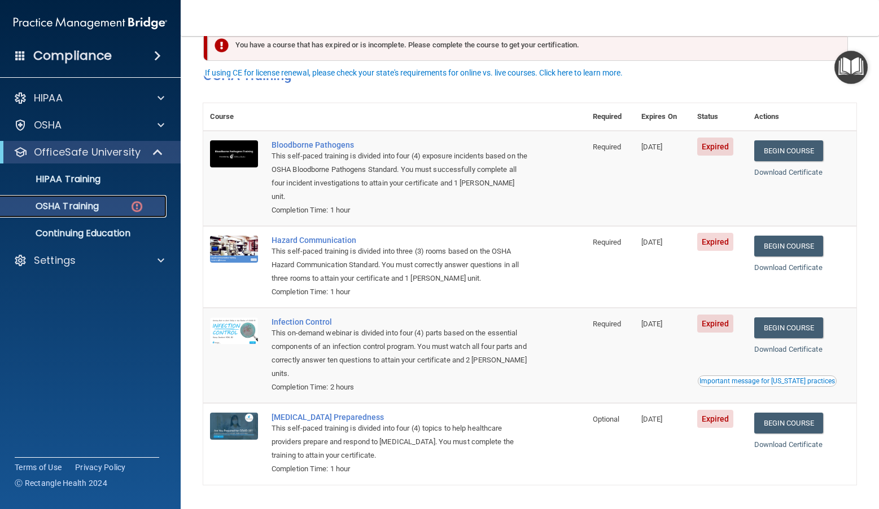
scroll to position [50, 0]
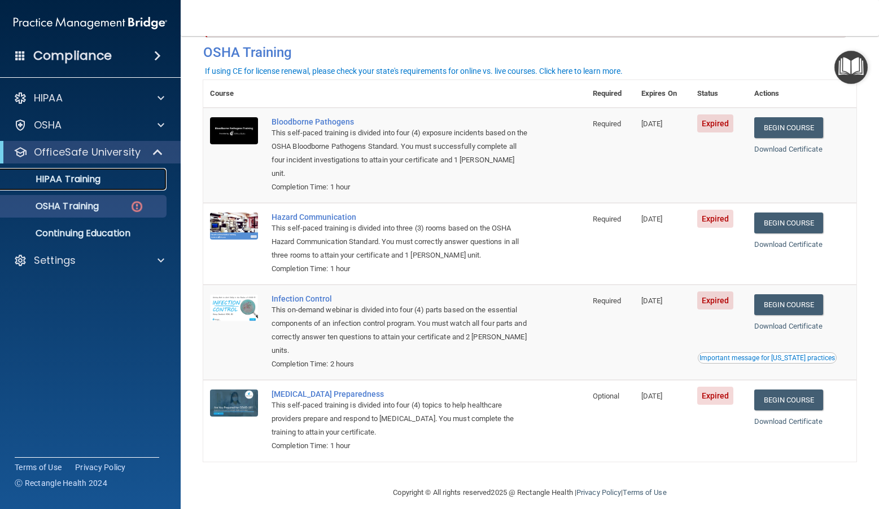
click at [70, 176] on p "HIPAA Training" at bounding box center [53, 179] width 93 height 11
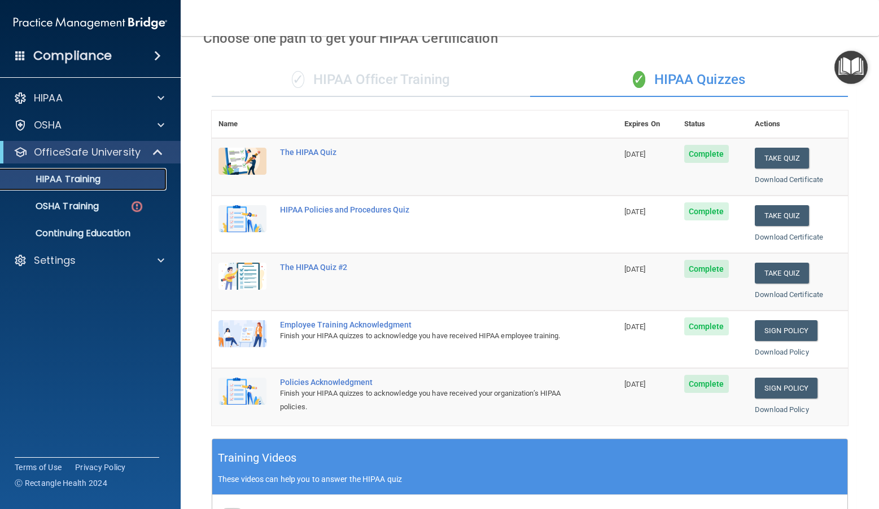
scroll to position [58, 0]
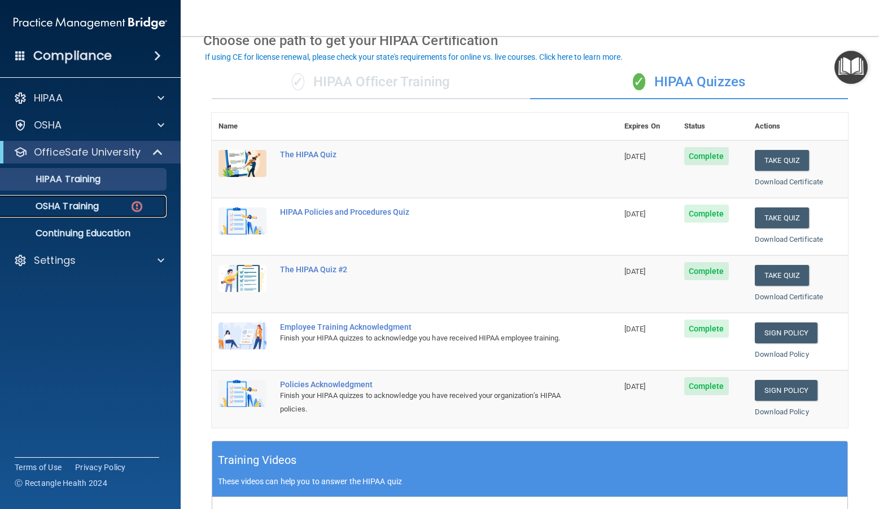
click at [63, 206] on p "OSHA Training" at bounding box center [52, 206] width 91 height 11
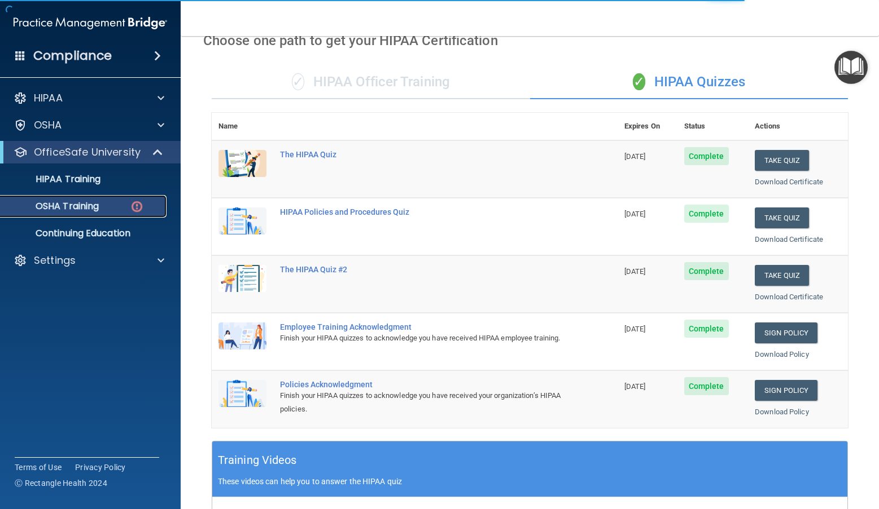
scroll to position [50, 0]
